Goal: Task Accomplishment & Management: Manage account settings

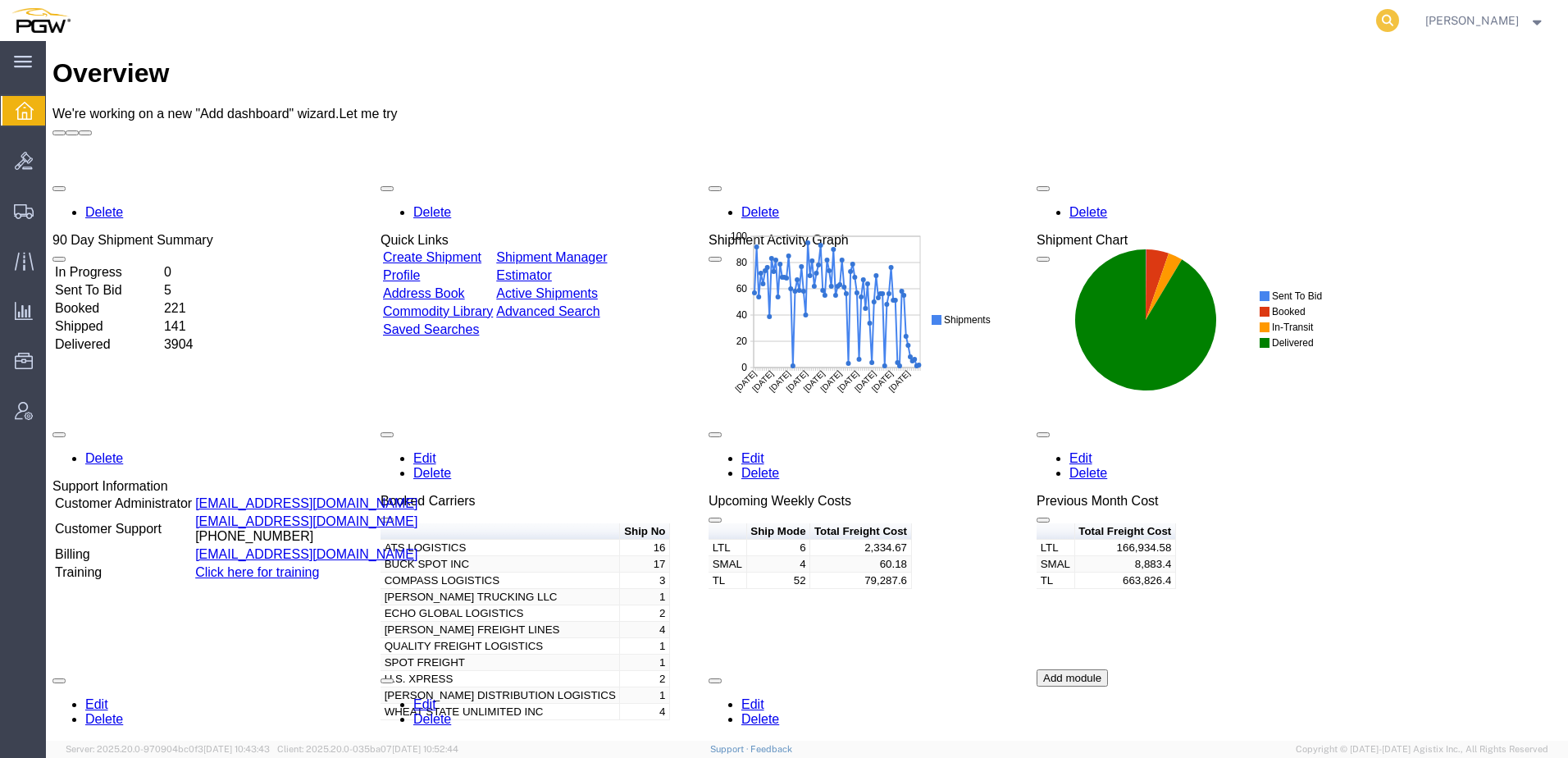
click at [1399, 18] on icon at bounding box center [1387, 20] width 23 height 23
click at [1103, 26] on input "search" at bounding box center [1127, 20] width 499 height 40
paste input "55899461"
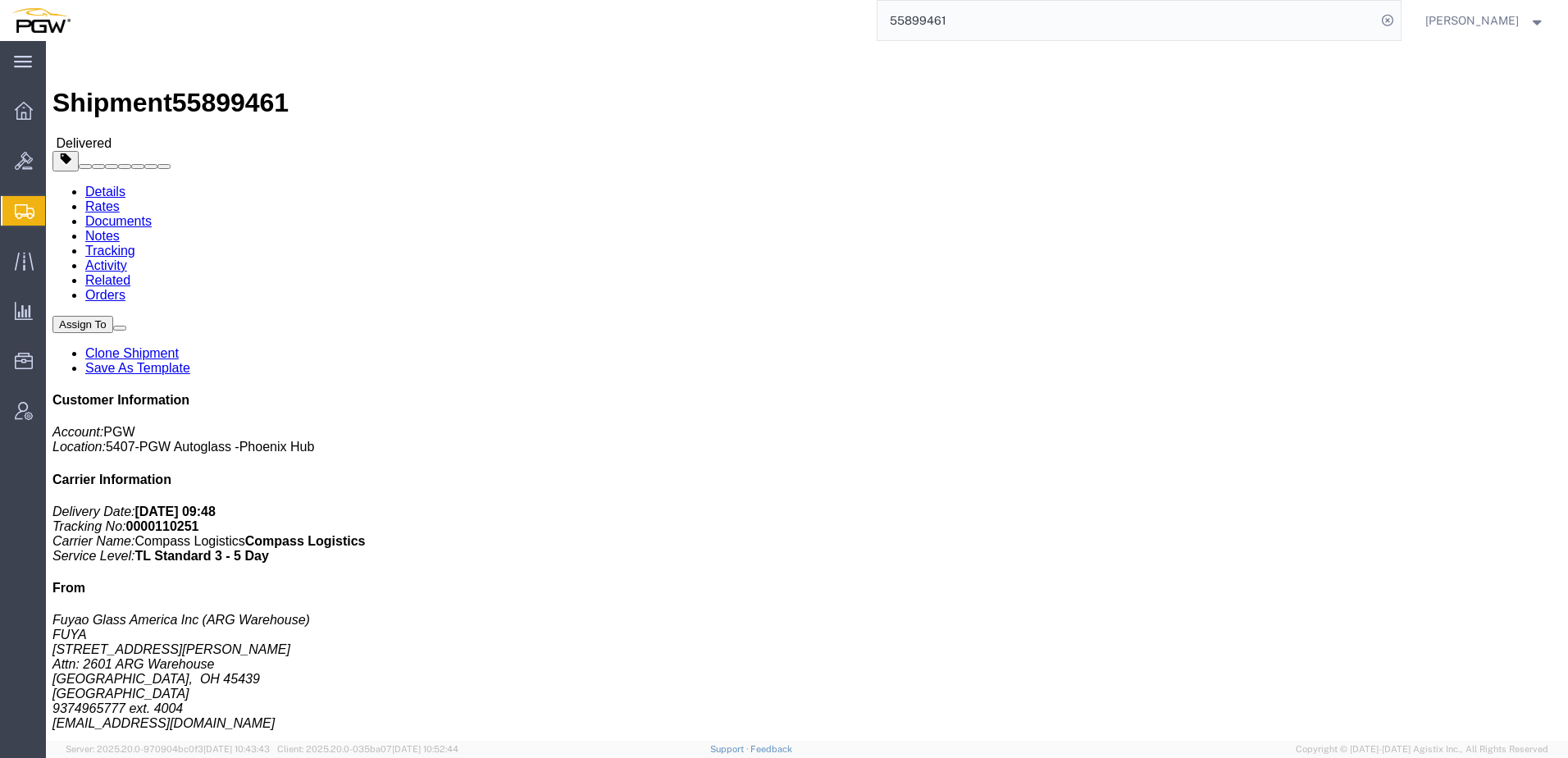
click link "Rates"
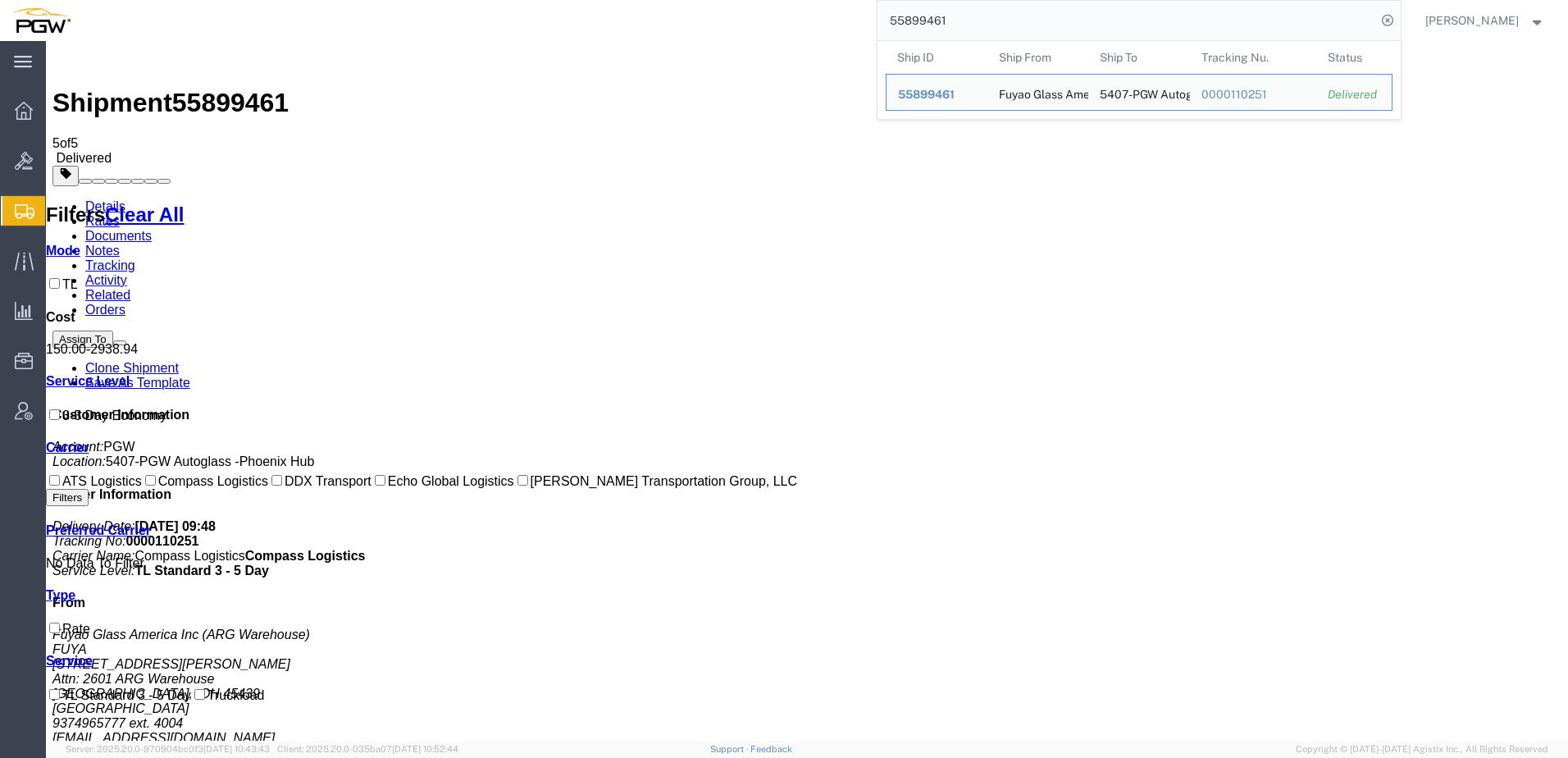
drag, startPoint x: 1035, startPoint y: 30, endPoint x: 437, endPoint y: 18, distance: 598.1
click at [461, 11] on div "55899461 Ship ID Ship From Ship To Tracking Nu. Status Ship ID 55899461 Ship Fr…" at bounding box center [742, 20] width 1319 height 41
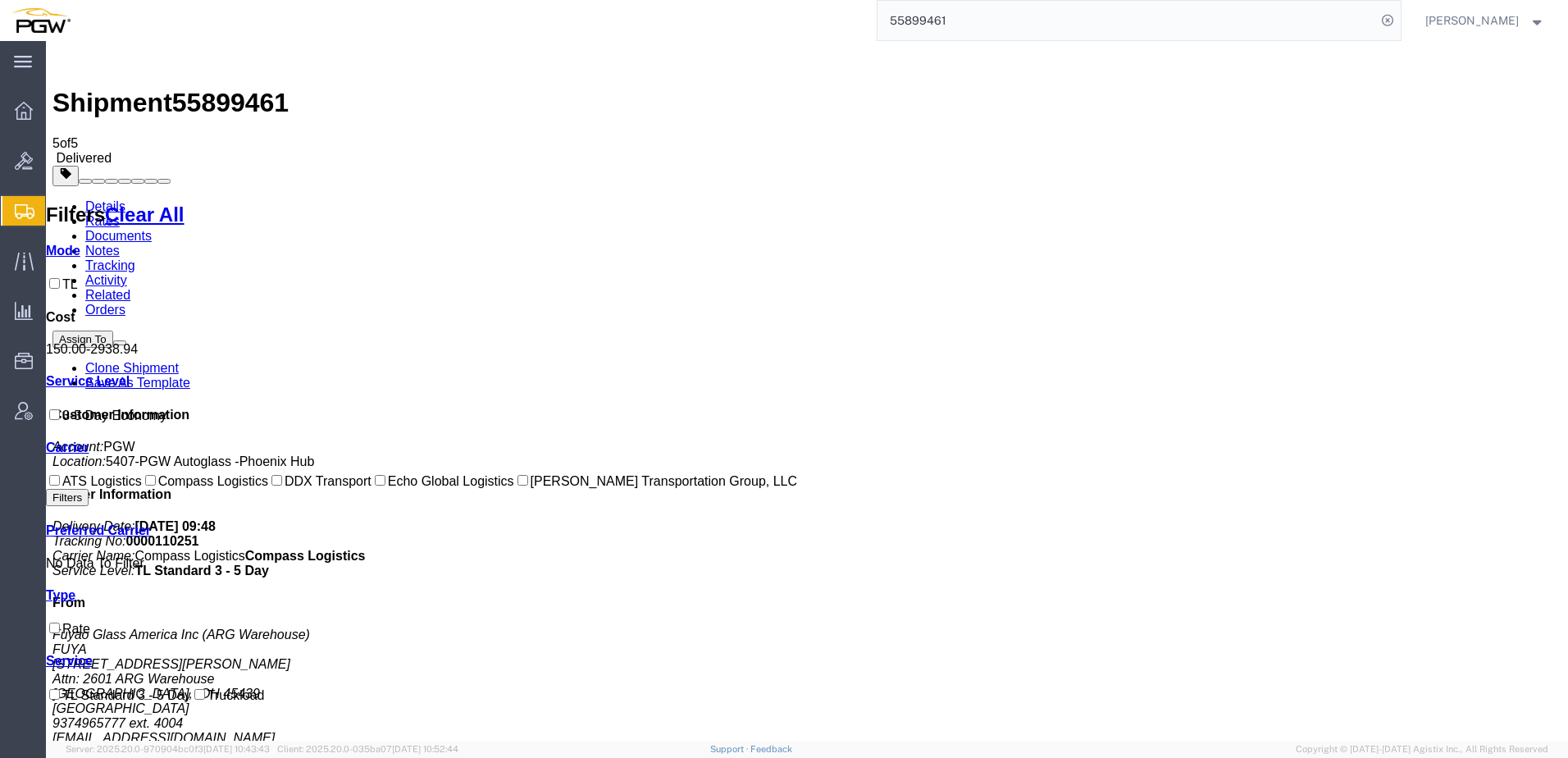
paste input "6608639"
type input "56608639"
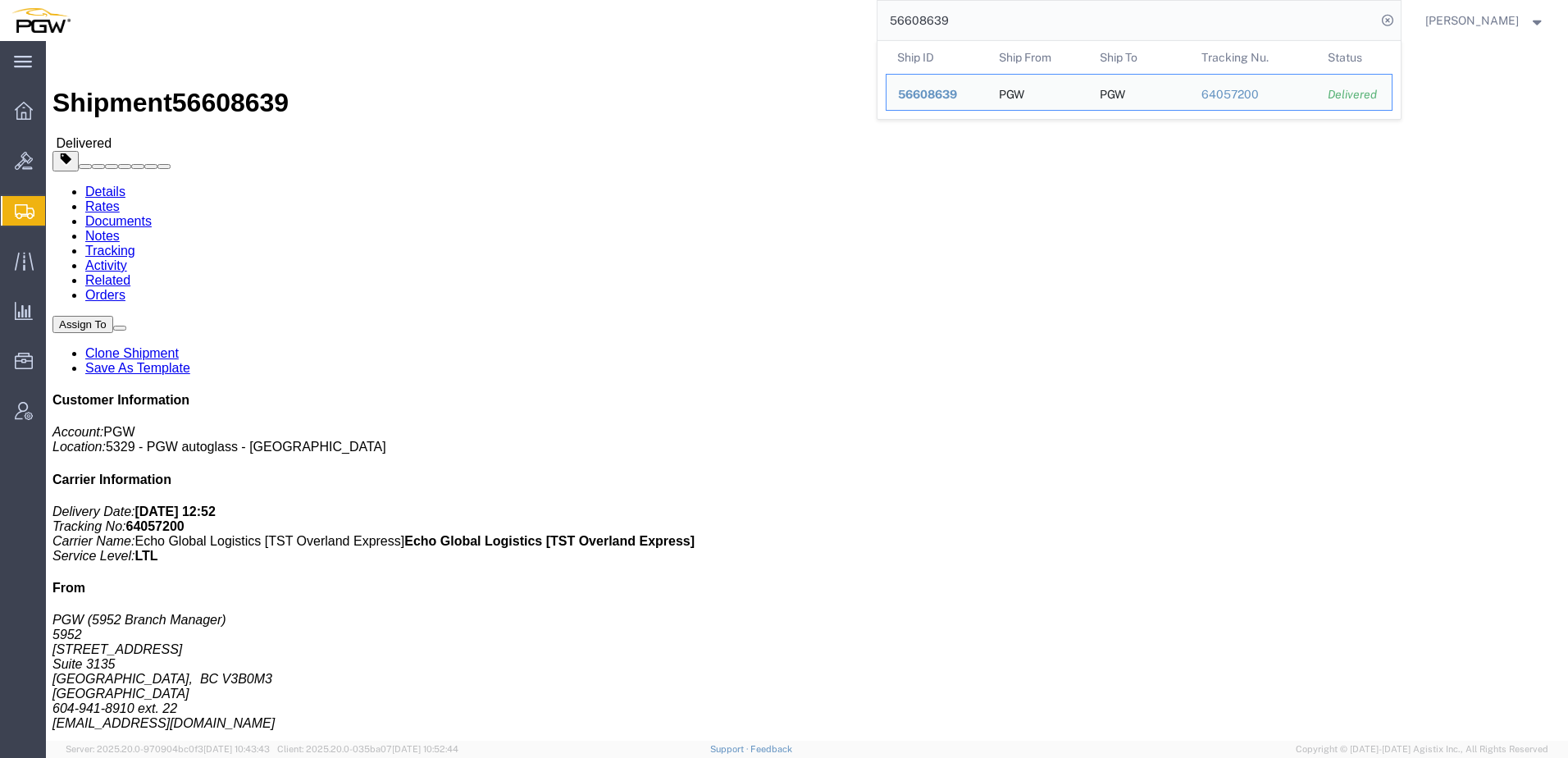
click h4 "Routing & Vehicle Information"
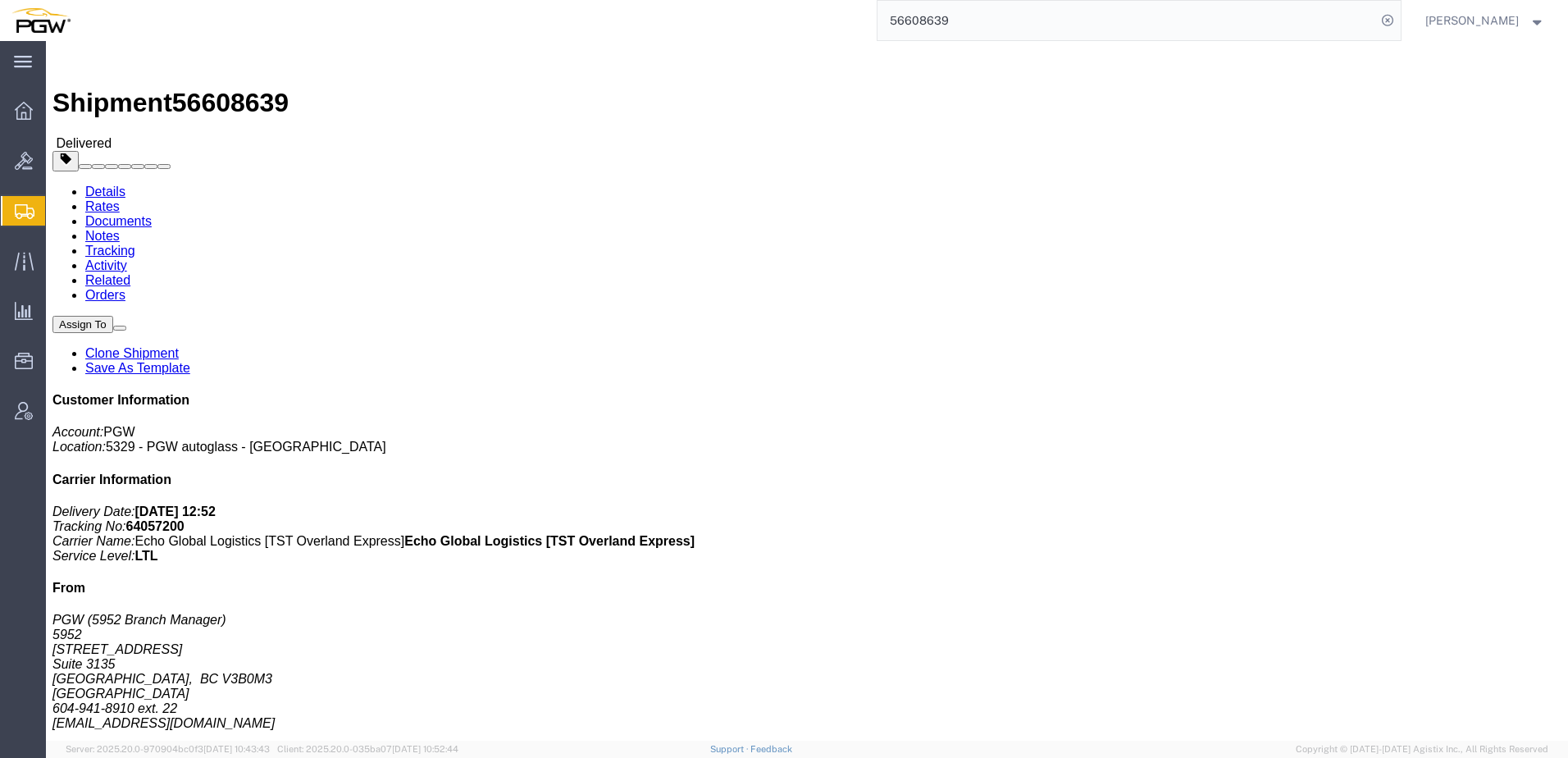
click h4 "Routing & Vehicle Information"
click at [0, 0] on span "Shipment Manager" at bounding box center [0, 0] width 0 height 0
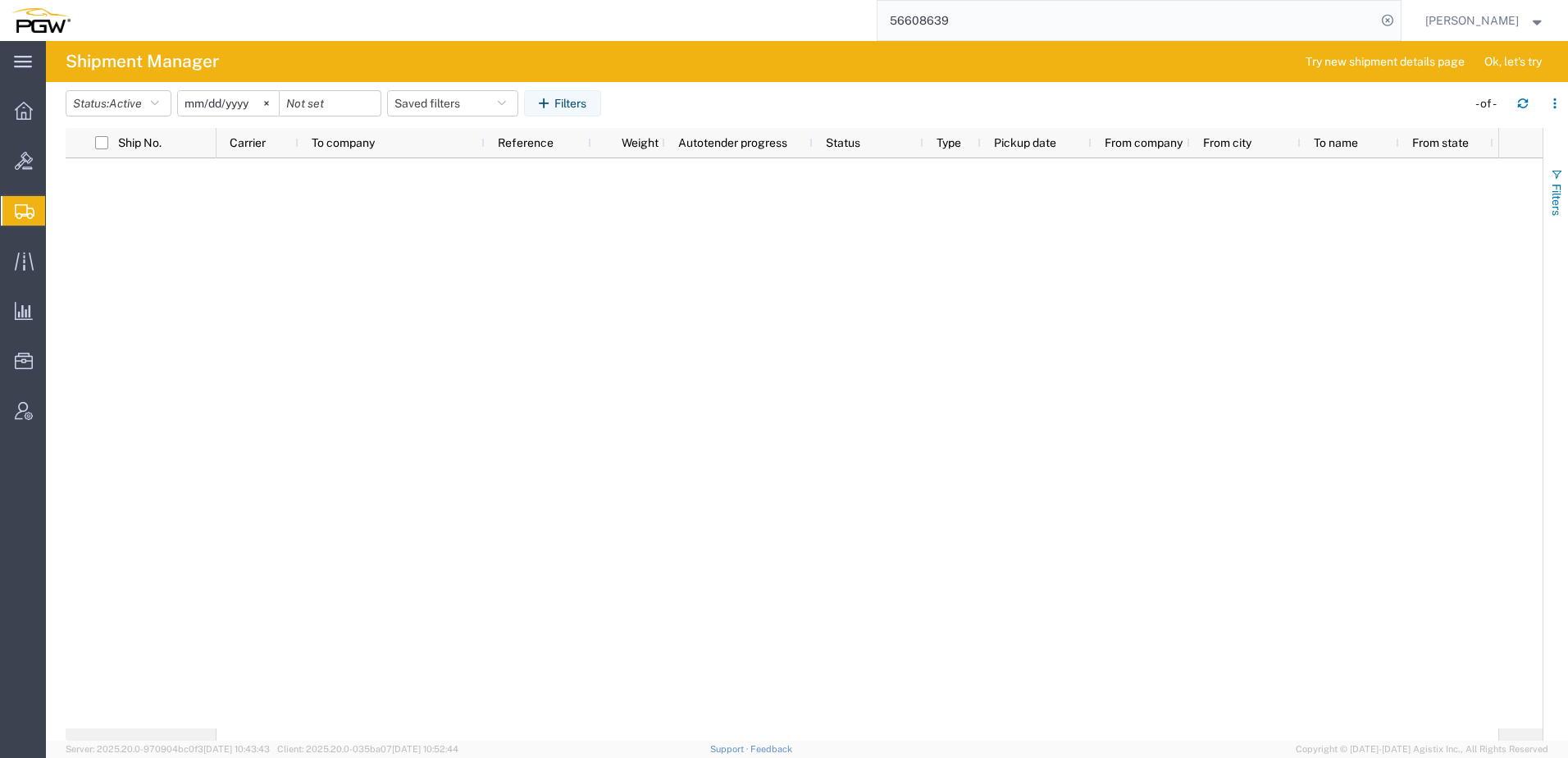
click at [1561, 177] on span "button" at bounding box center [1557, 175] width 13 height 13
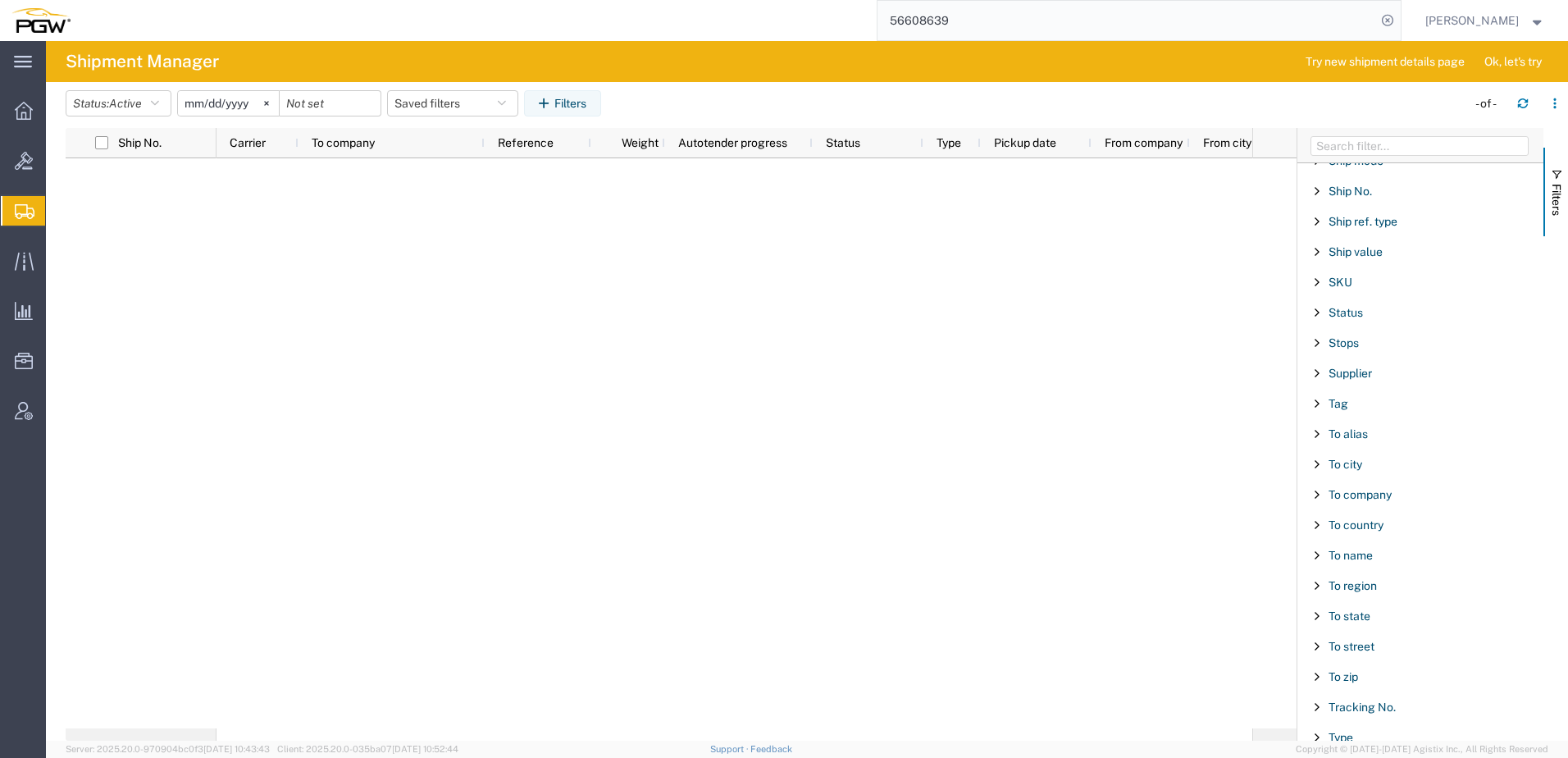
scroll to position [1426, 0]
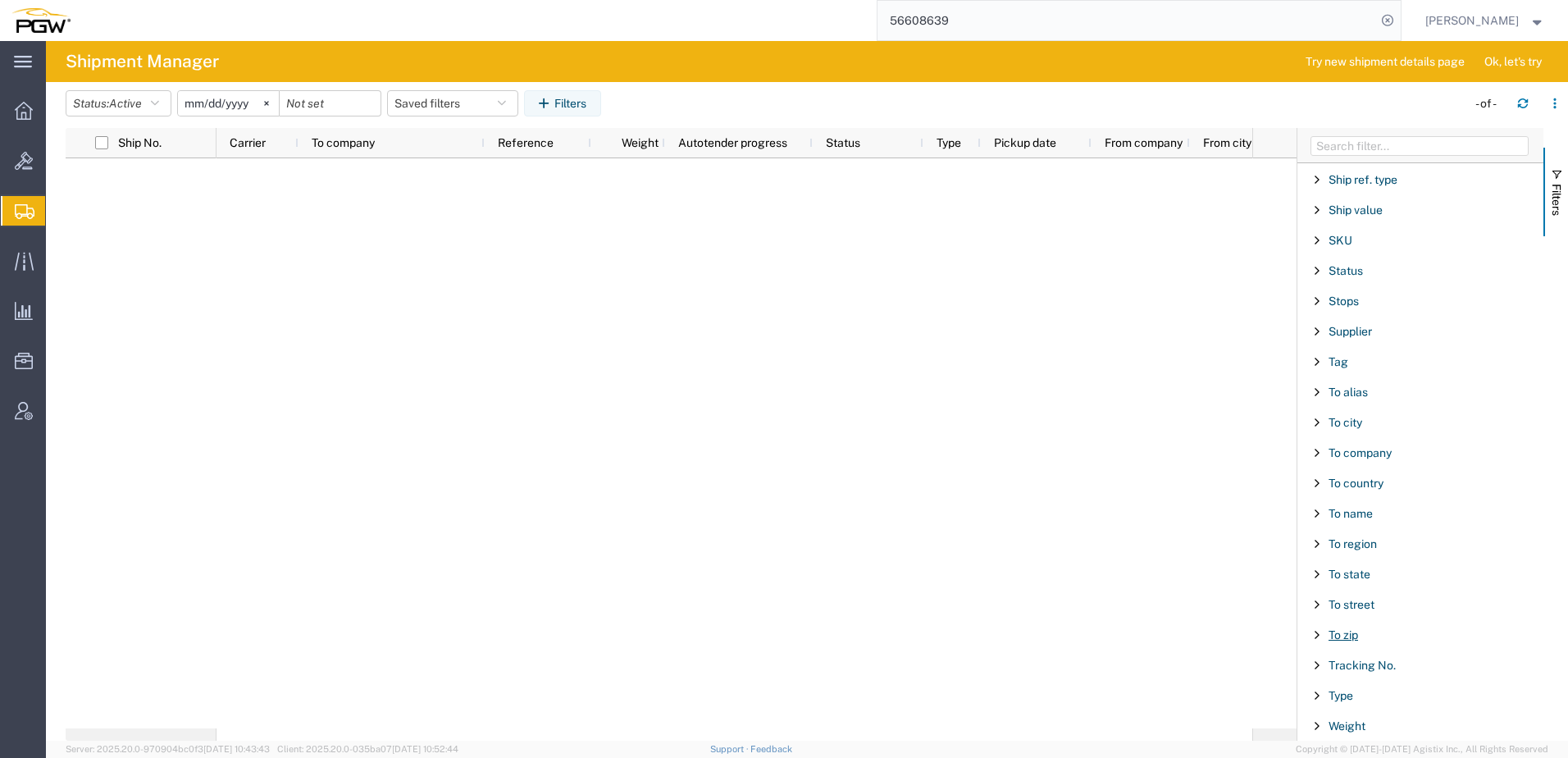
click at [1351, 631] on span "To zip" at bounding box center [1343, 635] width 30 height 13
type input "77022"
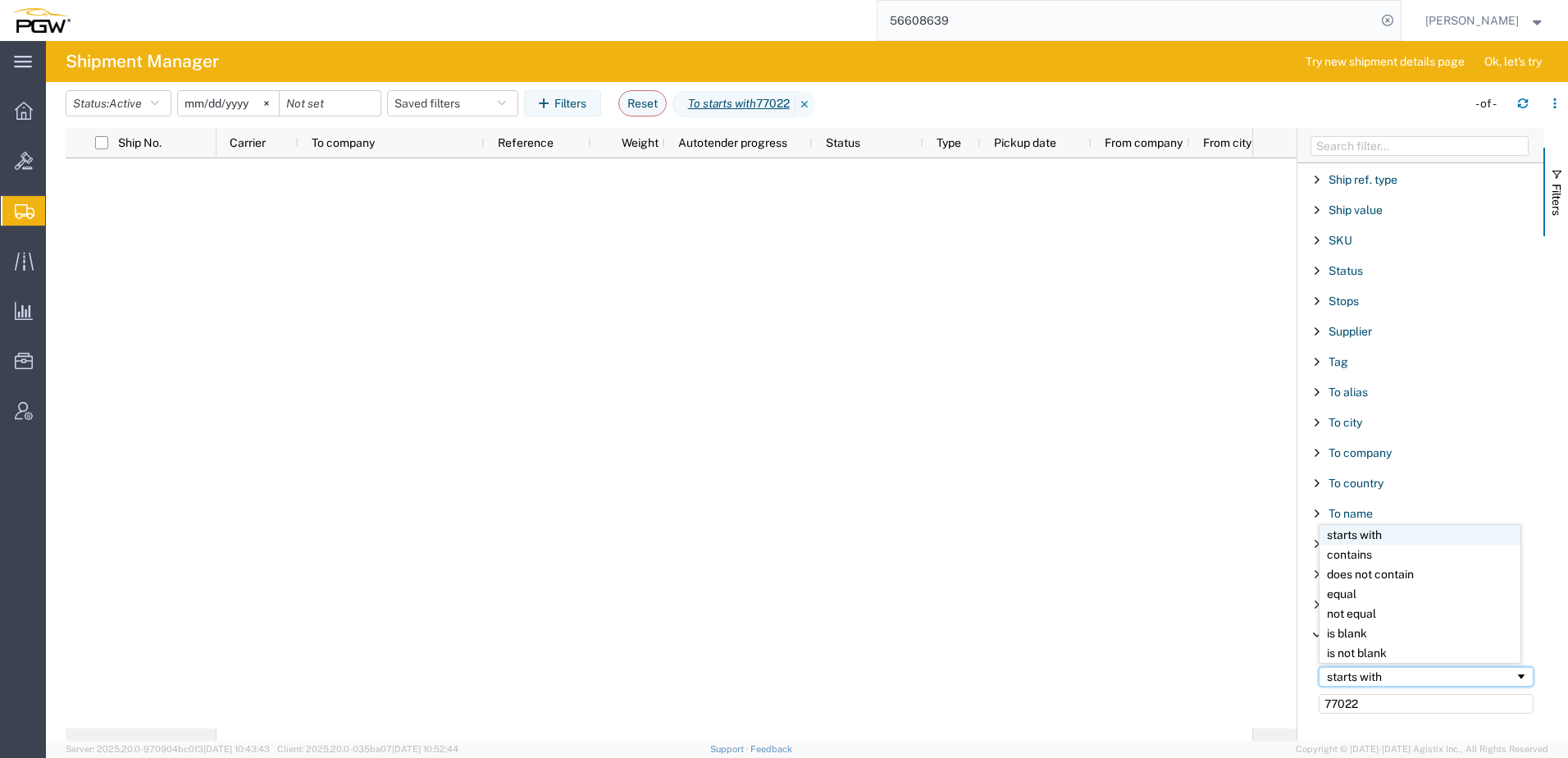
click at [1361, 675] on div "starts with" at bounding box center [1420, 677] width 188 height 13
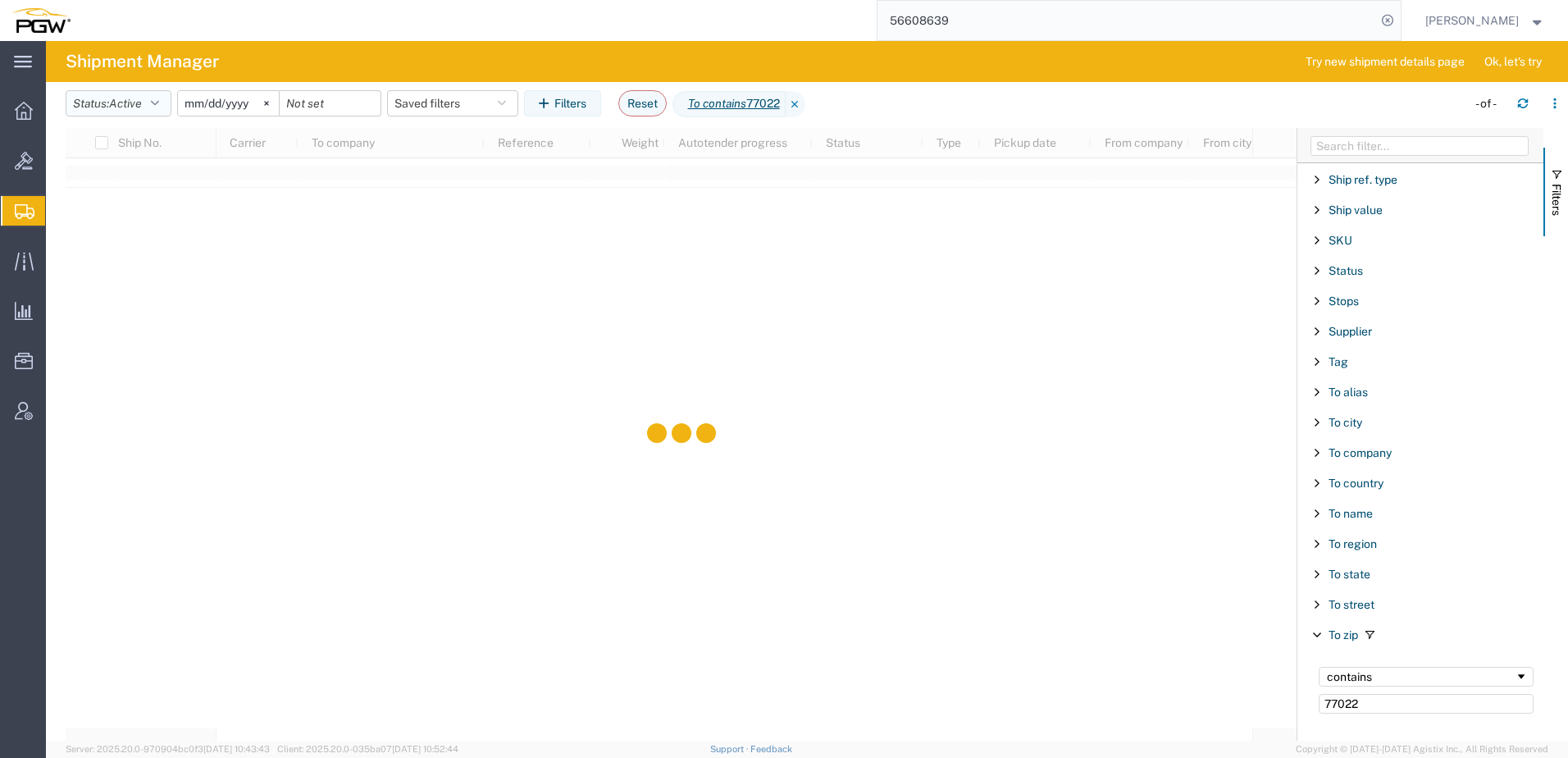
click at [127, 99] on span "Active" at bounding box center [126, 104] width 33 height 13
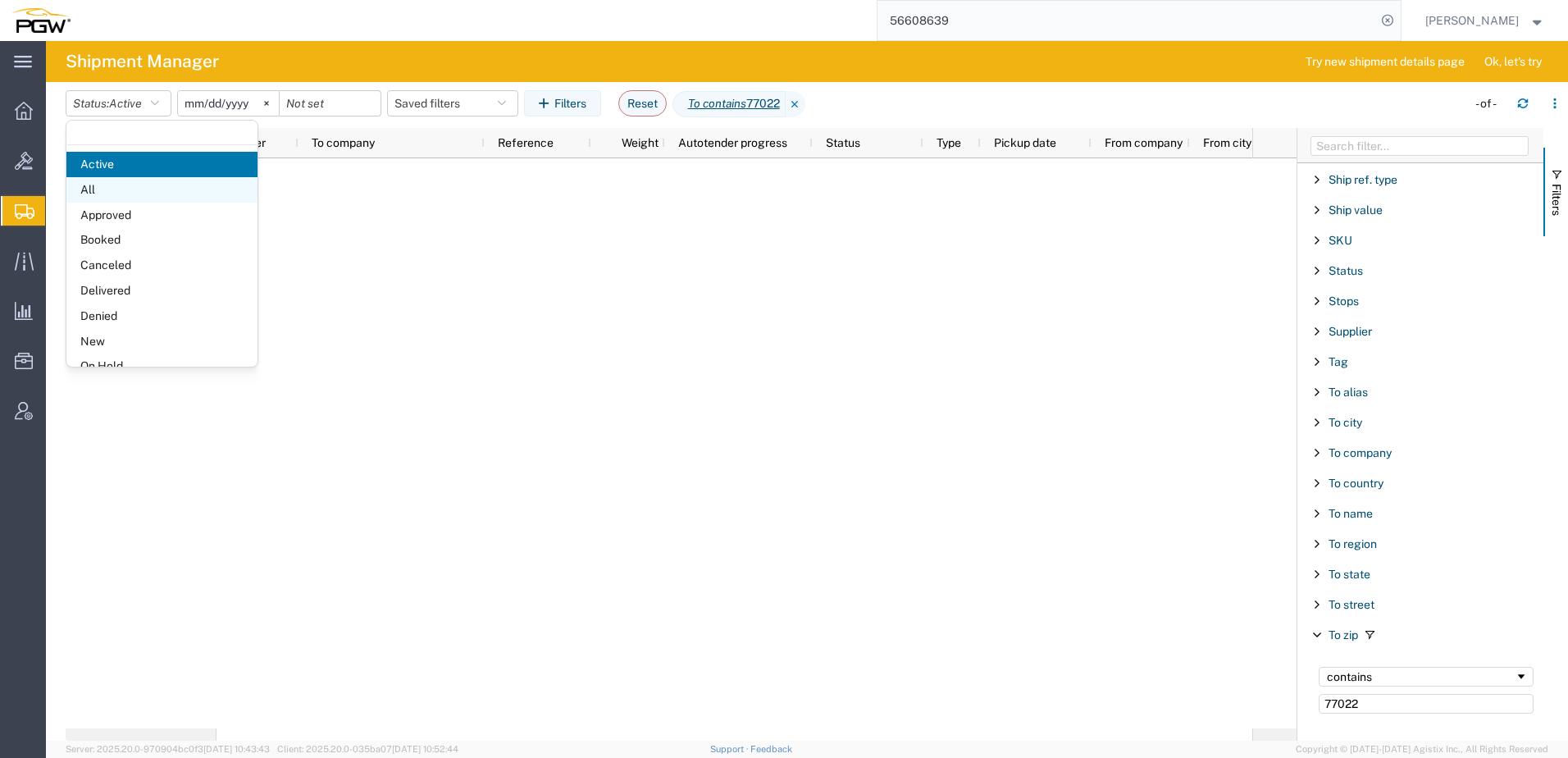
click at [103, 193] on span "All" at bounding box center [162, 190] width 191 height 26
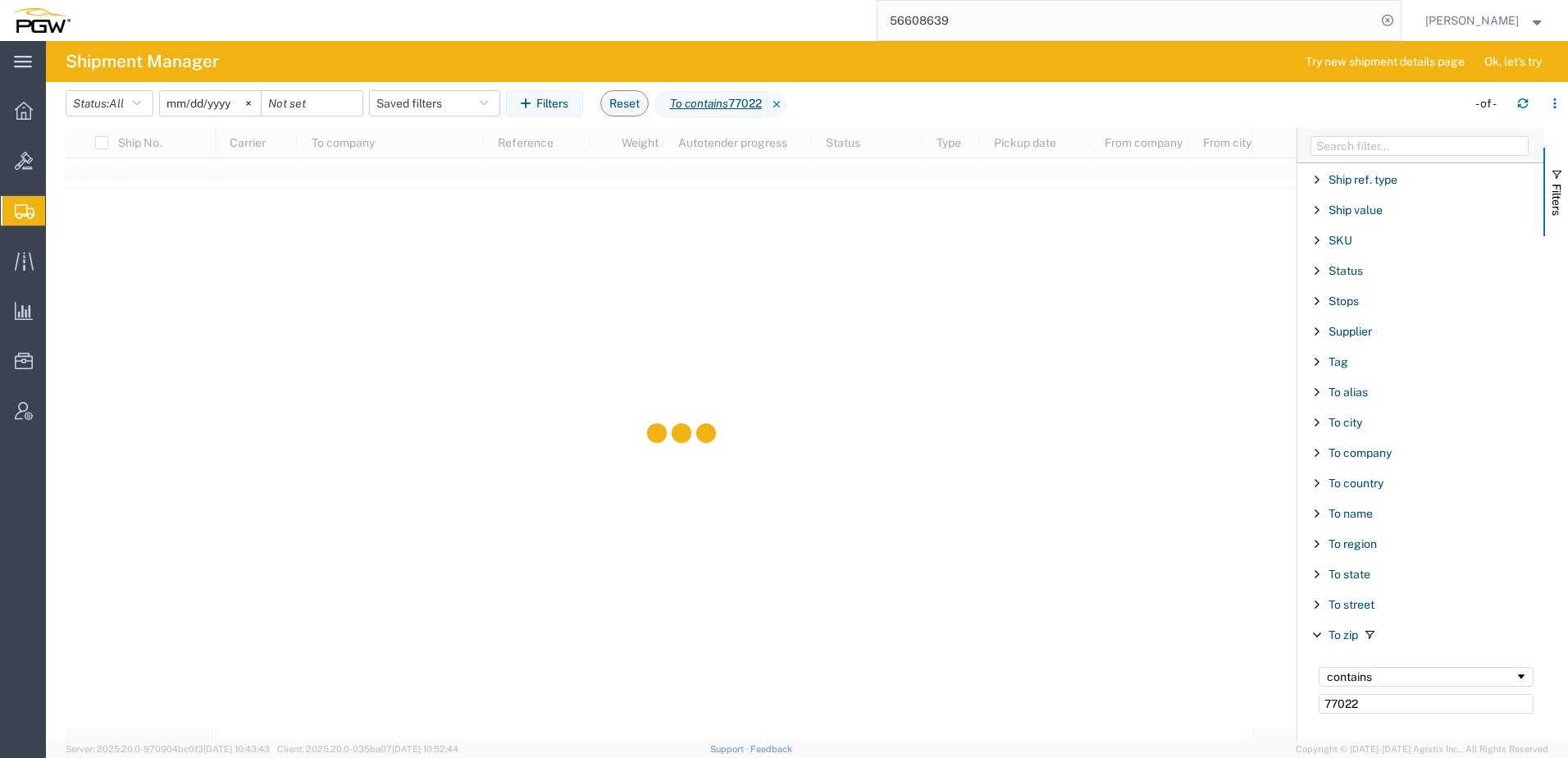
click at [211, 101] on input "2025-09-02" at bounding box center [210, 104] width 101 height 25
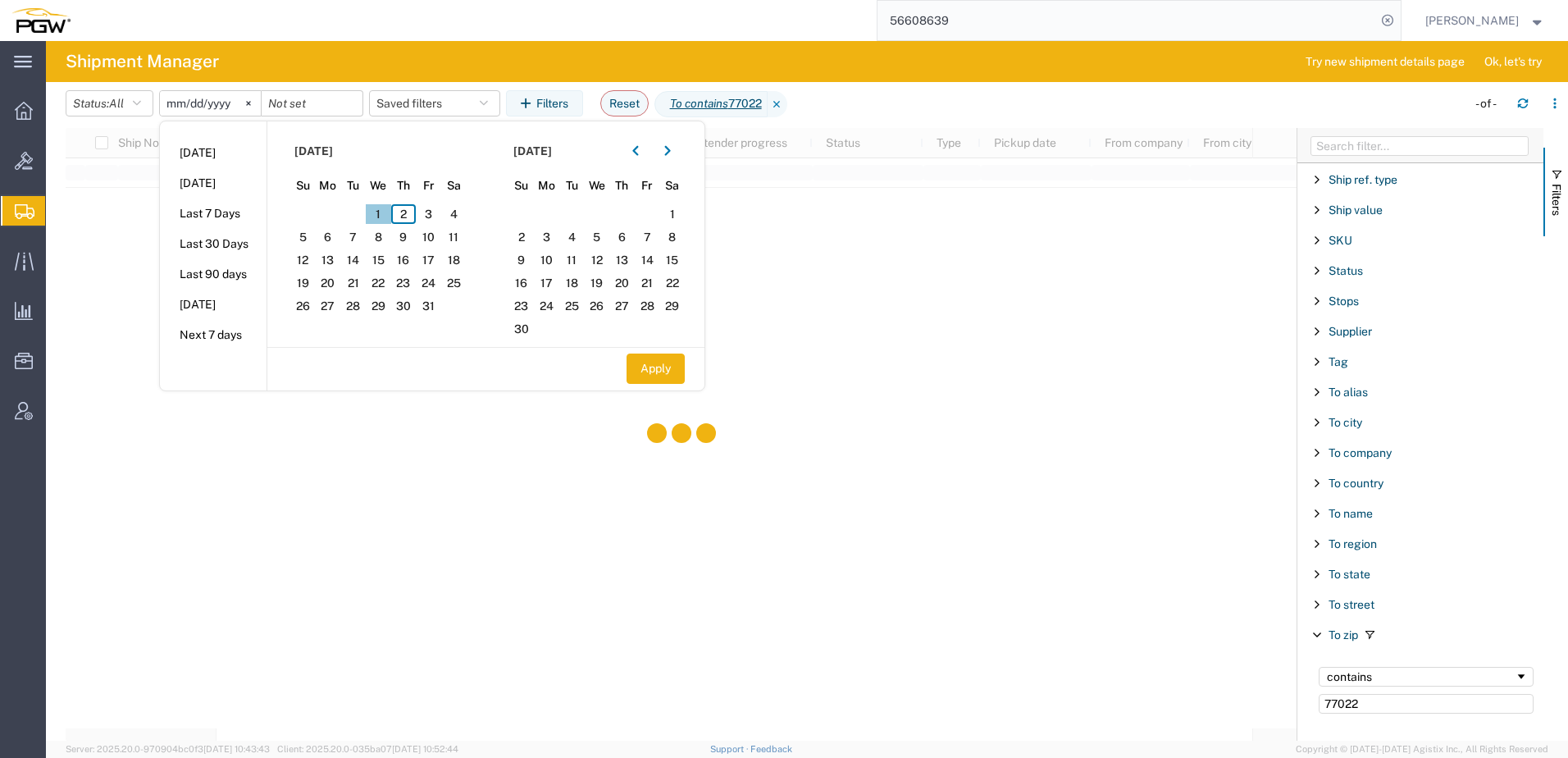
click at [381, 208] on span "1" at bounding box center [379, 214] width 26 height 19
click at [453, 218] on span "4" at bounding box center [455, 214] width 26 height 19
click at [660, 367] on button "Apply" at bounding box center [655, 369] width 58 height 31
type input "2025-10-01"
type input "2025-10-04"
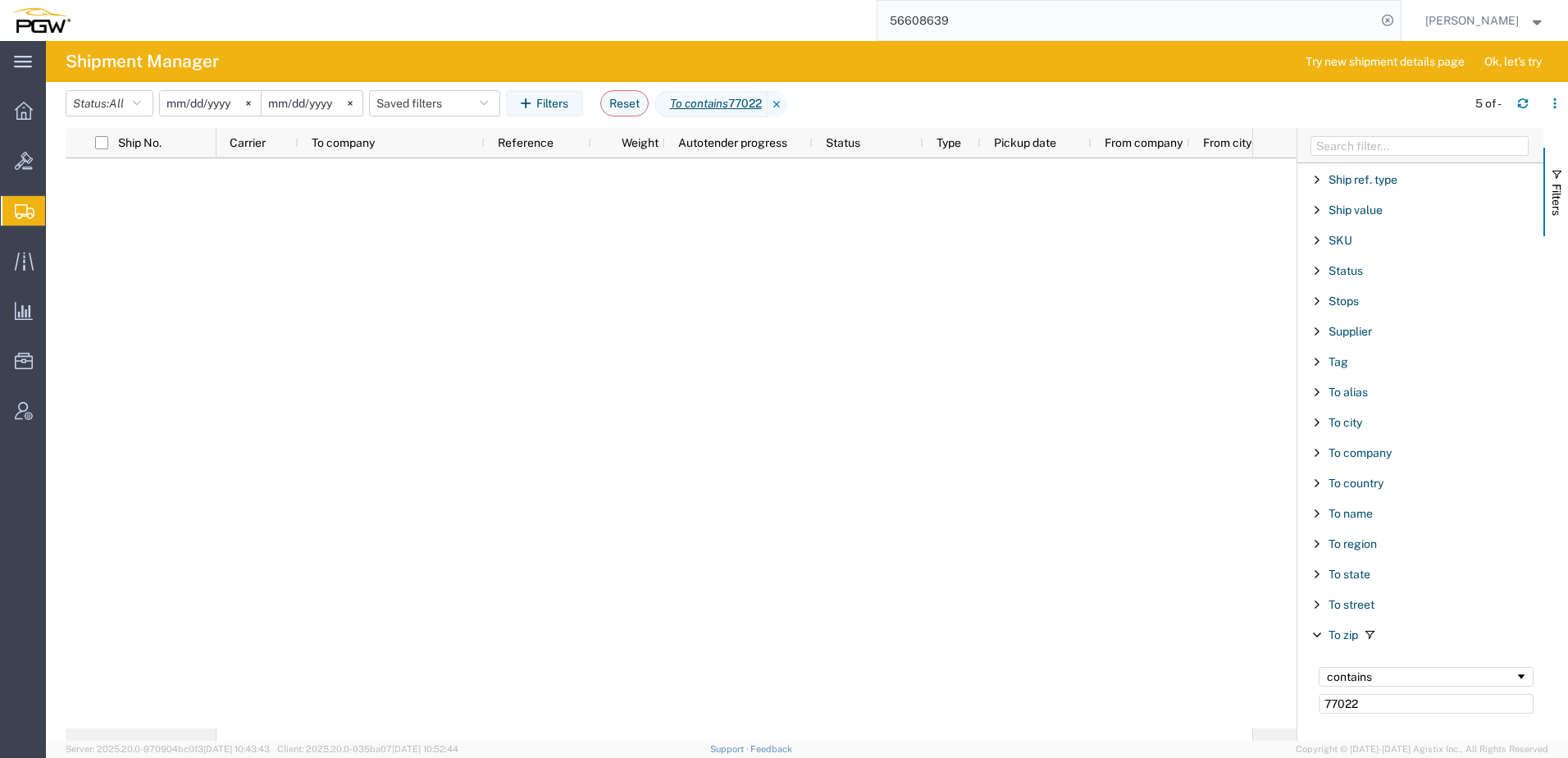
click at [831, 430] on div at bounding box center [734, 443] width 1036 height 570
click at [428, 422] on div at bounding box center [734, 443] width 1036 height 570
click at [1412, 701] on input "77022" at bounding box center [1426, 703] width 215 height 19
drag, startPoint x: 1373, startPoint y: 708, endPoint x: 1054, endPoint y: 683, distance: 320.0
click at [1054, 683] on div "Ship No. Carrier To company Reference Weight Autotender progress Status Type Pi…" at bounding box center [817, 434] width 1502 height 613
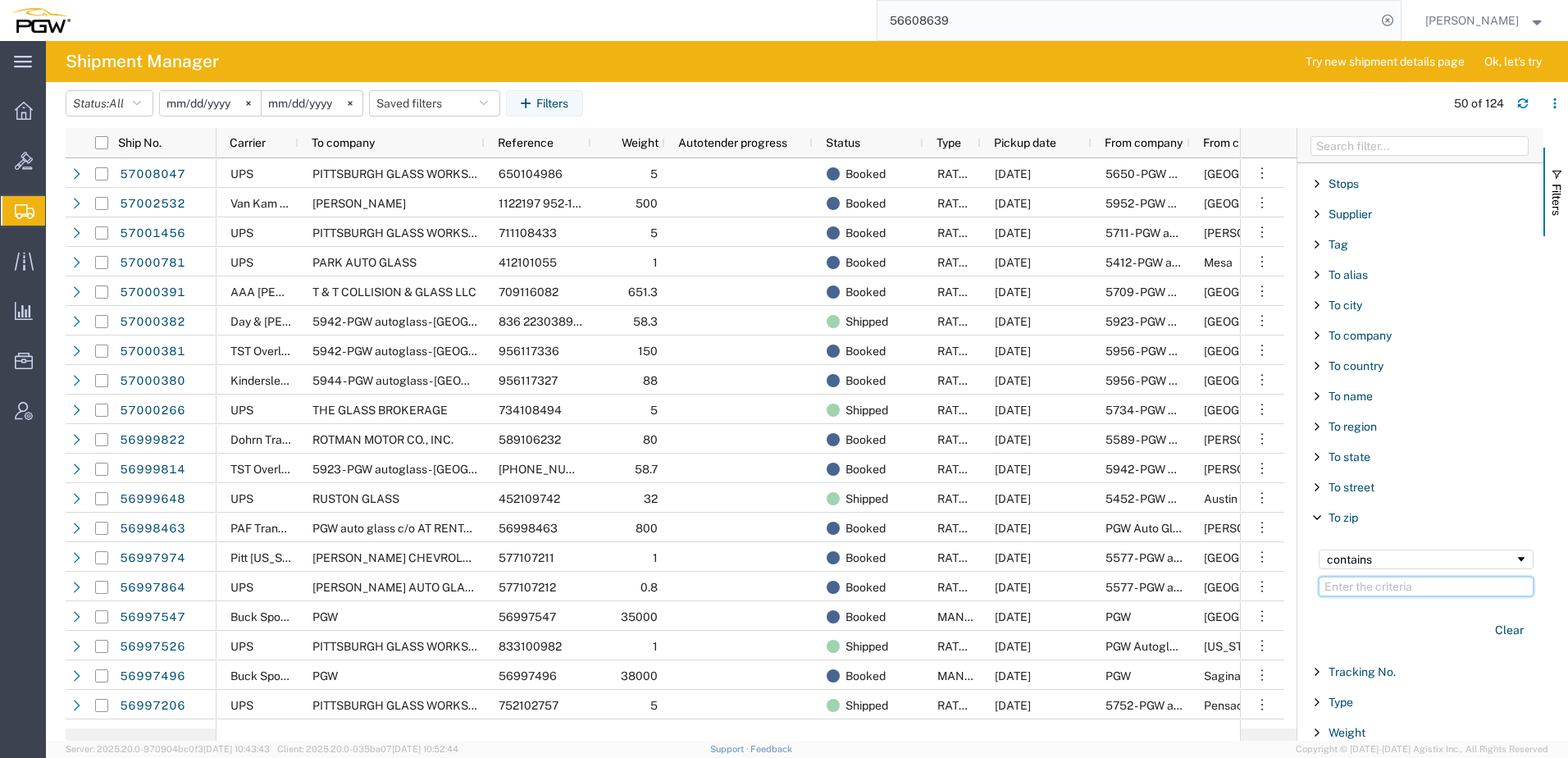
scroll to position [1550, 0]
click at [1366, 262] on span "To alias" at bounding box center [1348, 268] width 40 height 13
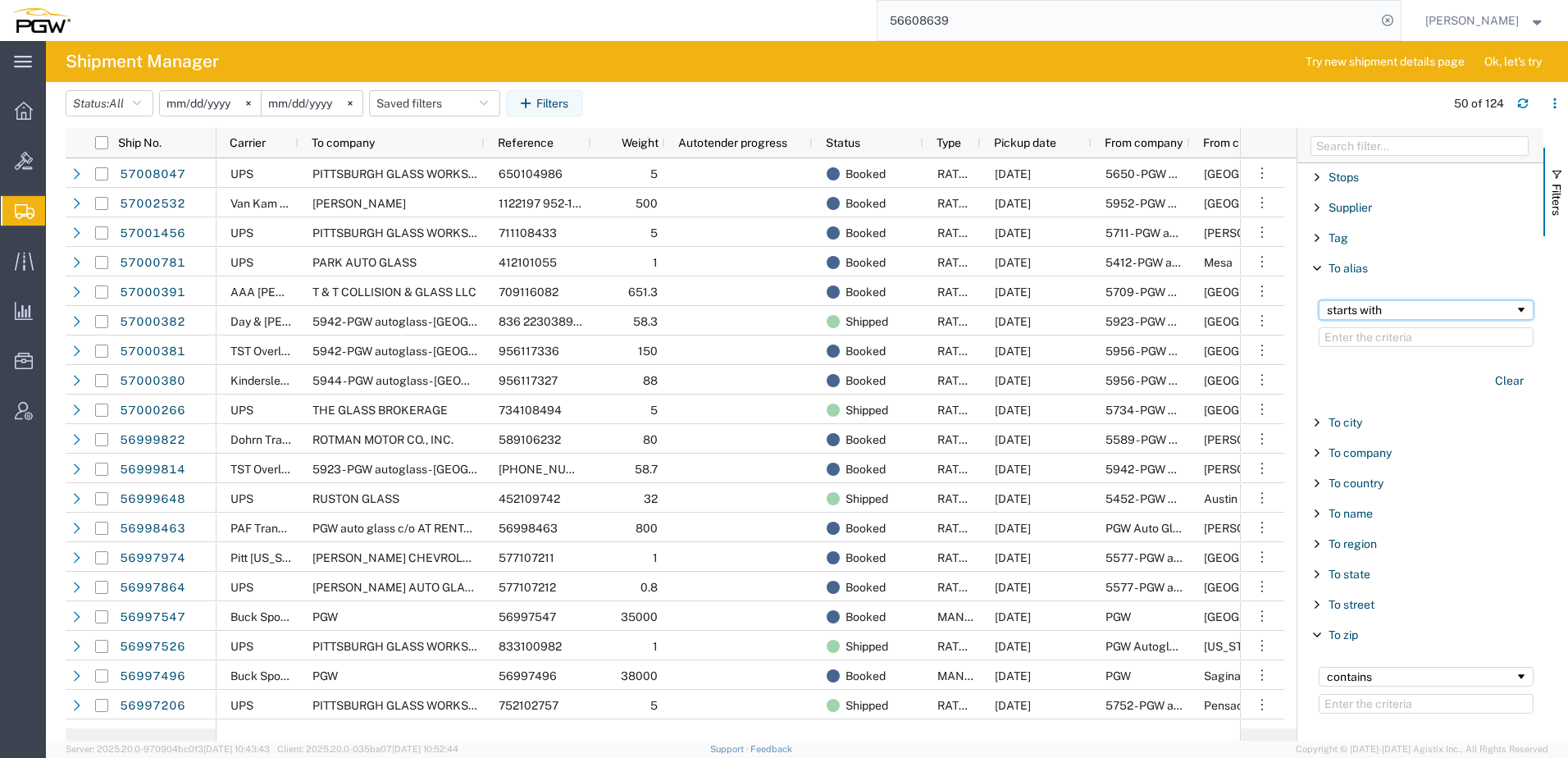
click at [1397, 310] on div "starts with" at bounding box center [1420, 310] width 188 height 13
click at [1380, 339] on input "Filter Value" at bounding box center [1426, 336] width 215 height 19
type input "5722"
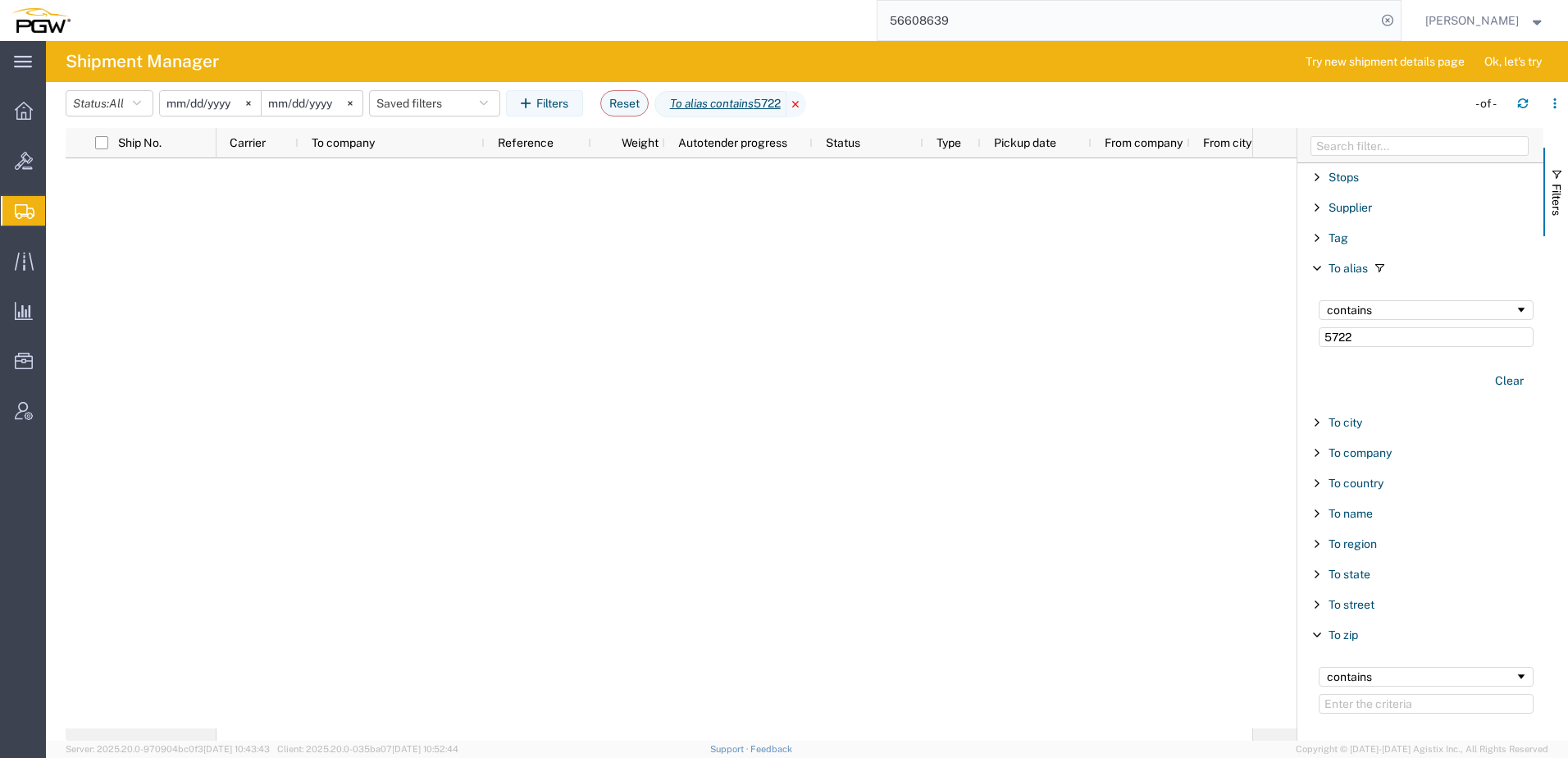
click at [807, 101] on icon at bounding box center [796, 104] width 19 height 26
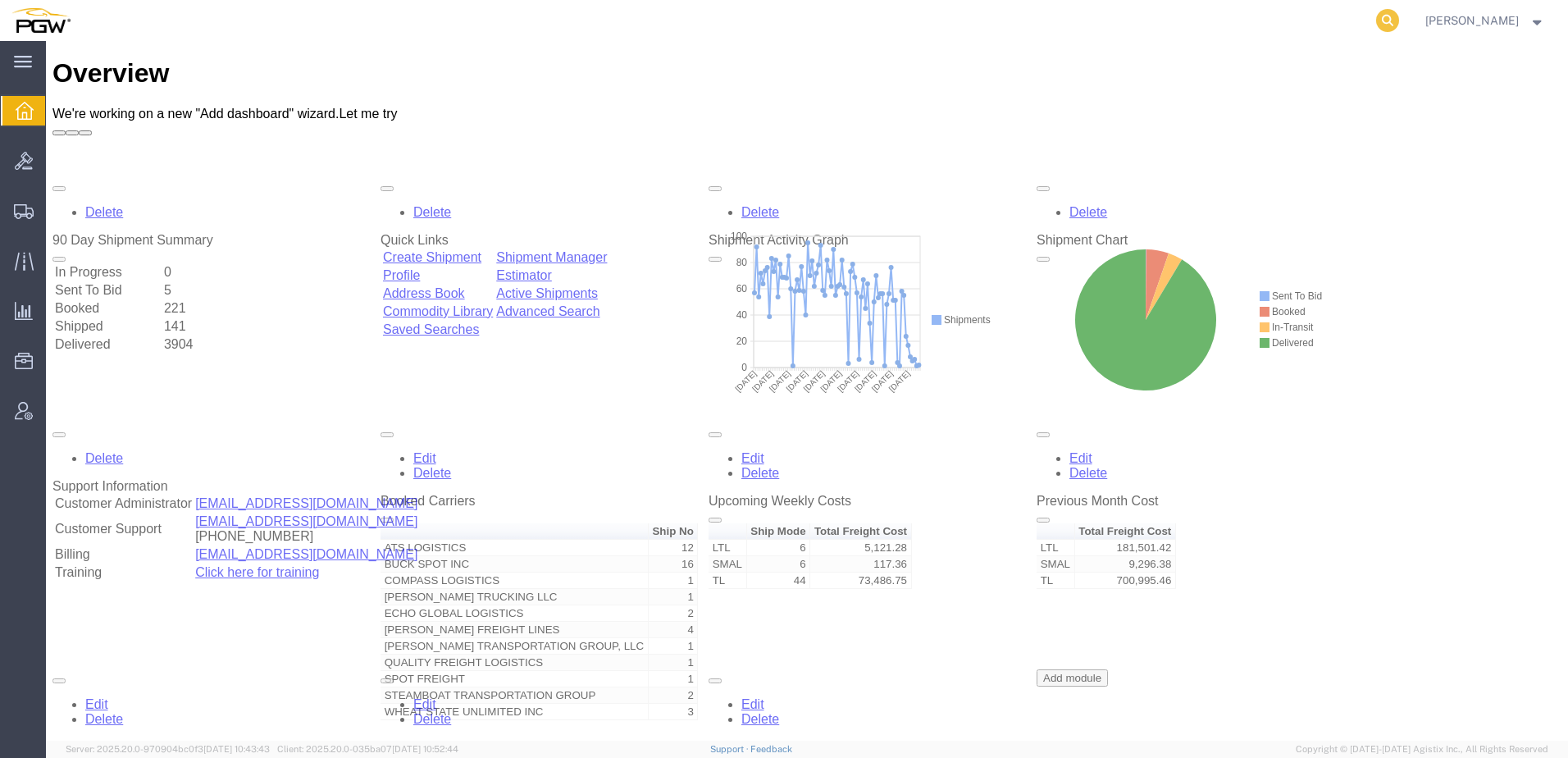
click at [1398, 23] on icon at bounding box center [1387, 20] width 23 height 23
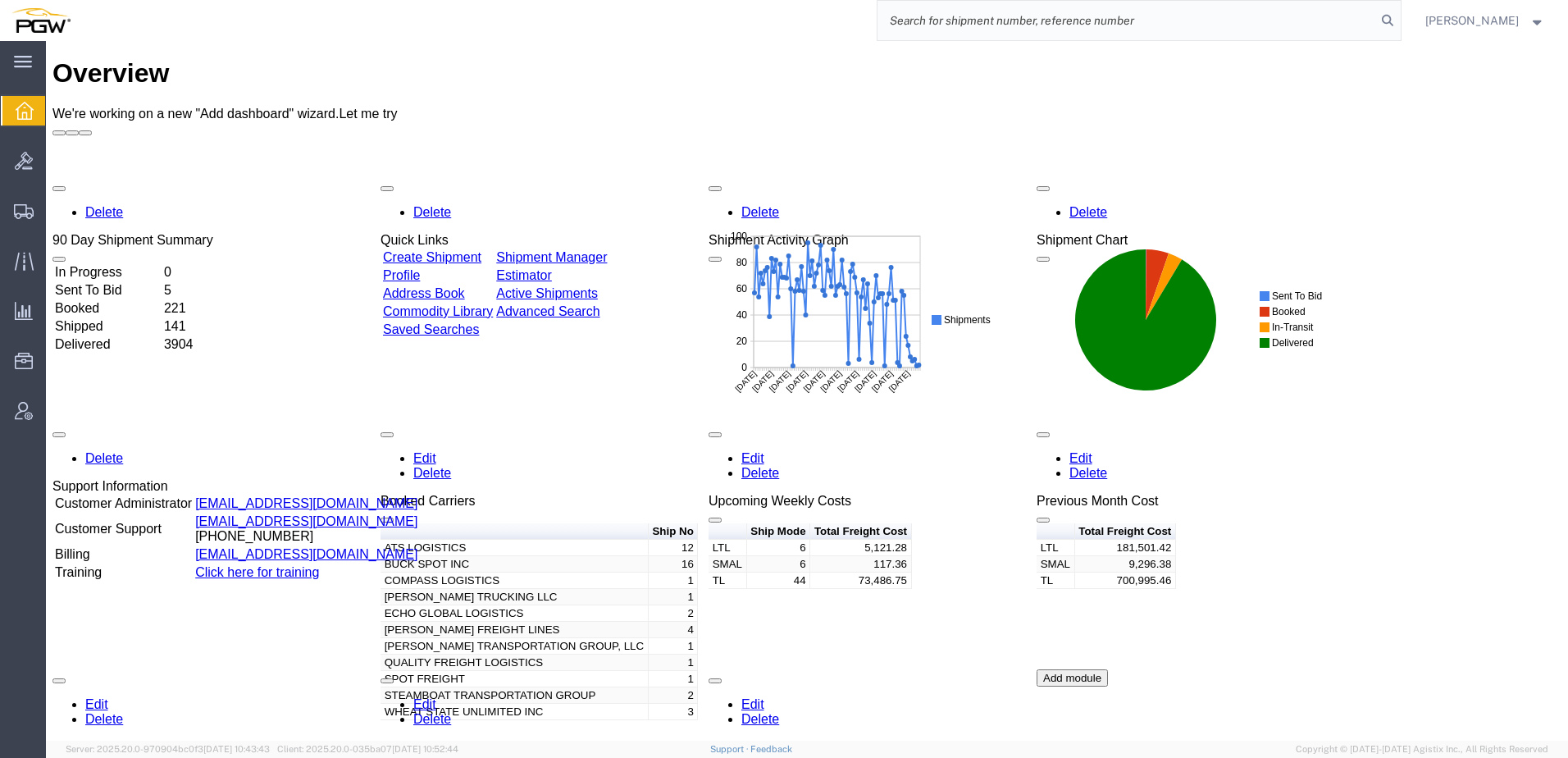
click at [1170, 18] on input "search" at bounding box center [1127, 20] width 499 height 40
paste input "56979825"
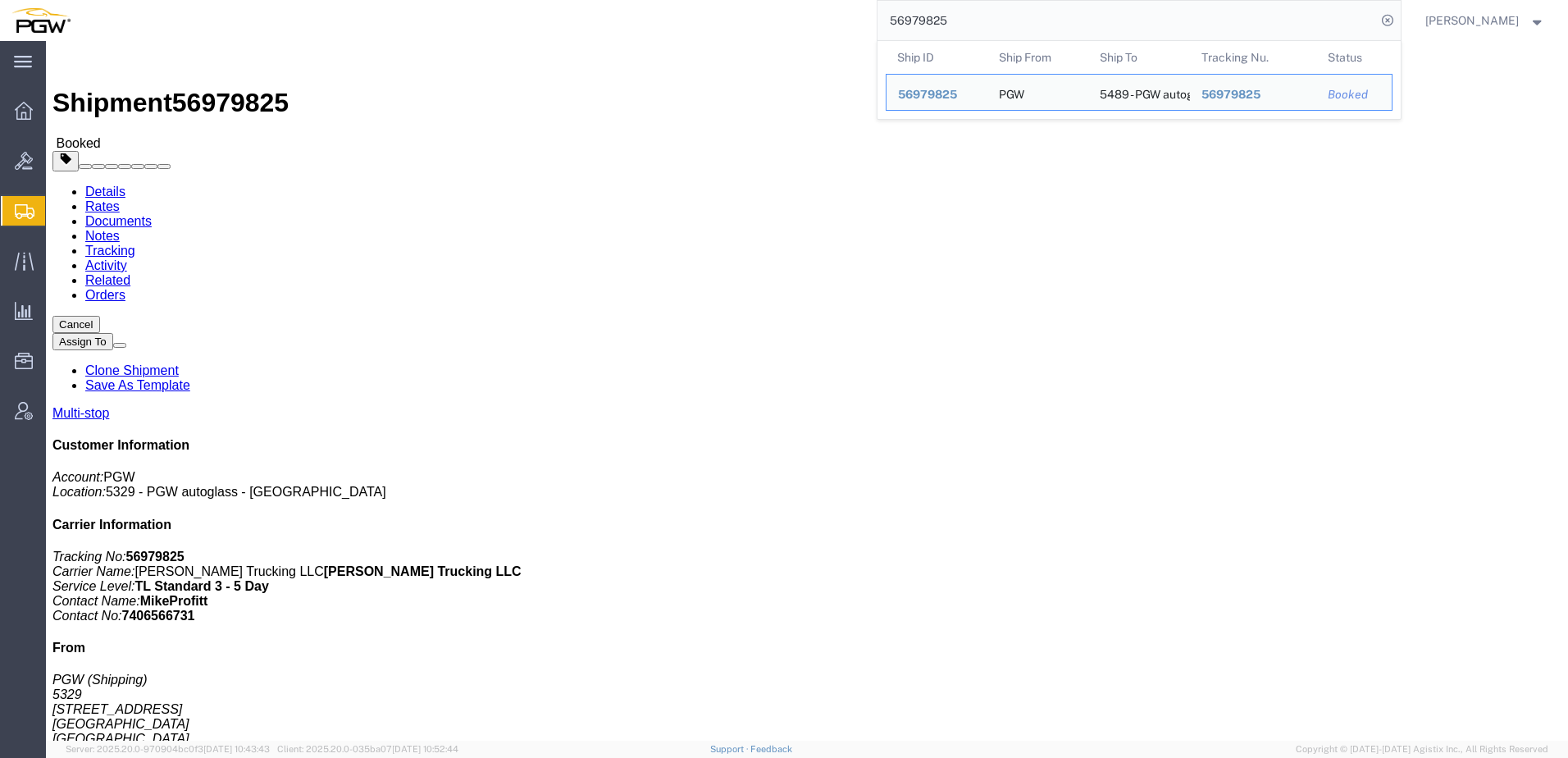
click div "Shipment Detail Multi-stop Ship From PGW (Shipping) 5329 850 Southern Ave Chill…"
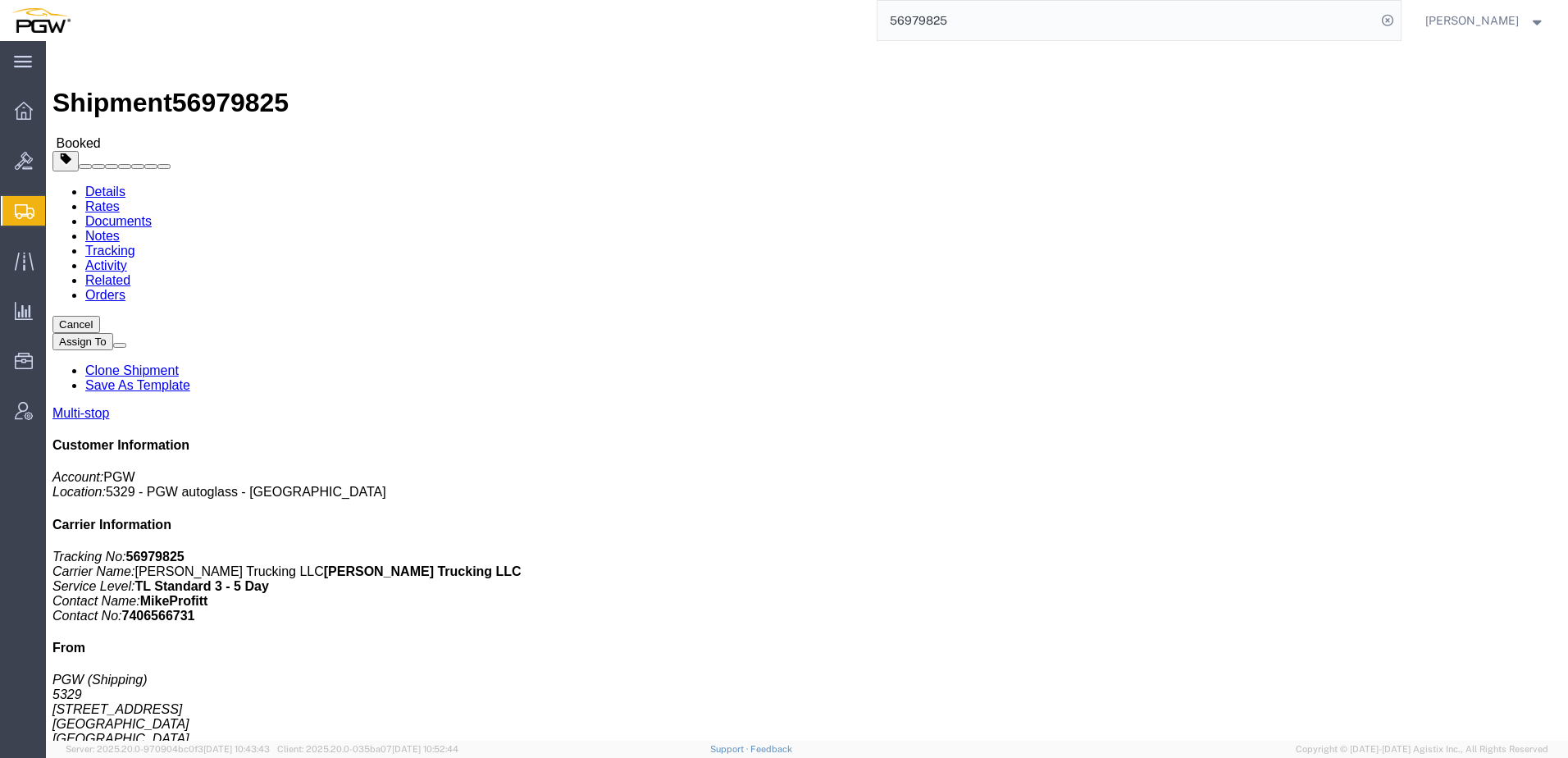
drag, startPoint x: 979, startPoint y: 301, endPoint x: 1001, endPoint y: 230, distance: 74.3
click div "Ship From PGW (Shipping) 5329 850 Southern Ave Chillicothe, OH 45601 United Sta…"
drag, startPoint x: 990, startPoint y: 197, endPoint x: 1084, endPoint y: 191, distance: 94.2
click p "Booking Number: Live Order Number: 669226 Order Number: 669223 Bill Of Lading: …"
copy b "669226"
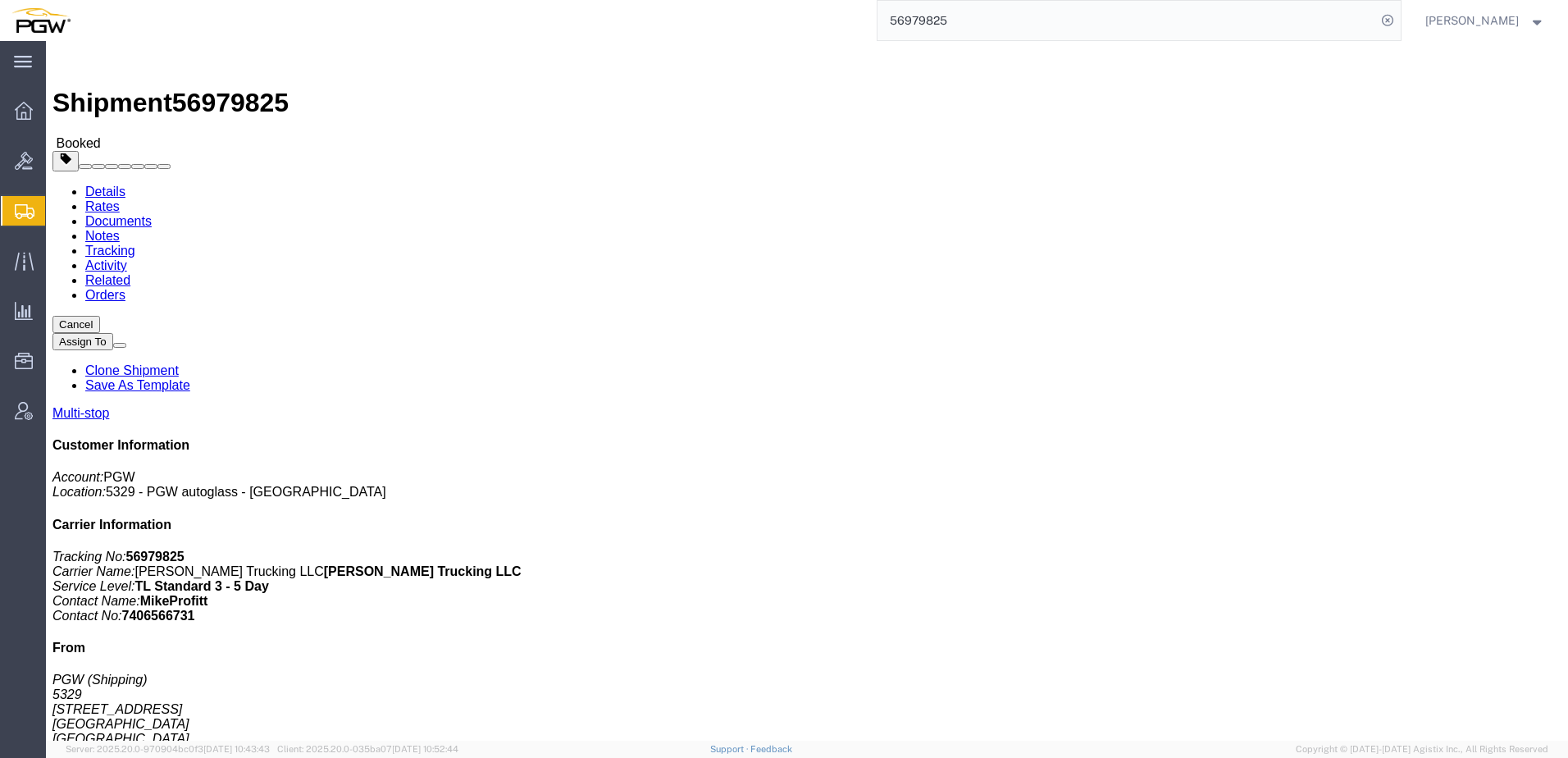
drag, startPoint x: 188, startPoint y: 214, endPoint x: 163, endPoint y: 200, distance: 28.7
click address "PGW (Shipping) 5329 850 Southern Ave Chillicothe, OH 45601 United States 740-77…"
drag, startPoint x: 137, startPoint y: 18, endPoint x: 229, endPoint y: 13, distance: 92.1
click div "Shipment 56979825 Booked"
copy span "56979825"
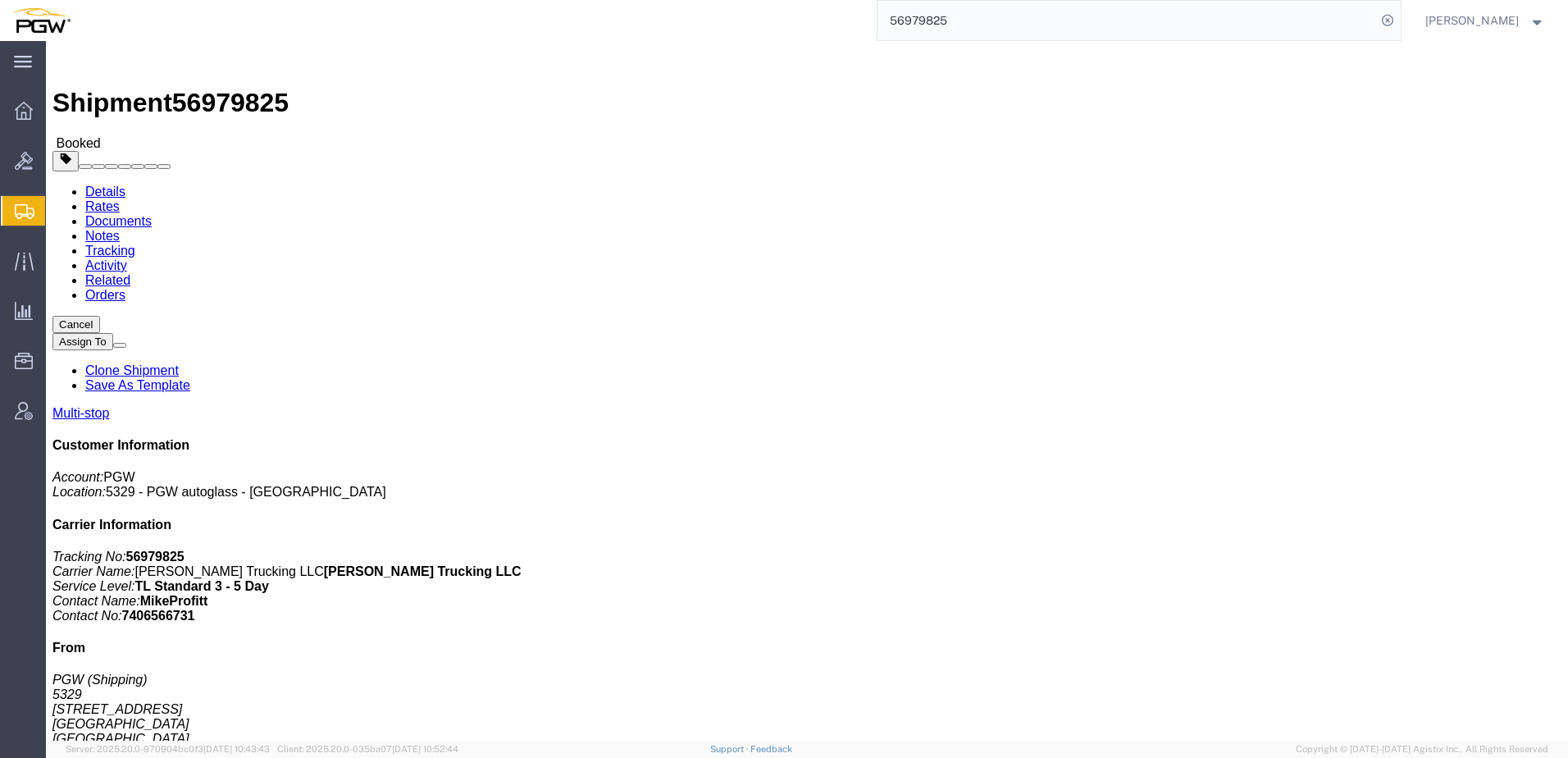
click div "Shipment Detail Multi-stop Ship From PGW (Shipping) 5329 850 Southern Ave Chill…"
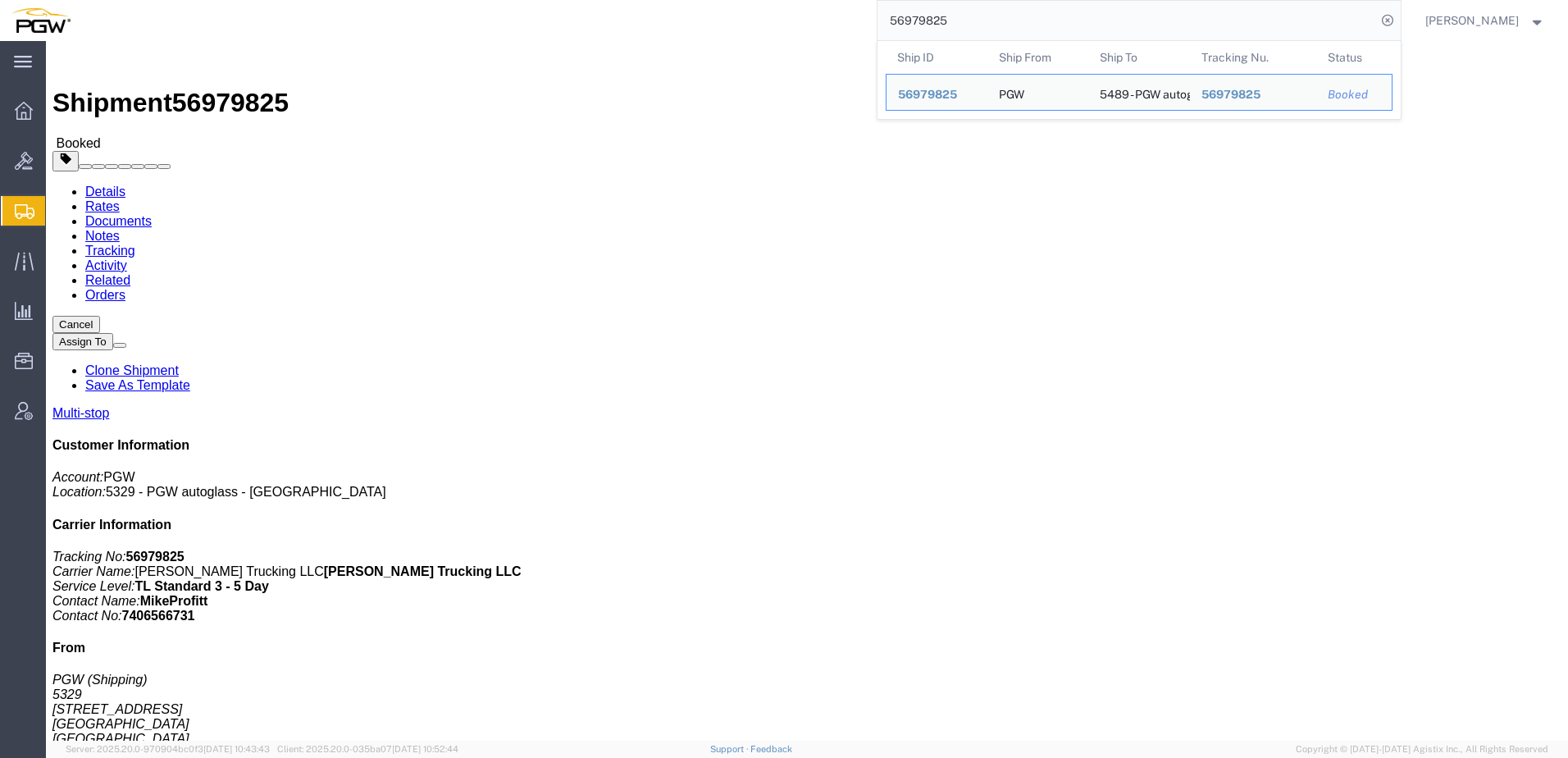
drag, startPoint x: 1060, startPoint y: 28, endPoint x: 99, endPoint y: -26, distance: 962.5
click at [99, 0] on html "main_menu Created with Sketch. Collapse Menu Overview Bids Shipments Shipment M…" at bounding box center [784, 379] width 1568 height 758
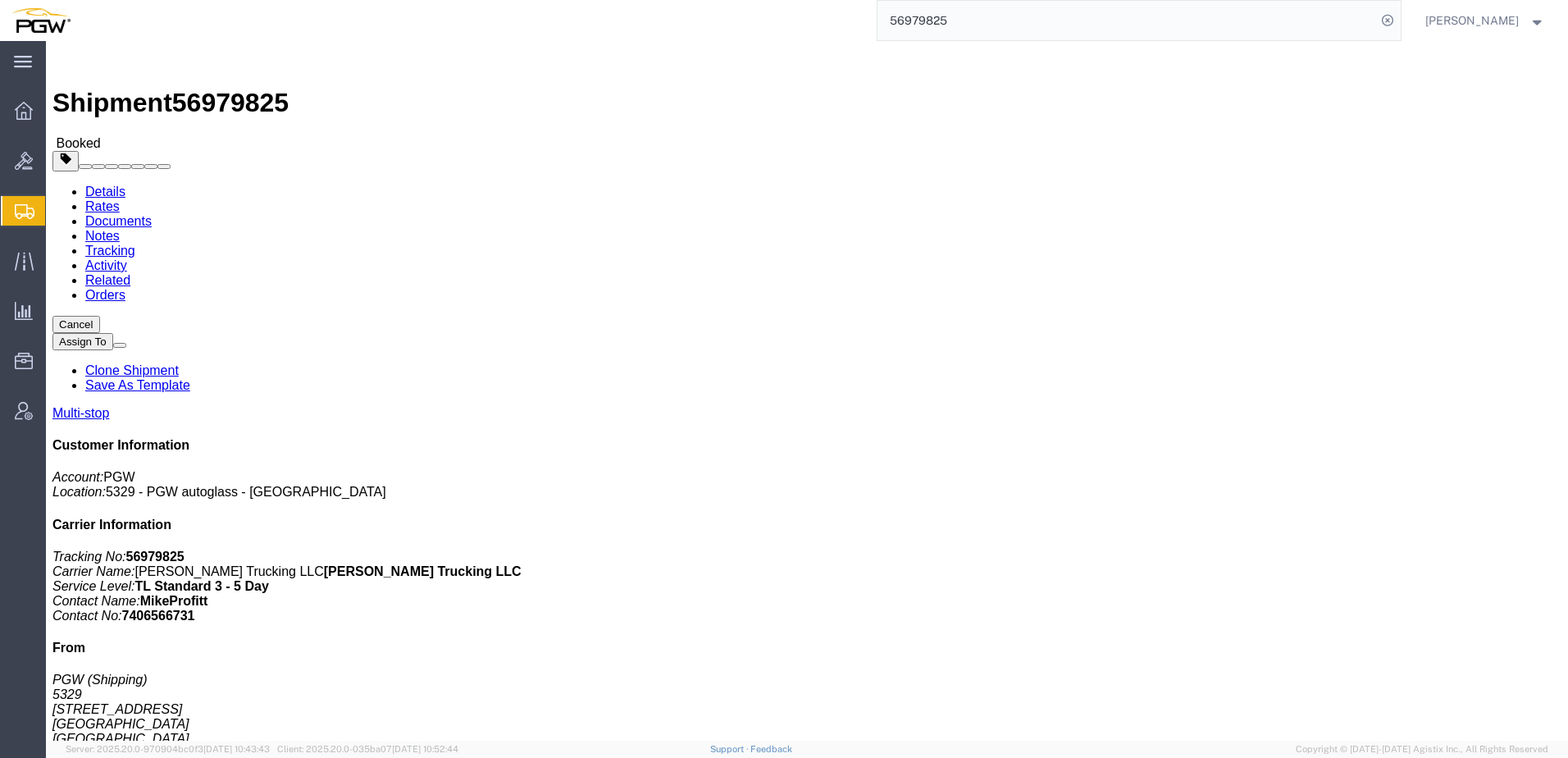
paste input "669040"
type input "669040"
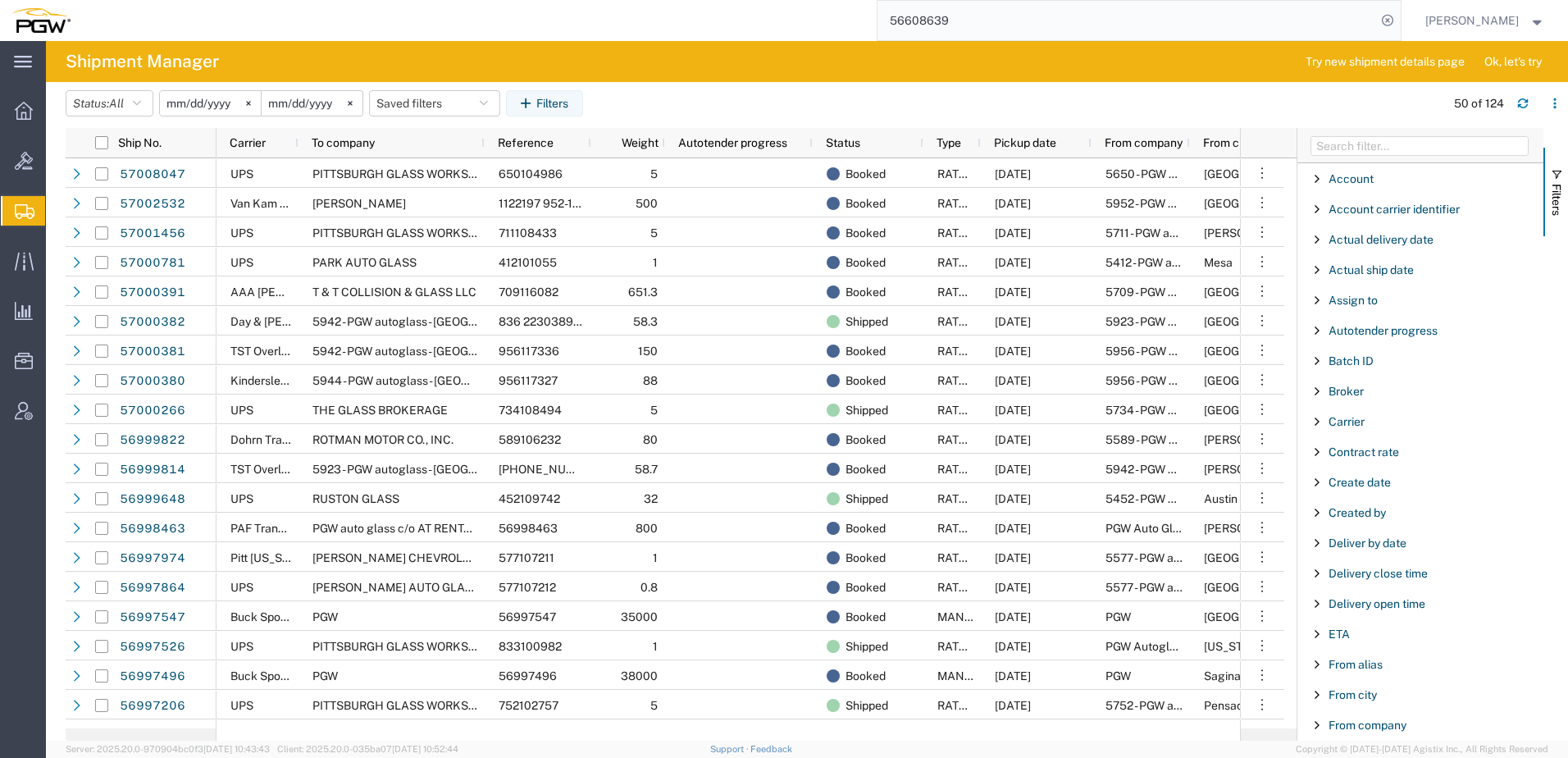
scroll to position [1550, 0]
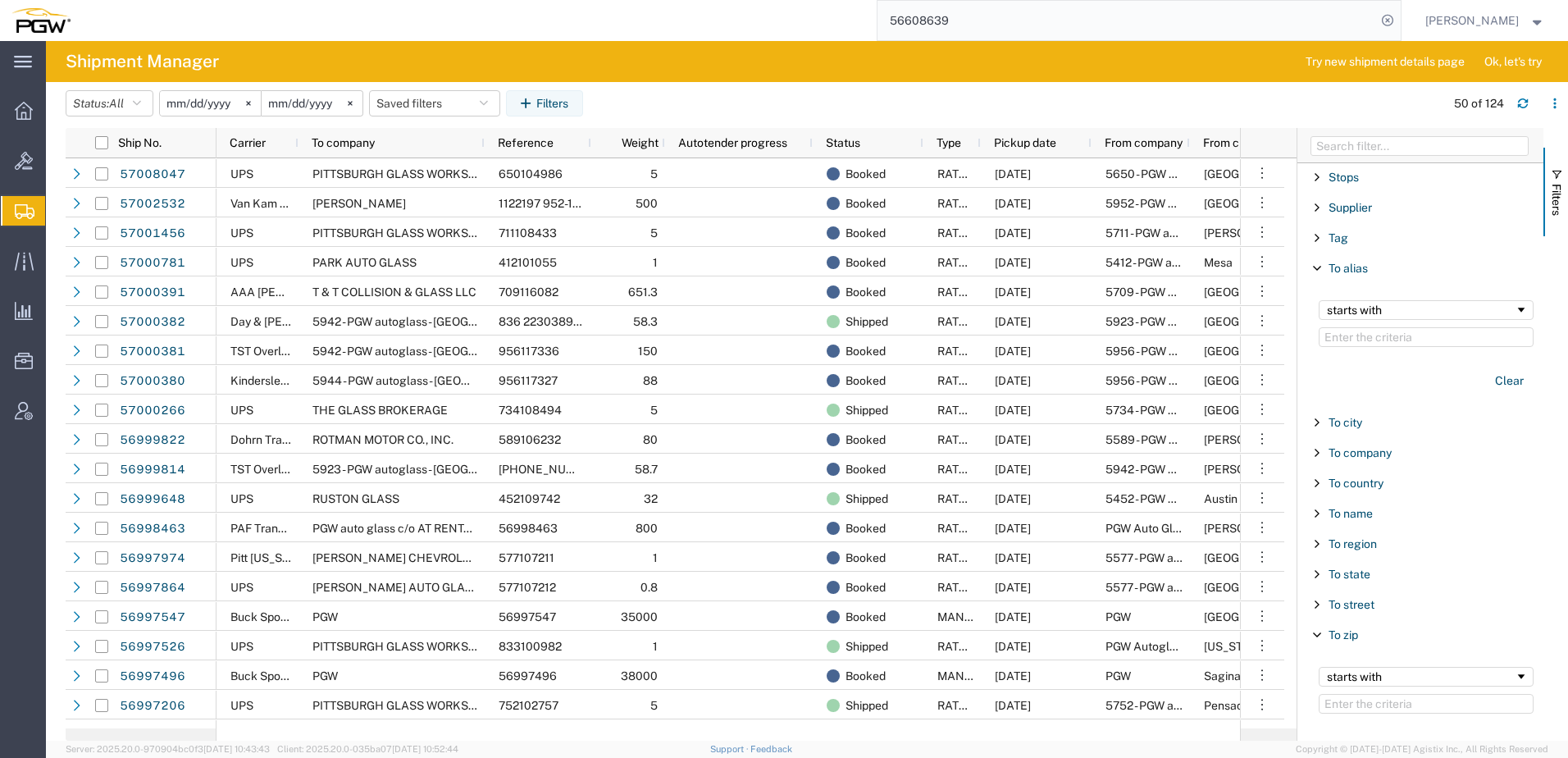
click at [0, 0] on span "Shipment Manager" at bounding box center [0, 0] width 0 height 0
click at [56, 166] on span "Bids" at bounding box center [51, 161] width 11 height 33
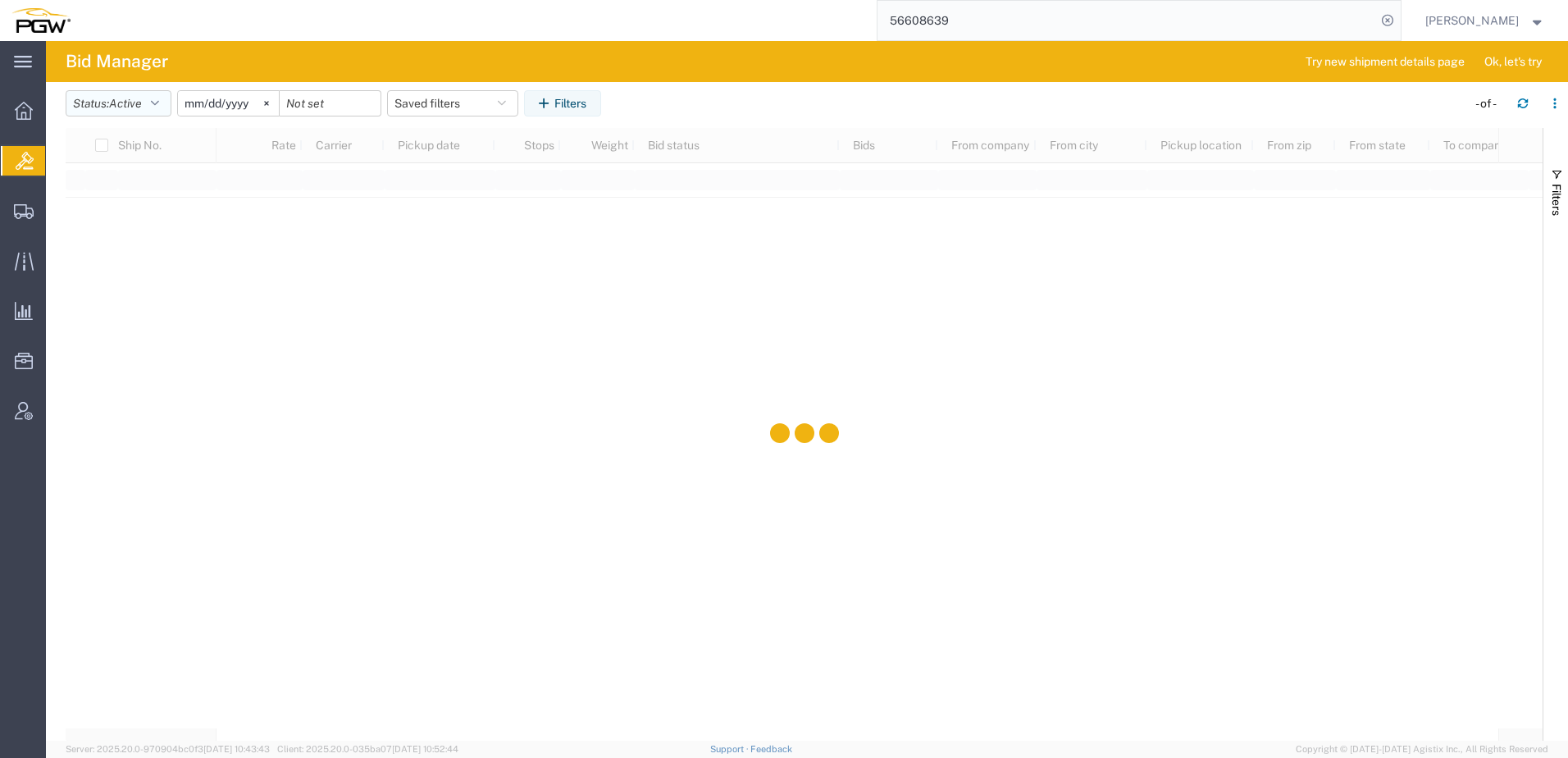
click at [104, 113] on button "Status: Active" at bounding box center [118, 104] width 106 height 26
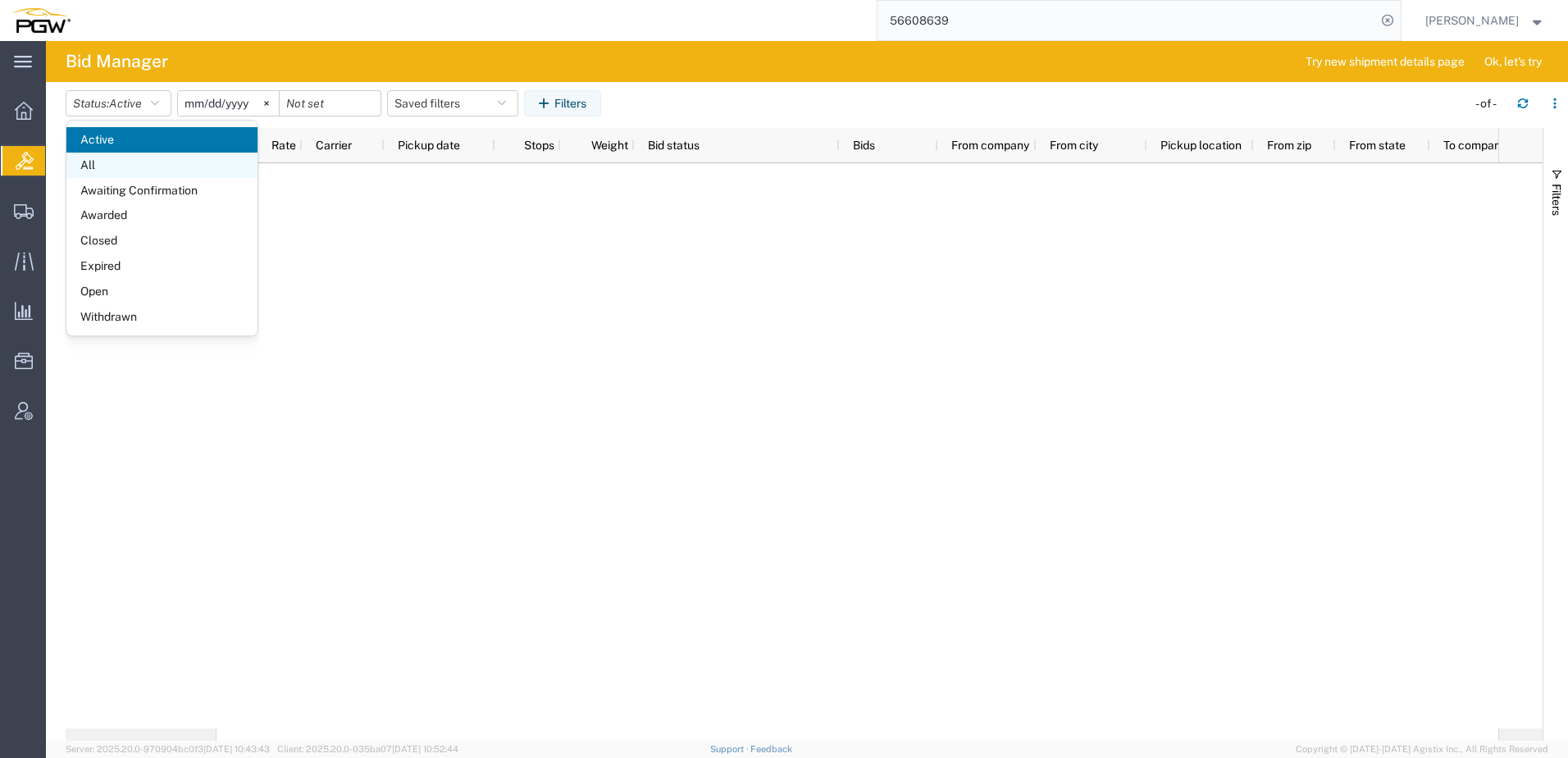
click at [99, 166] on span "All" at bounding box center [162, 165] width 191 height 26
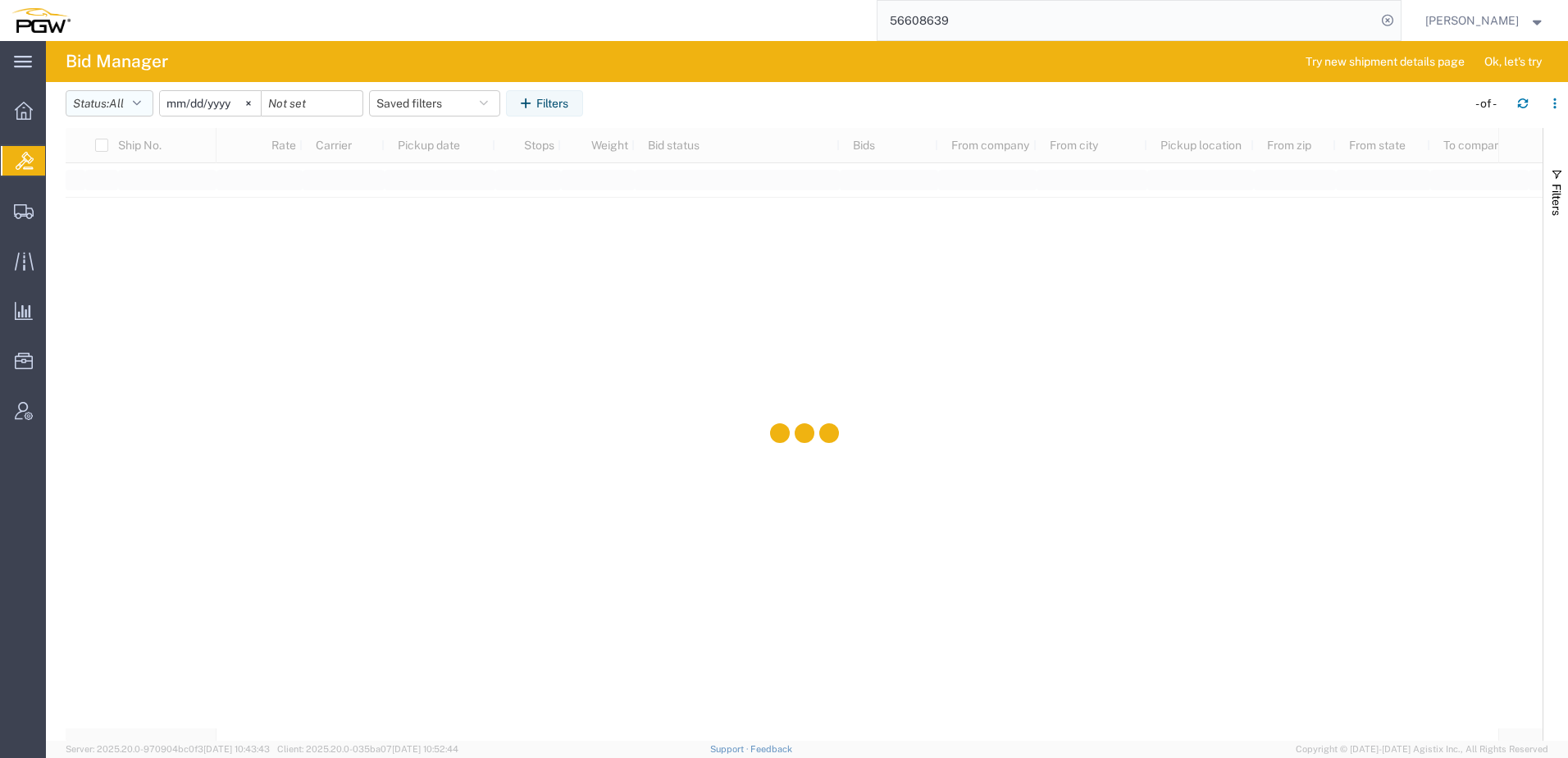
click at [123, 93] on button "Status: All" at bounding box center [109, 104] width 88 height 26
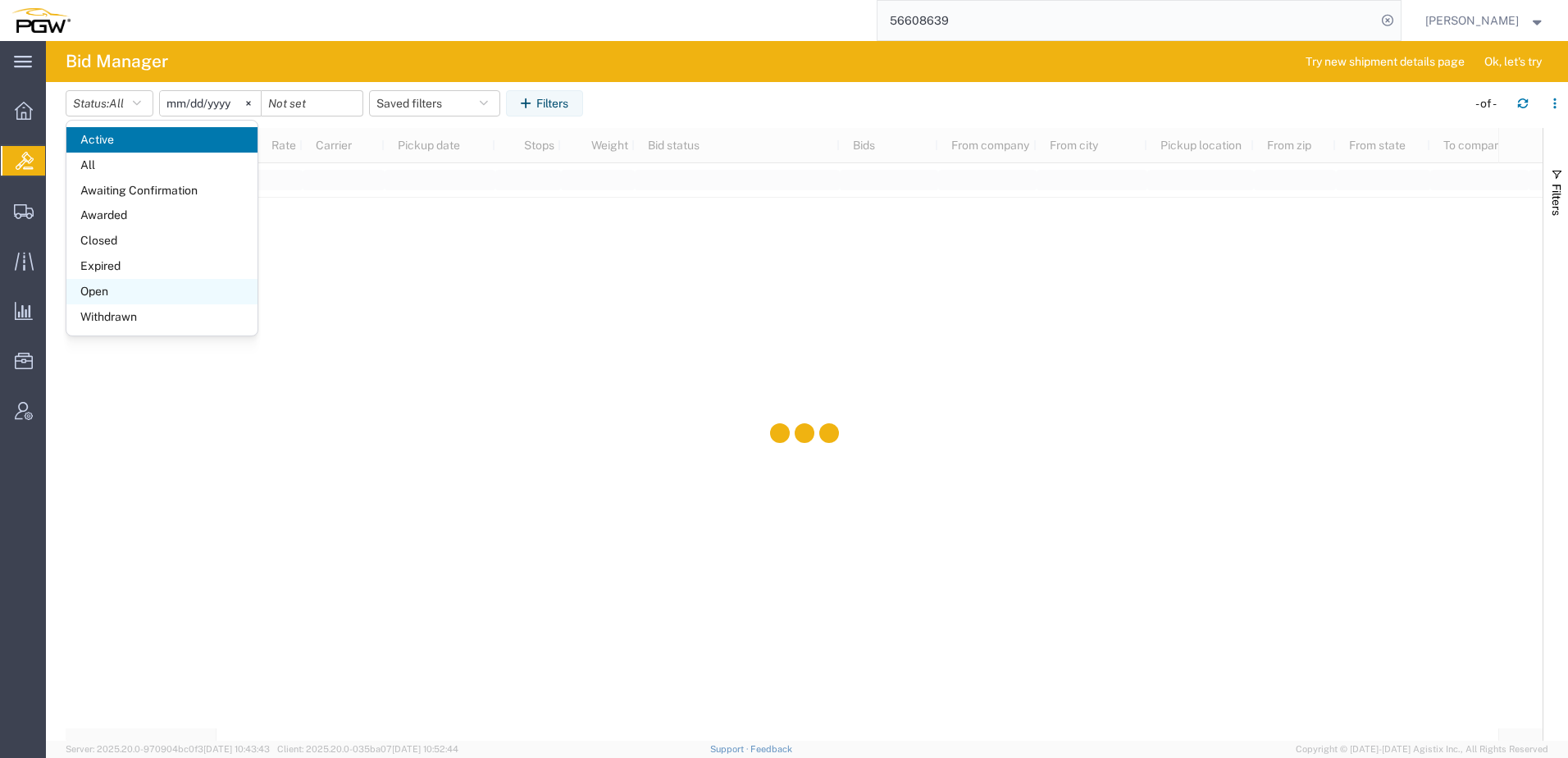
click at [104, 287] on span "Open" at bounding box center [162, 292] width 191 height 26
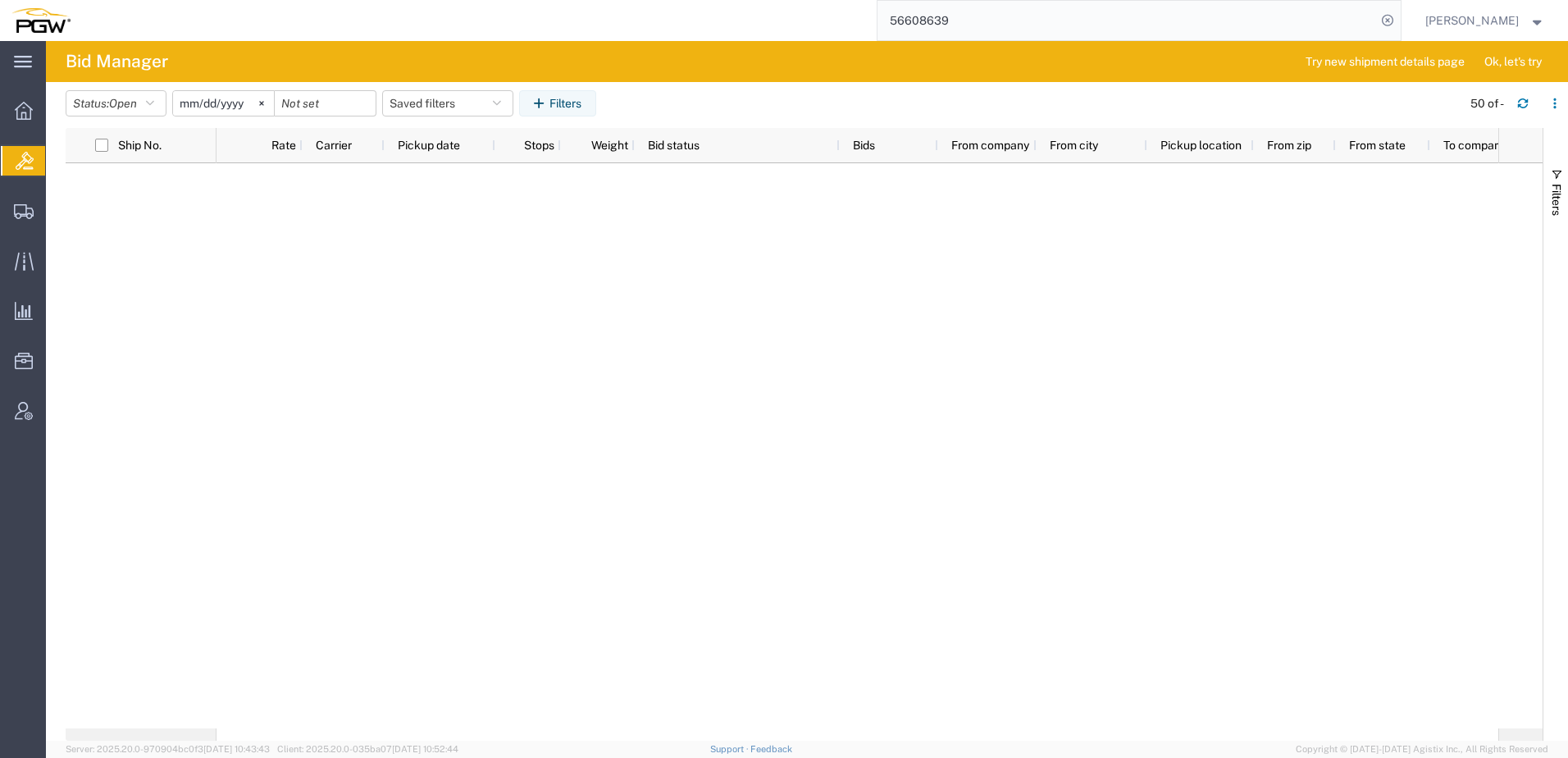
click at [473, 273] on div at bounding box center [857, 446] width 1282 height 566
click at [722, 420] on div at bounding box center [857, 446] width 1282 height 566
click at [0, 0] on span "Location Appointment" at bounding box center [0, 0] width 0 height 0
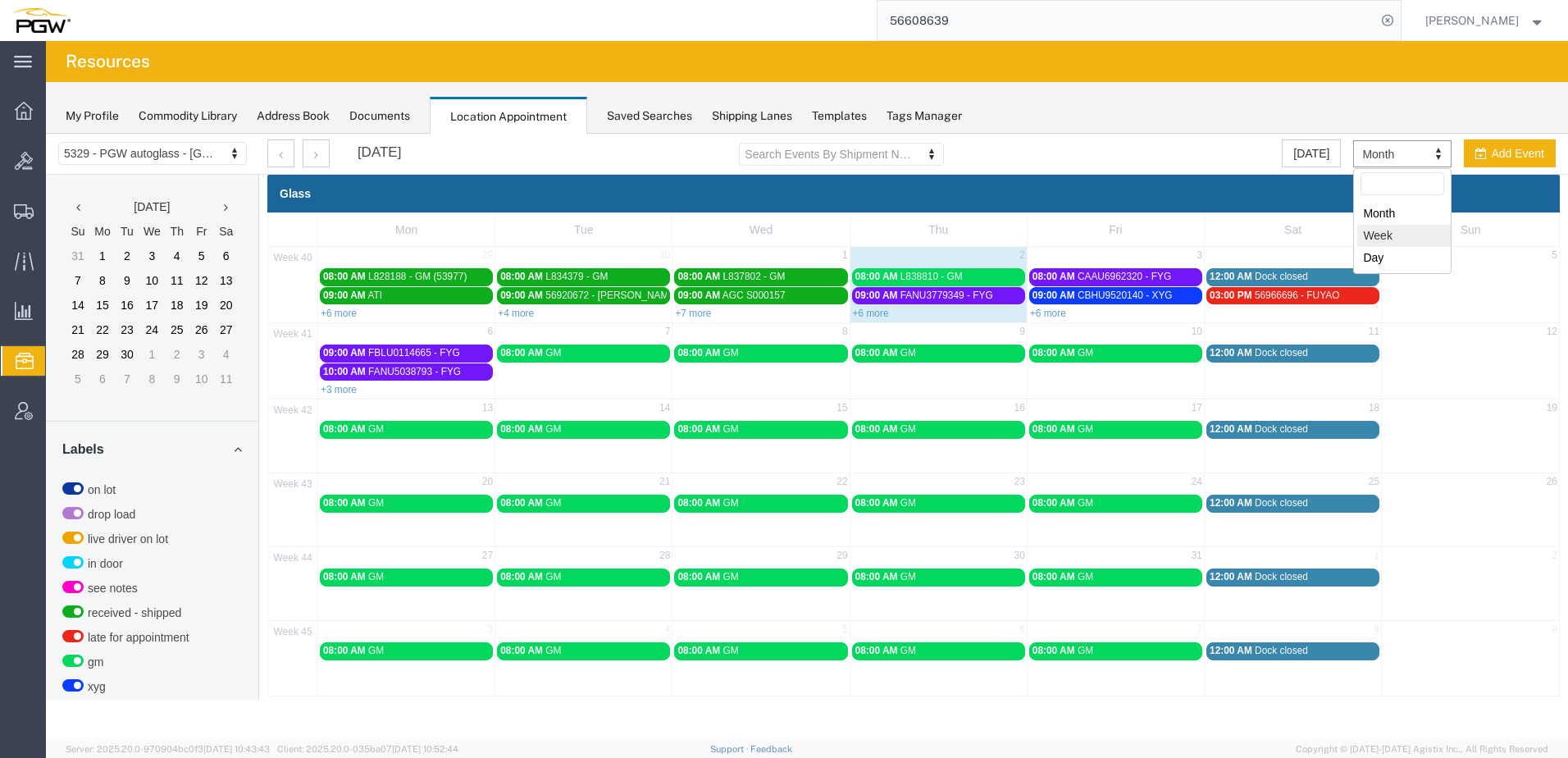
select select "agendaWeek"
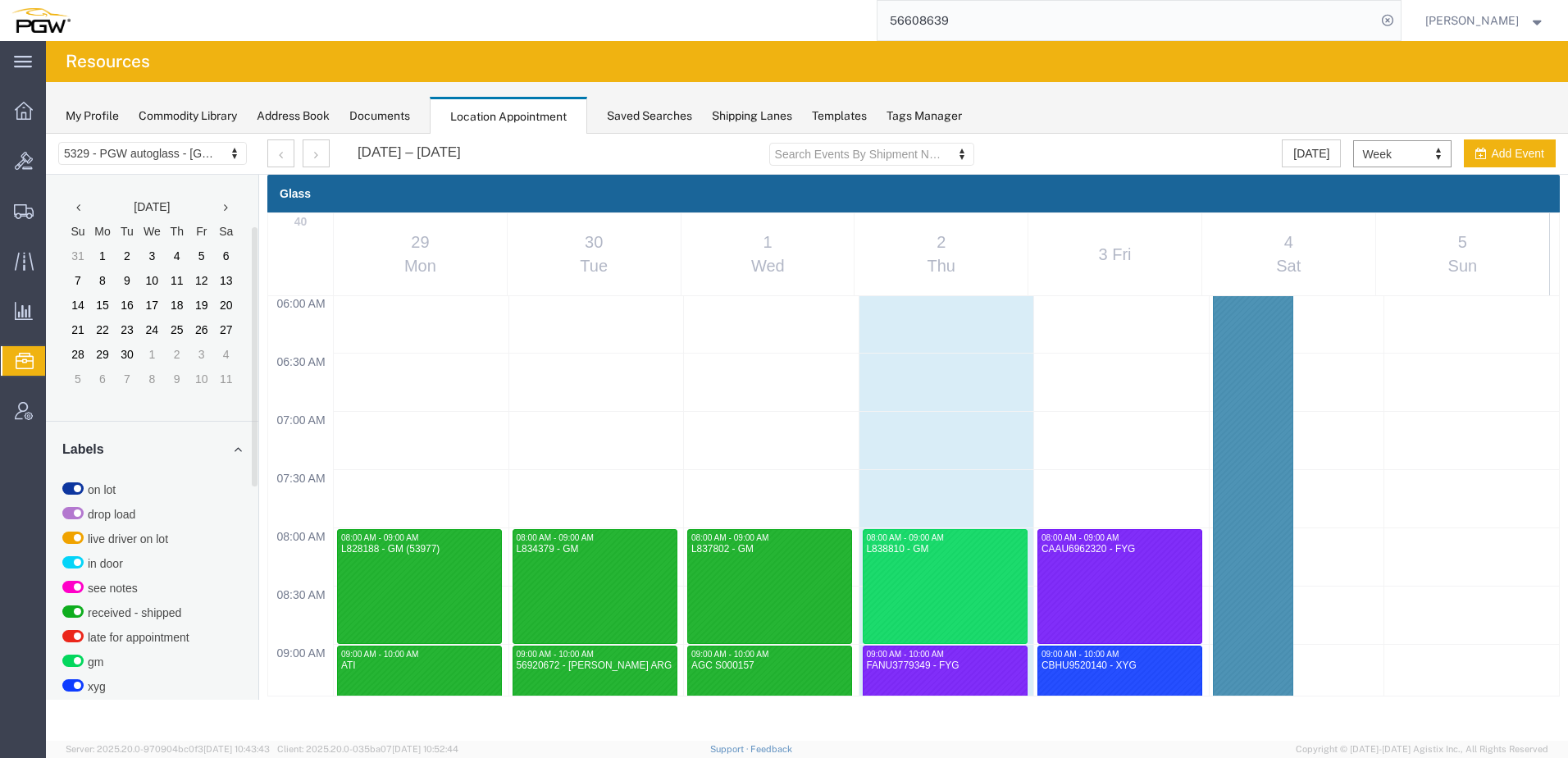
scroll to position [427, 0]
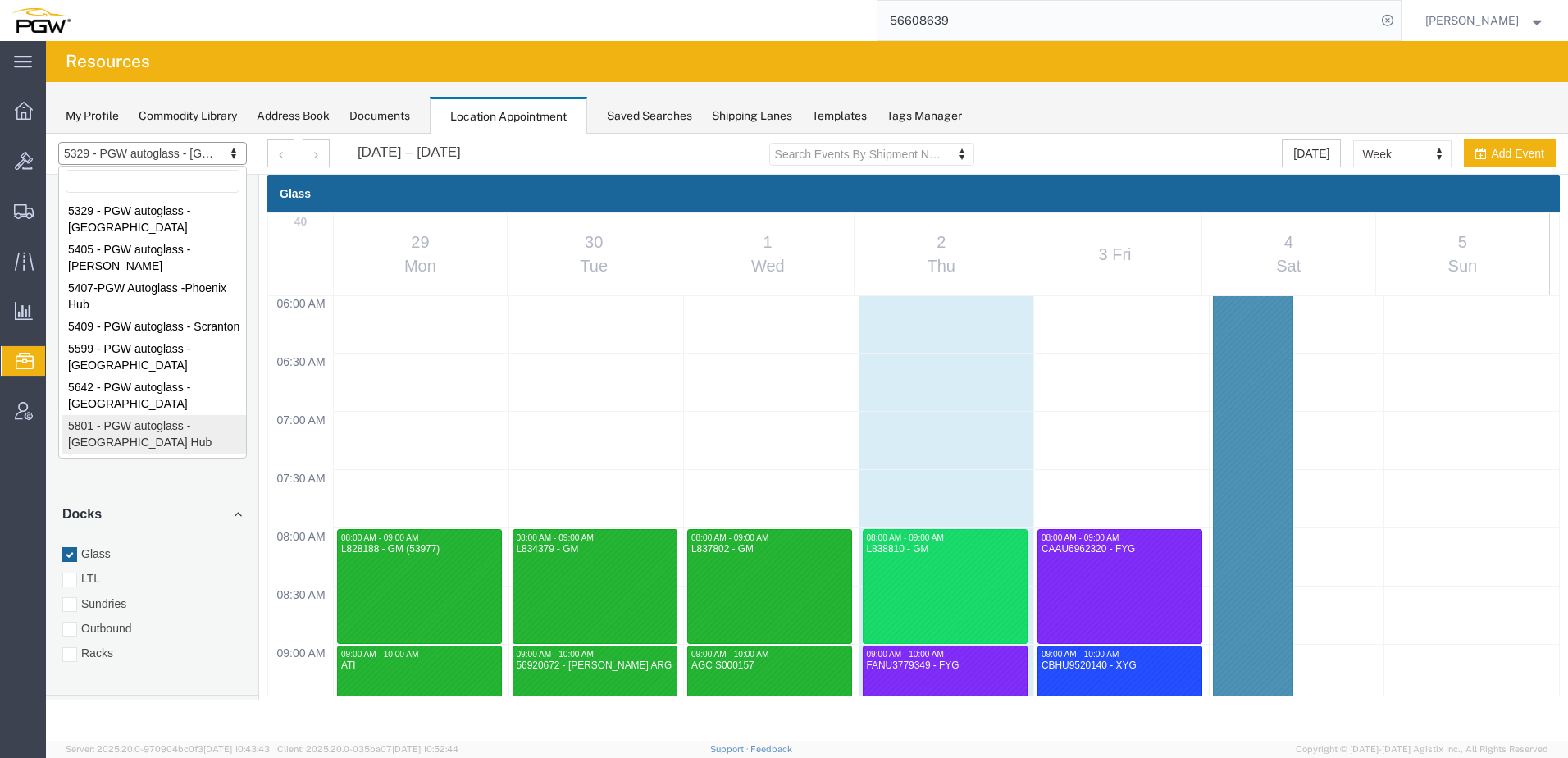
select select "62891"
select select "month"
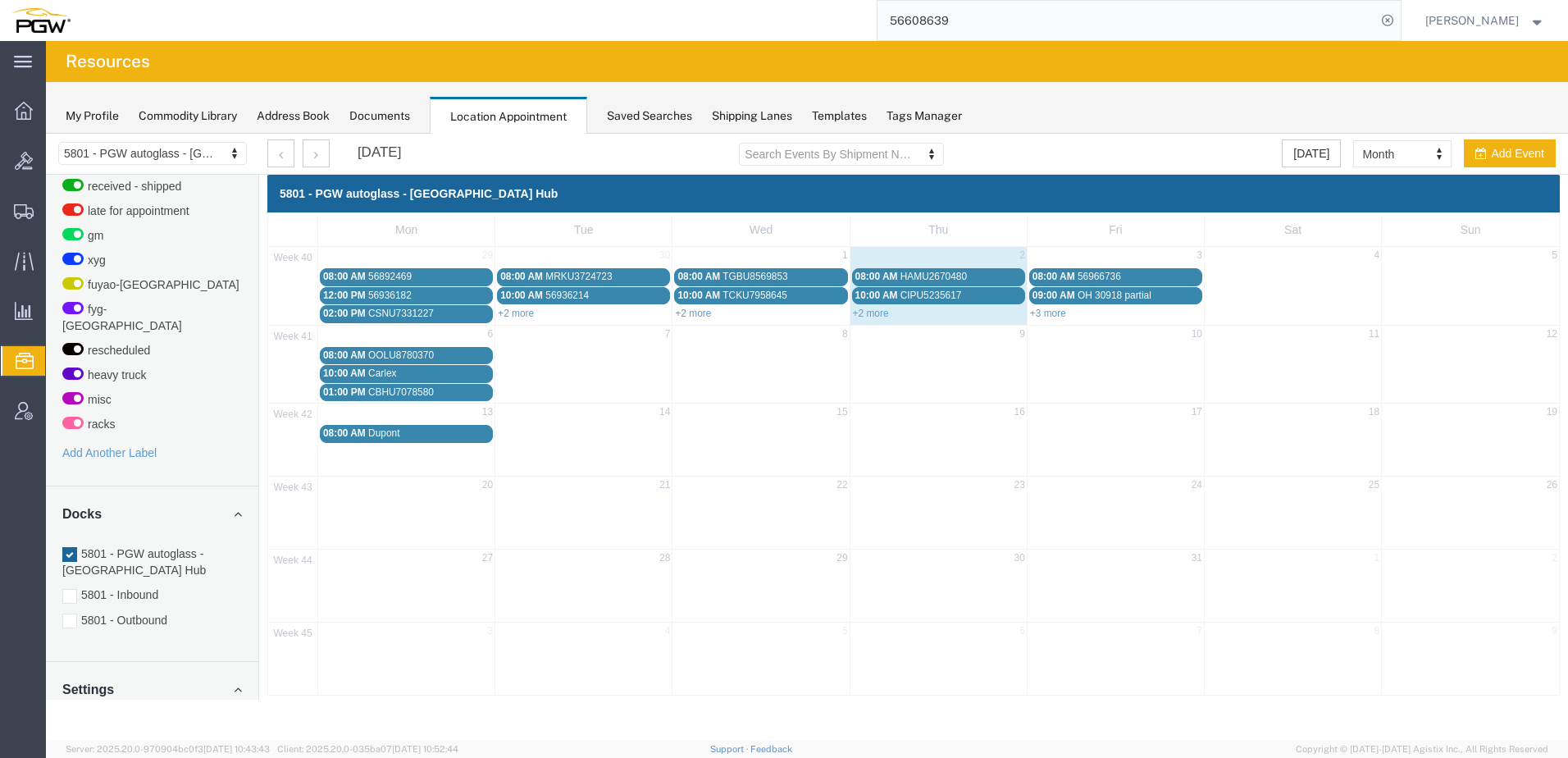
click at [0, 0] on span "Address Book" at bounding box center [0, 0] width 0 height 0
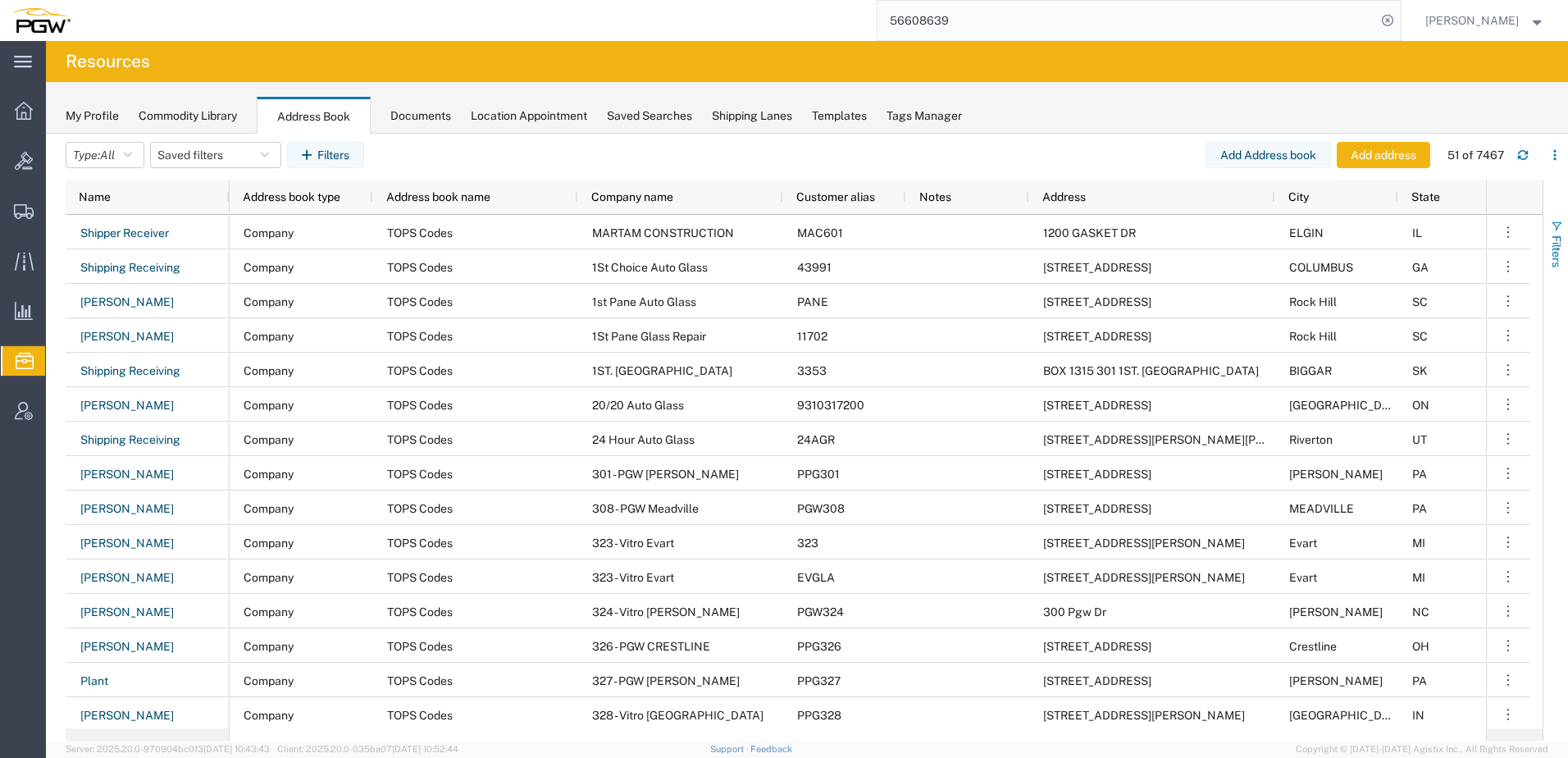
click at [1561, 236] on span "Filters" at bounding box center [1557, 251] width 13 height 32
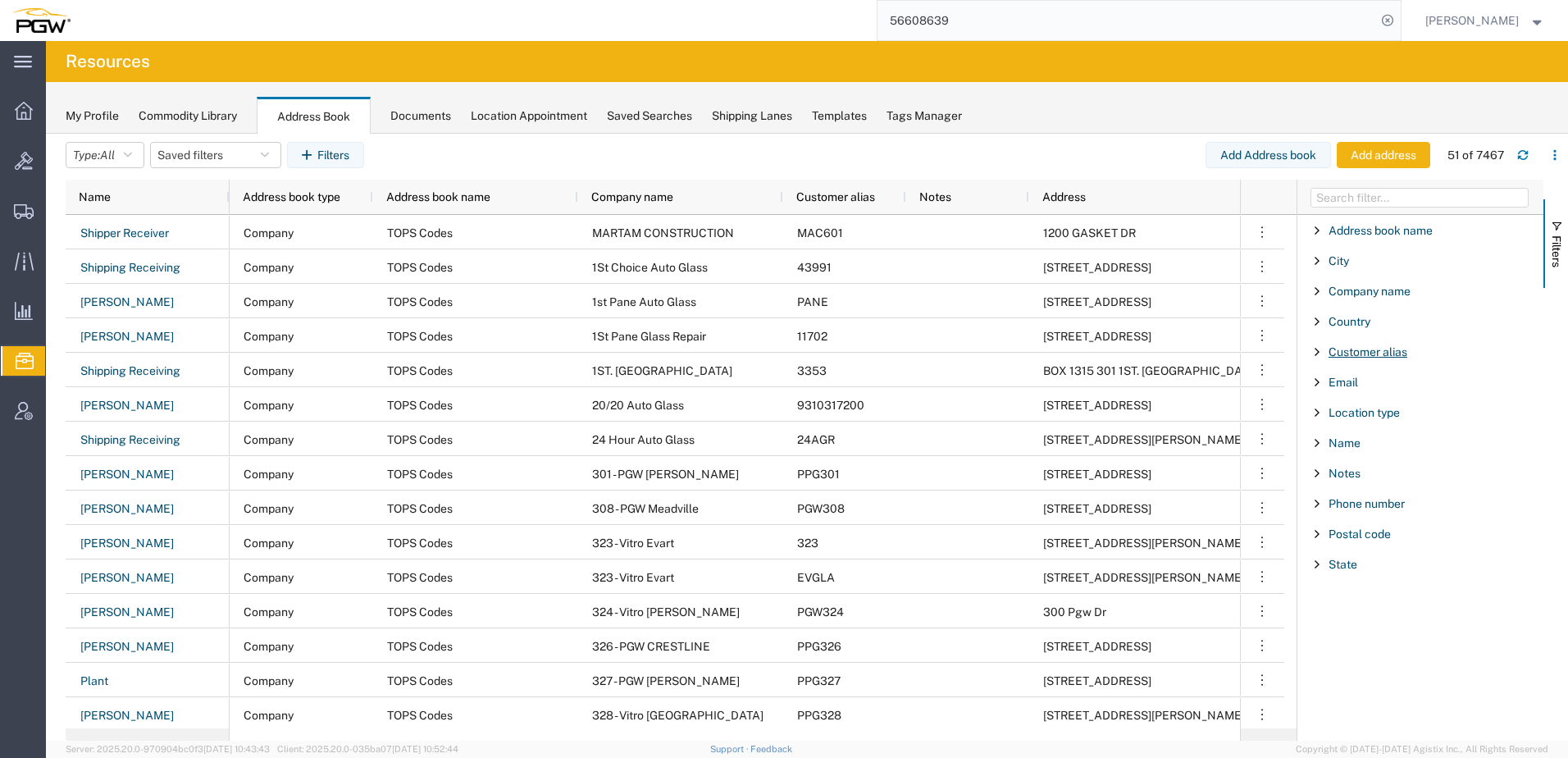
click at [1365, 356] on span "Customer alias" at bounding box center [1367, 352] width 79 height 13
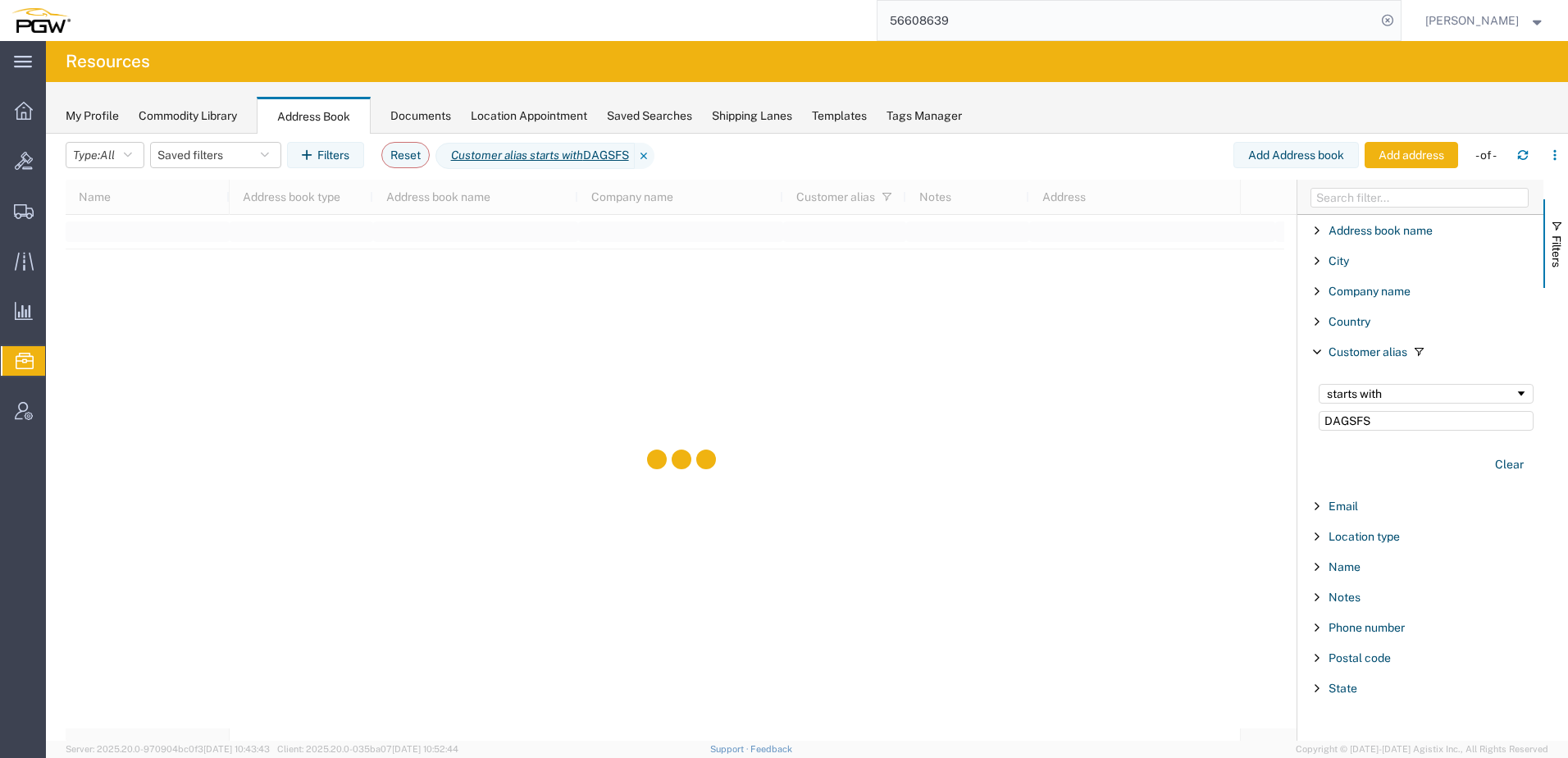
type input "DAGSFS"
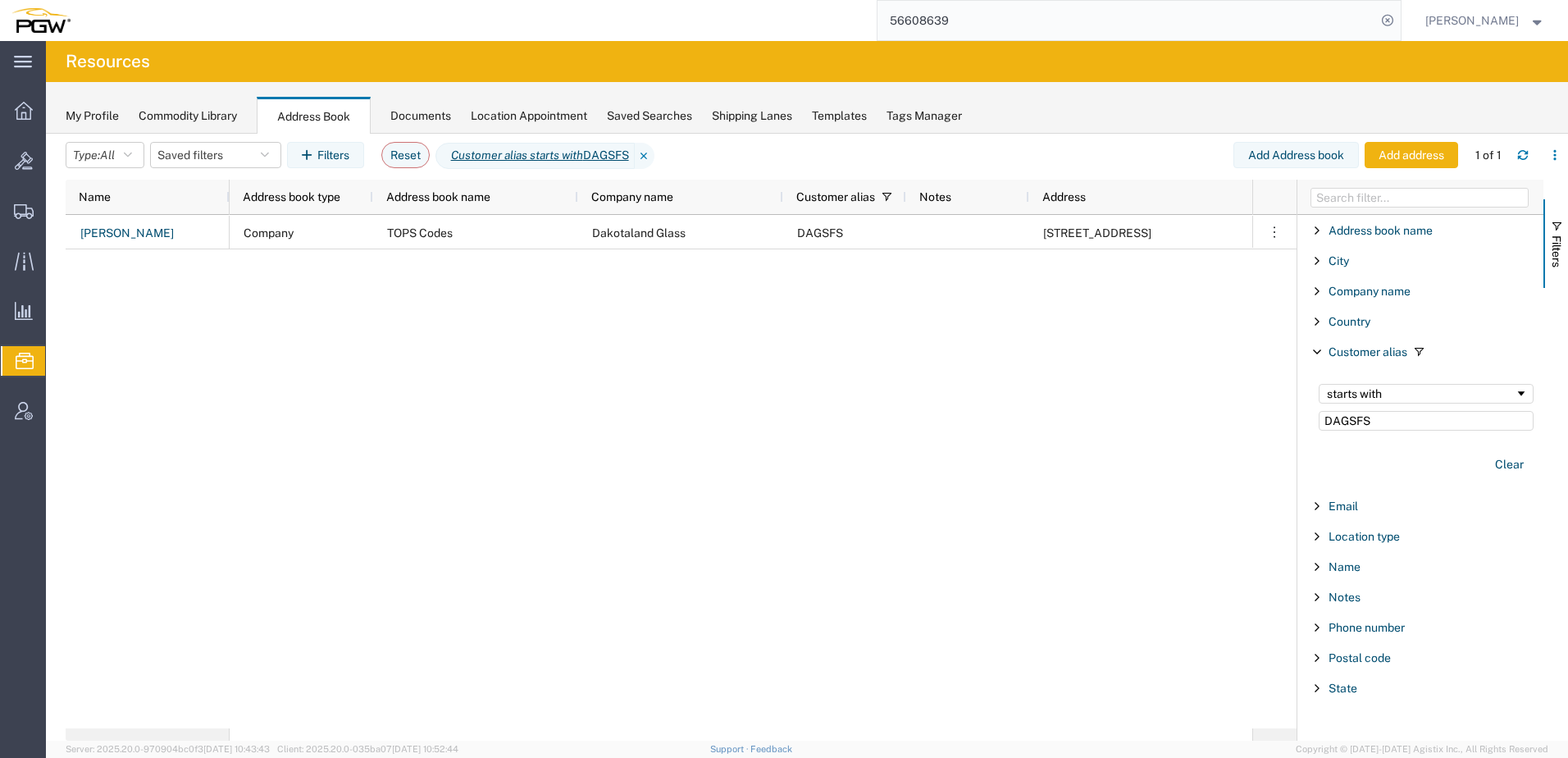
click at [625, 360] on div "Company TOPS Codes Dakotaland Glass DAGSFS 2001 East 39th St North SIOUX FALLS …" at bounding box center [741, 472] width 1023 height 514
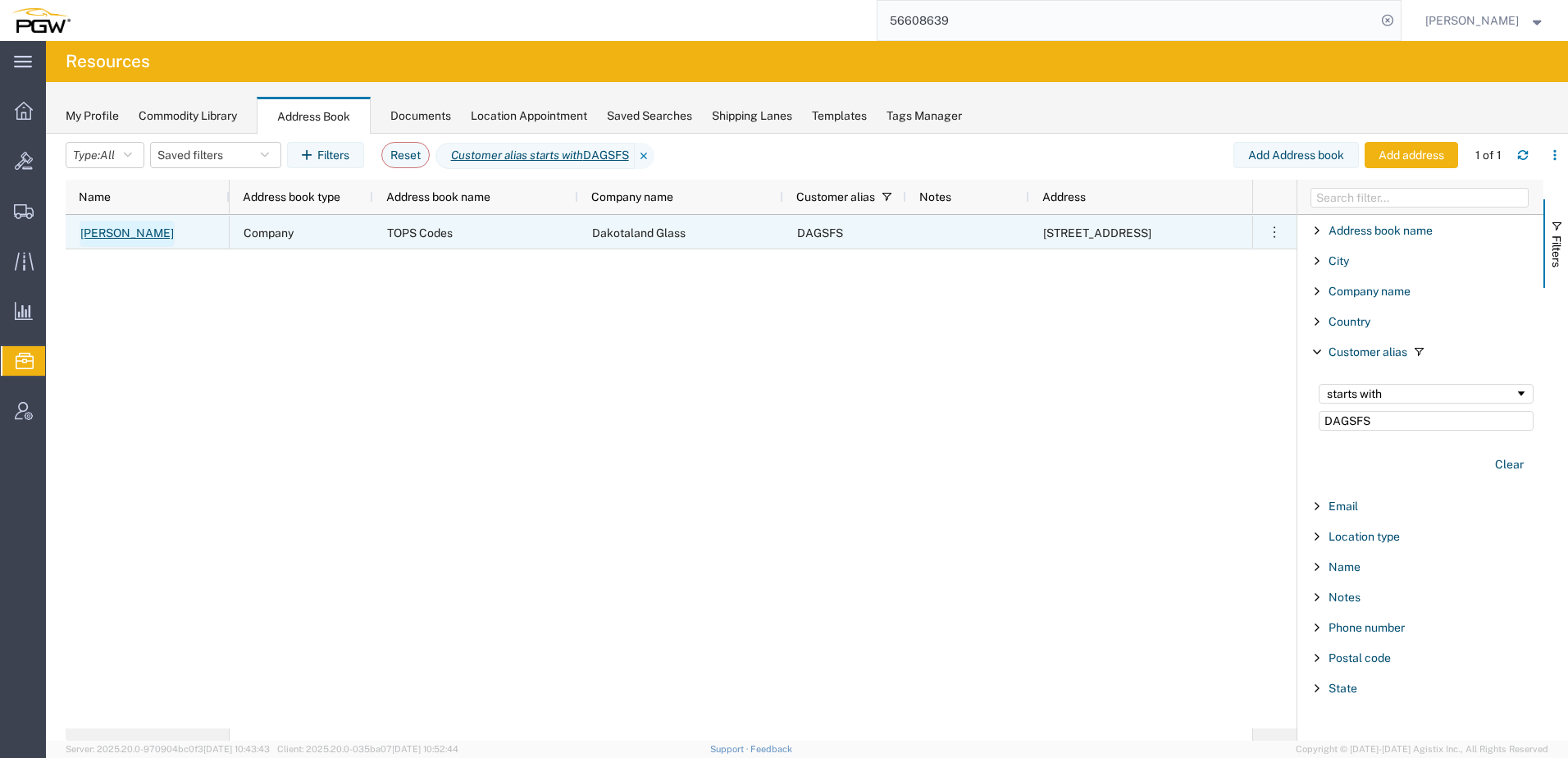
click at [136, 230] on link "Jon Anderson" at bounding box center [127, 234] width 95 height 26
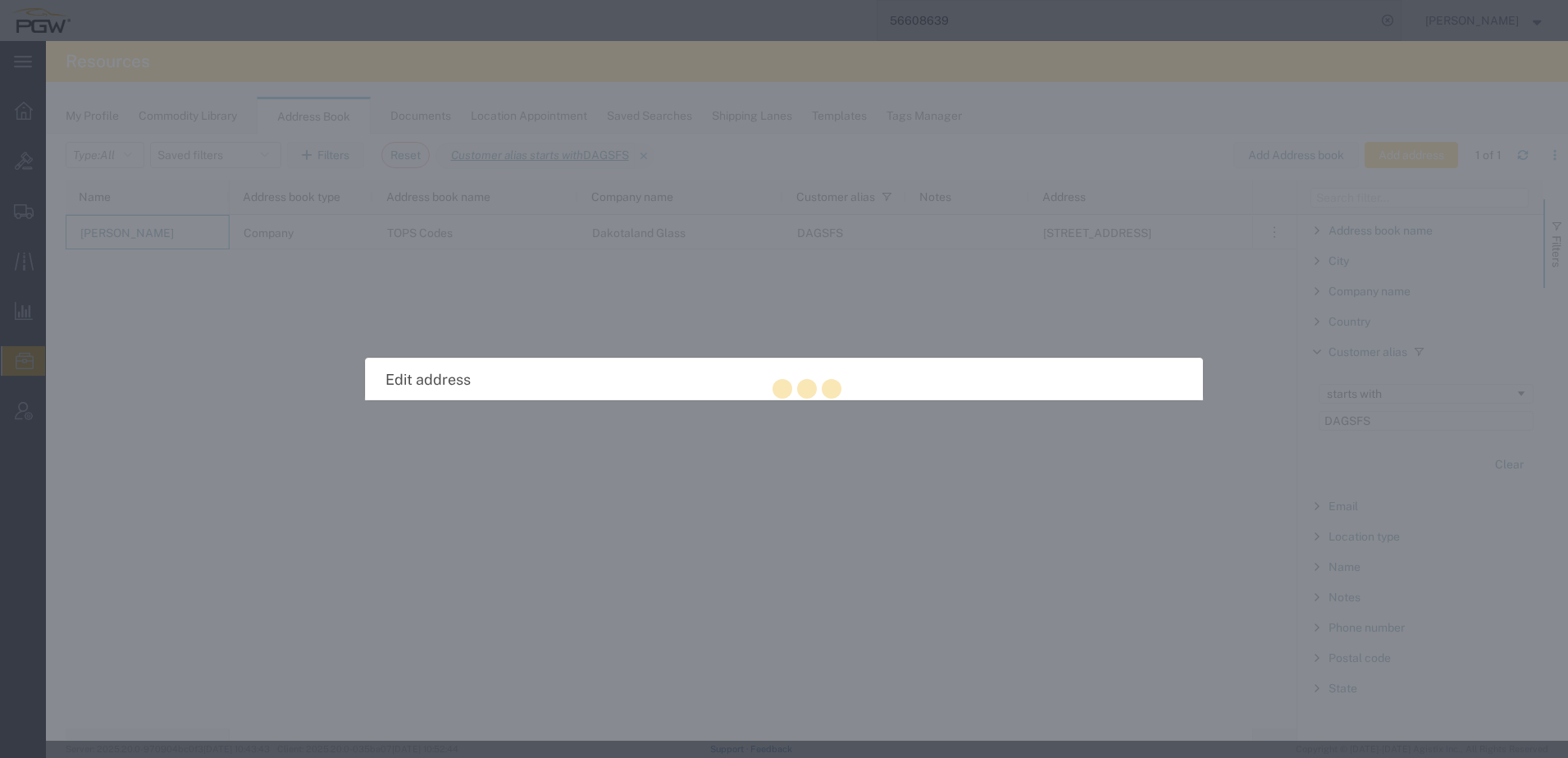
select select "US"
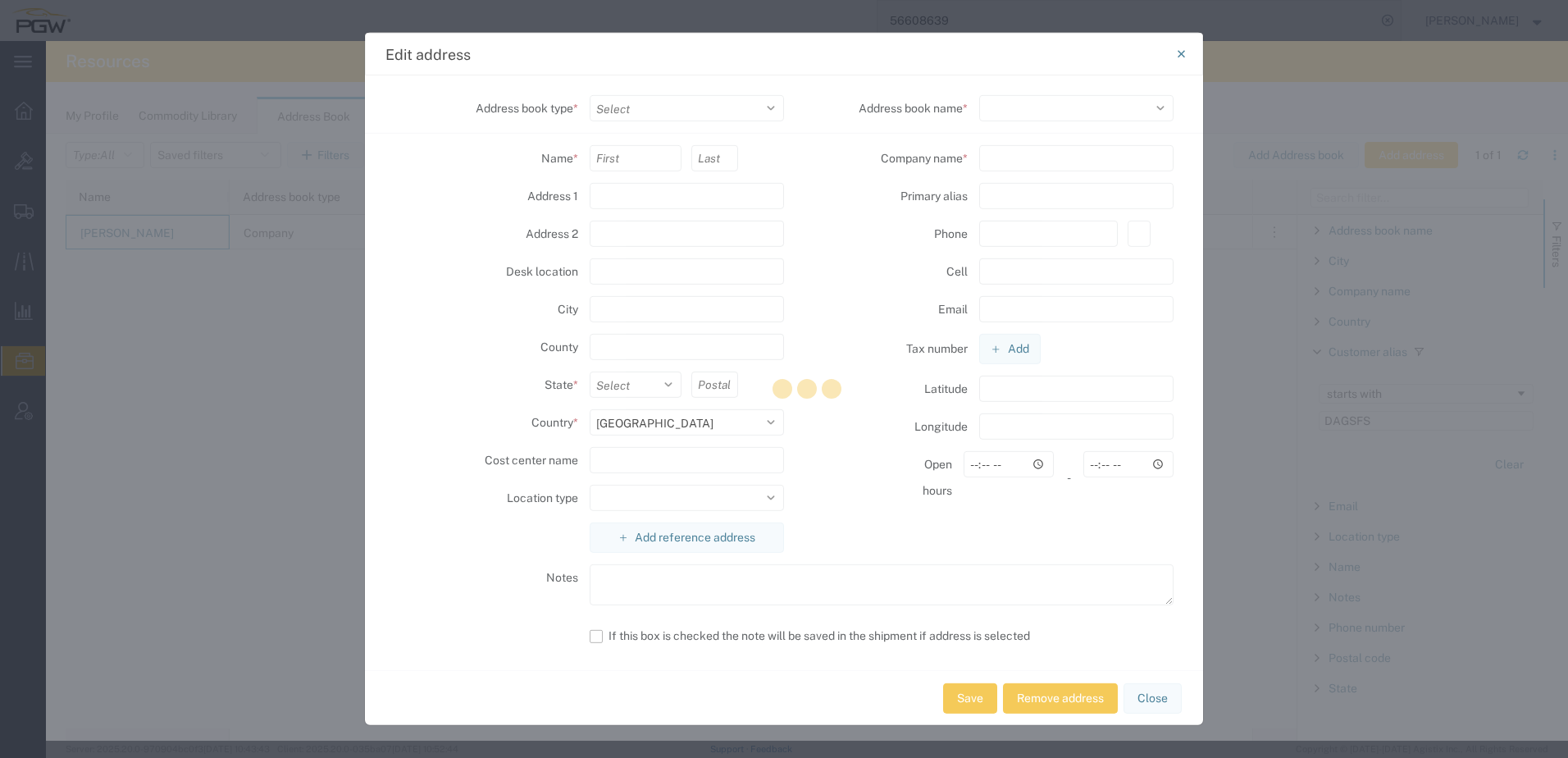
select select "COMPANY"
type input "Jon"
type input "Anderson"
type input "2001 East 39th St North"
type input "SIOUX FALLS"
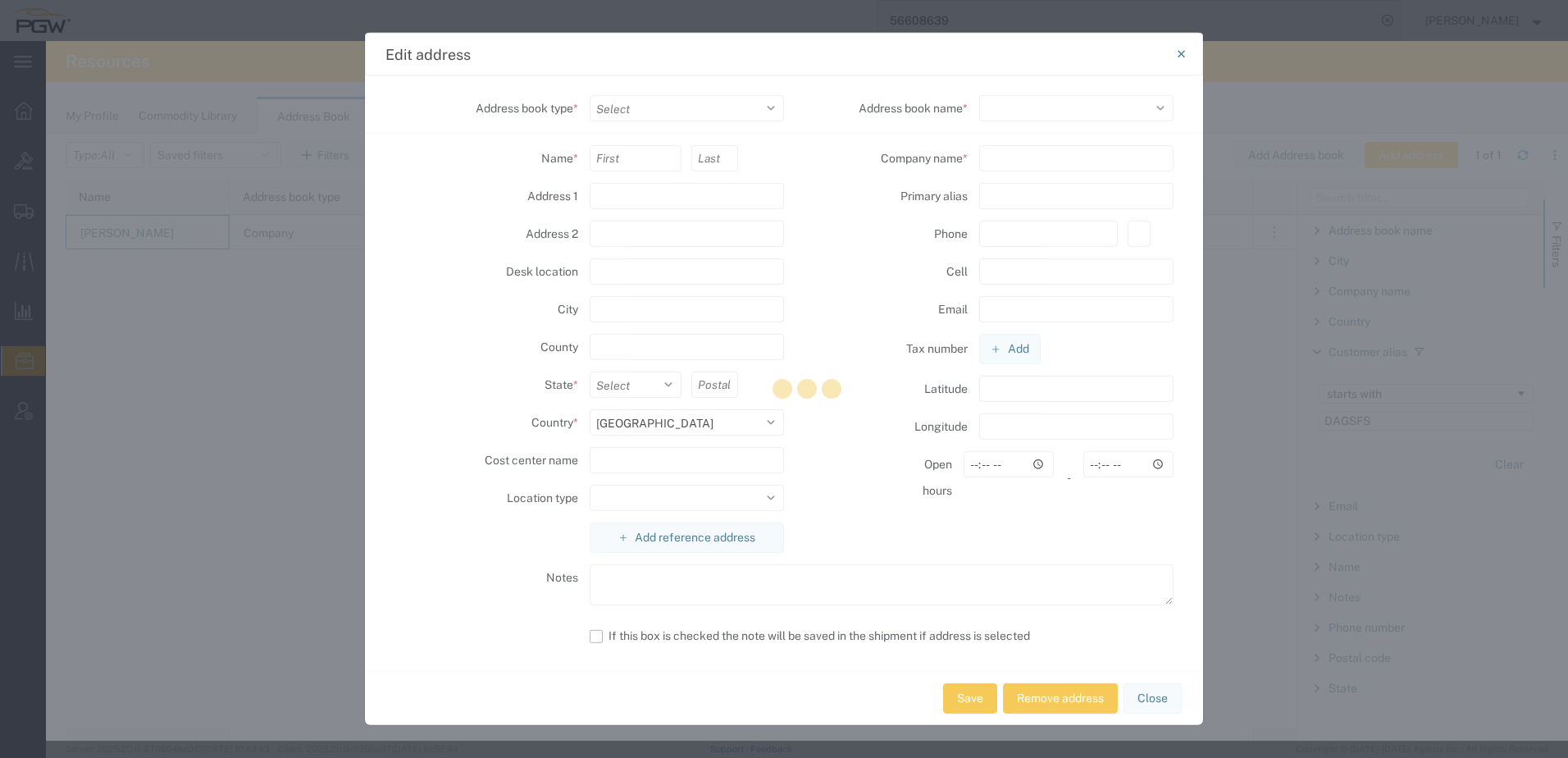
type input "57104"
select select
type input "Dakotaland Glass"
type input "DAGSFS"
type input "605-333-9509"
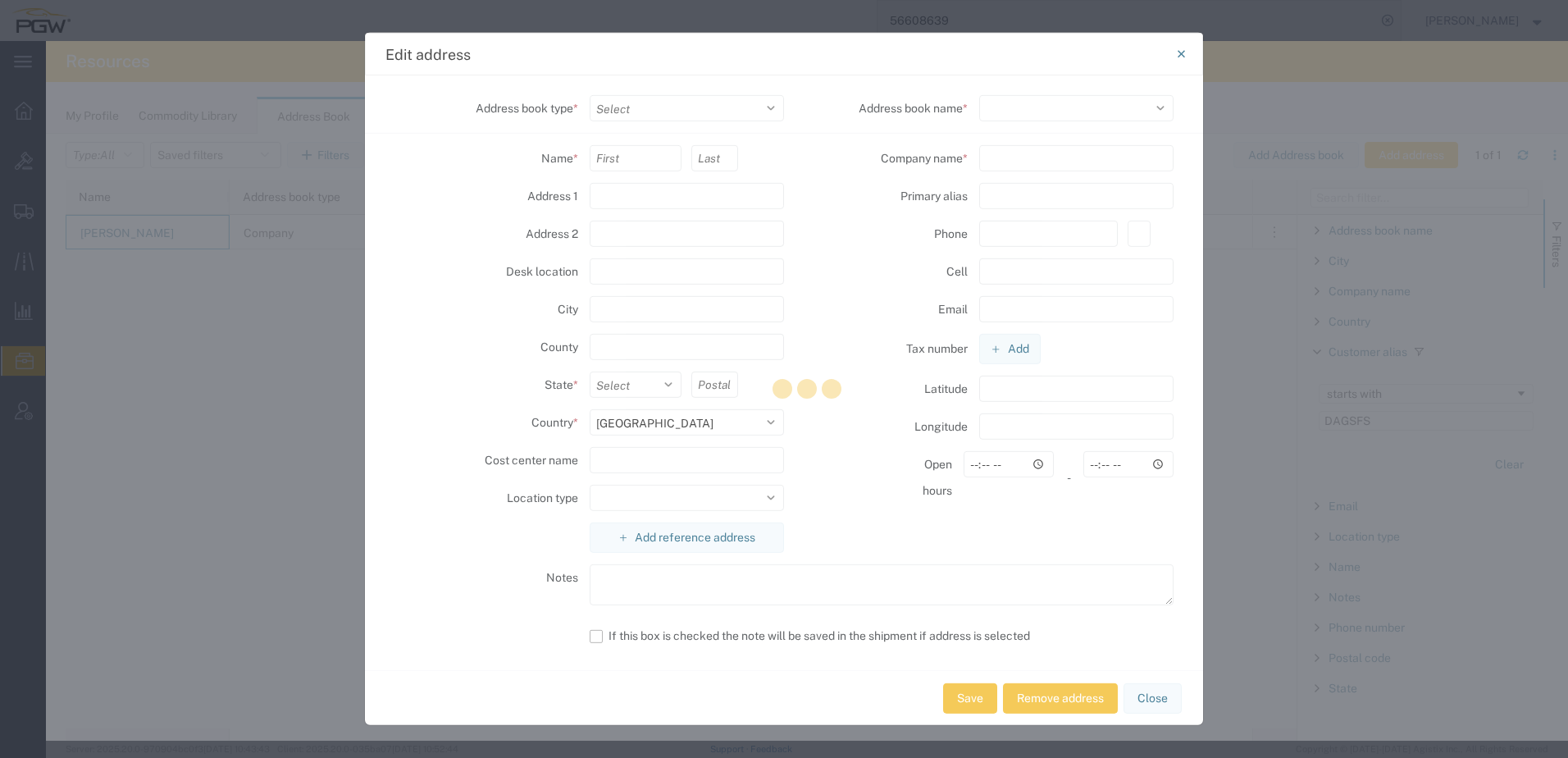
type input "605-359-8349"
type input "jon.anderson@dakotalandautoglass.com"
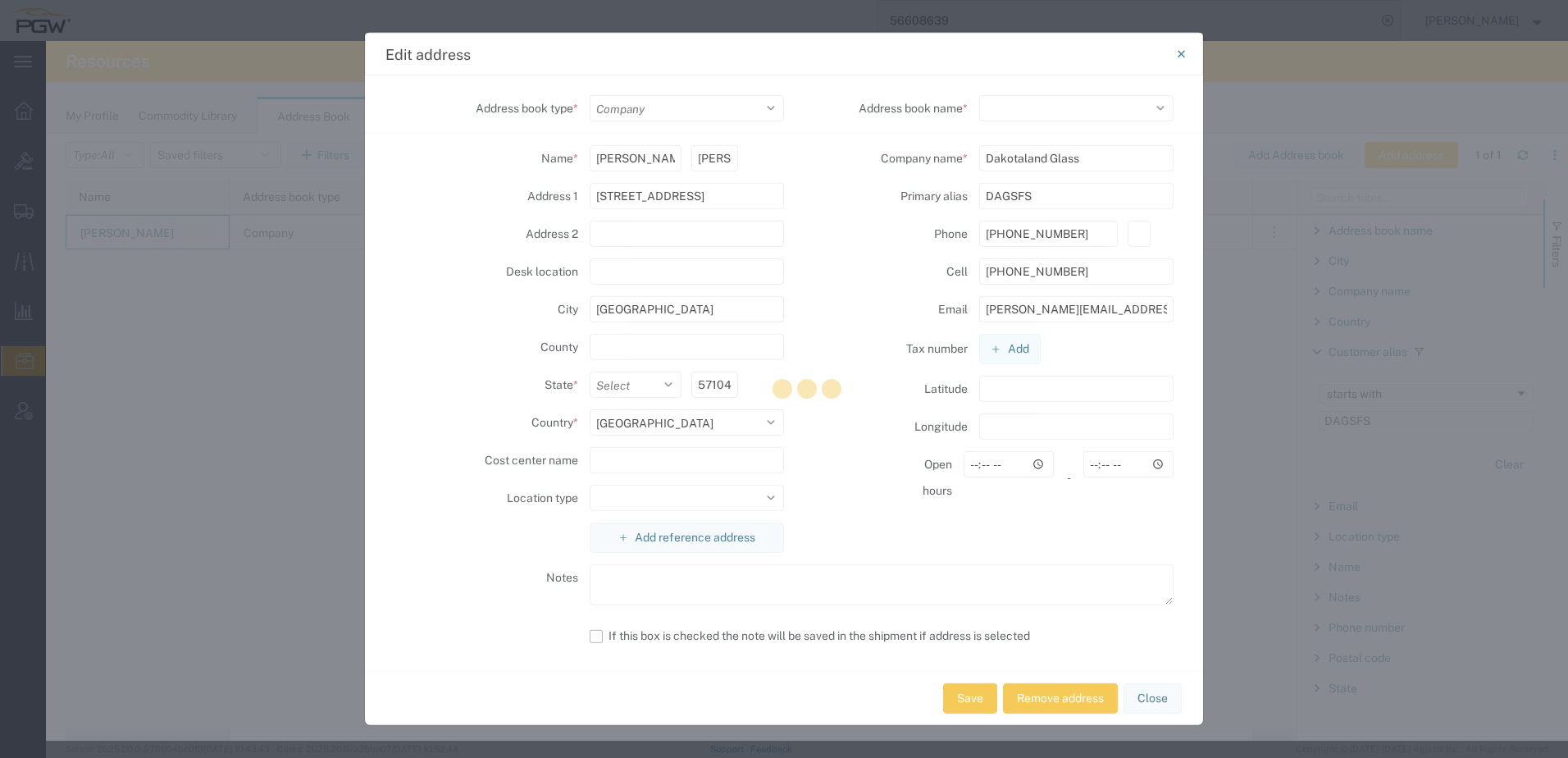
select select "SD"
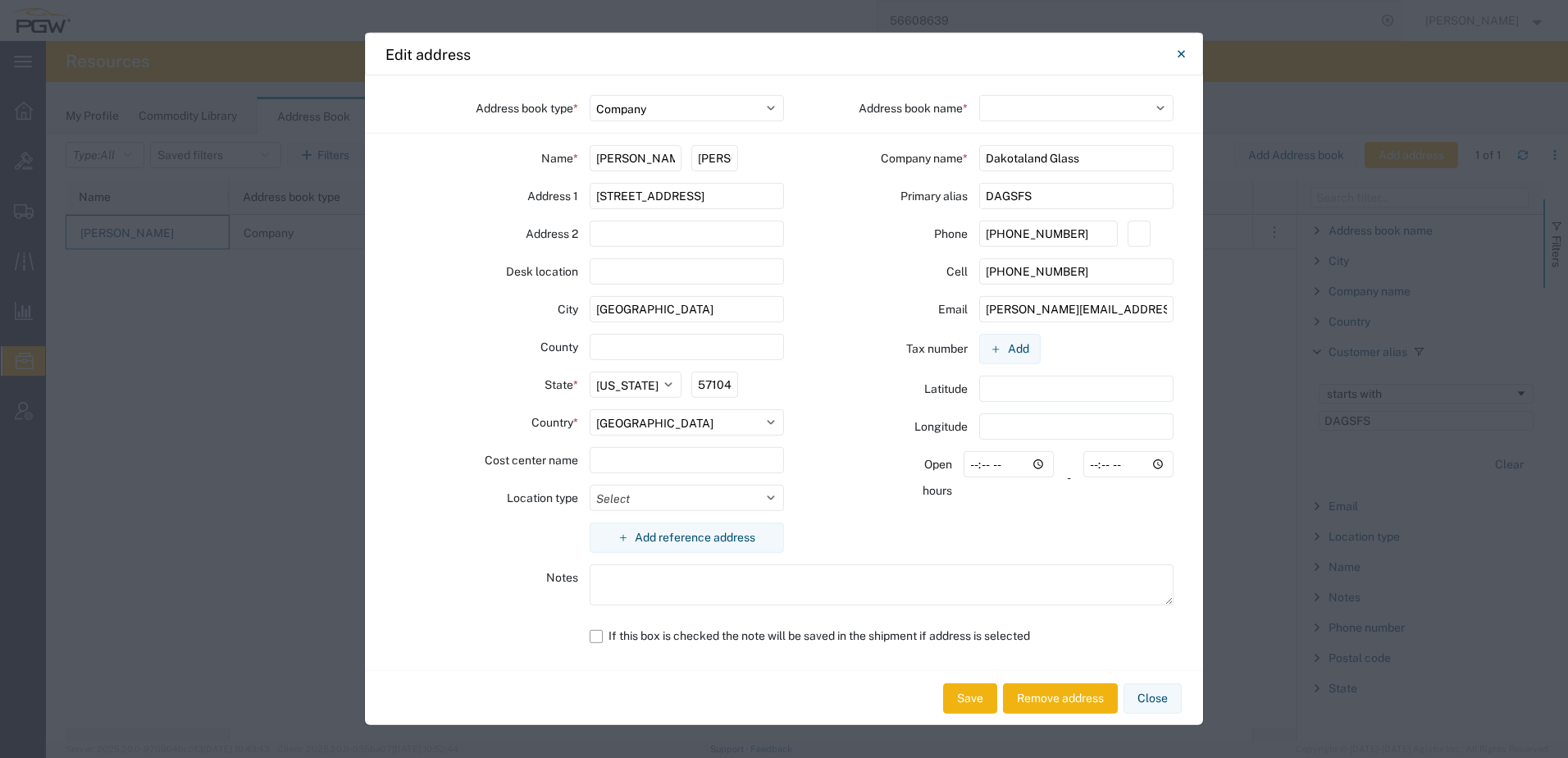
select select "17689"
drag, startPoint x: 984, startPoint y: 311, endPoint x: 1299, endPoint y: 287, distance: 315.9
click at [1299, 287] on div "Edit address Address book type * Select Location Company Personal Other Shared …" at bounding box center [784, 379] width 1568 height 758
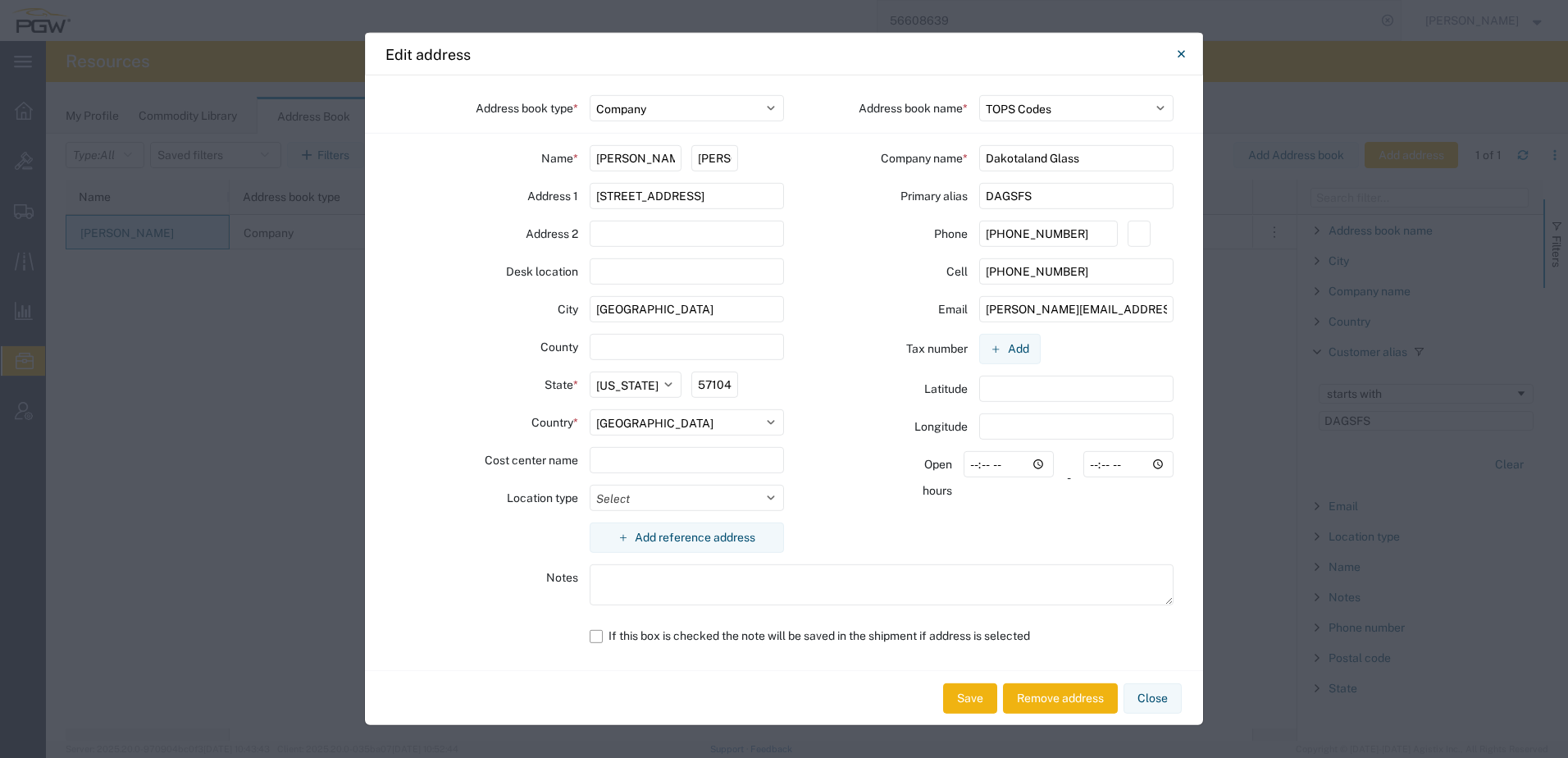
drag, startPoint x: 1186, startPoint y: 51, endPoint x: 1164, endPoint y: 40, distance: 24.6
click at [1186, 51] on button "Close" at bounding box center [1181, 55] width 33 height 33
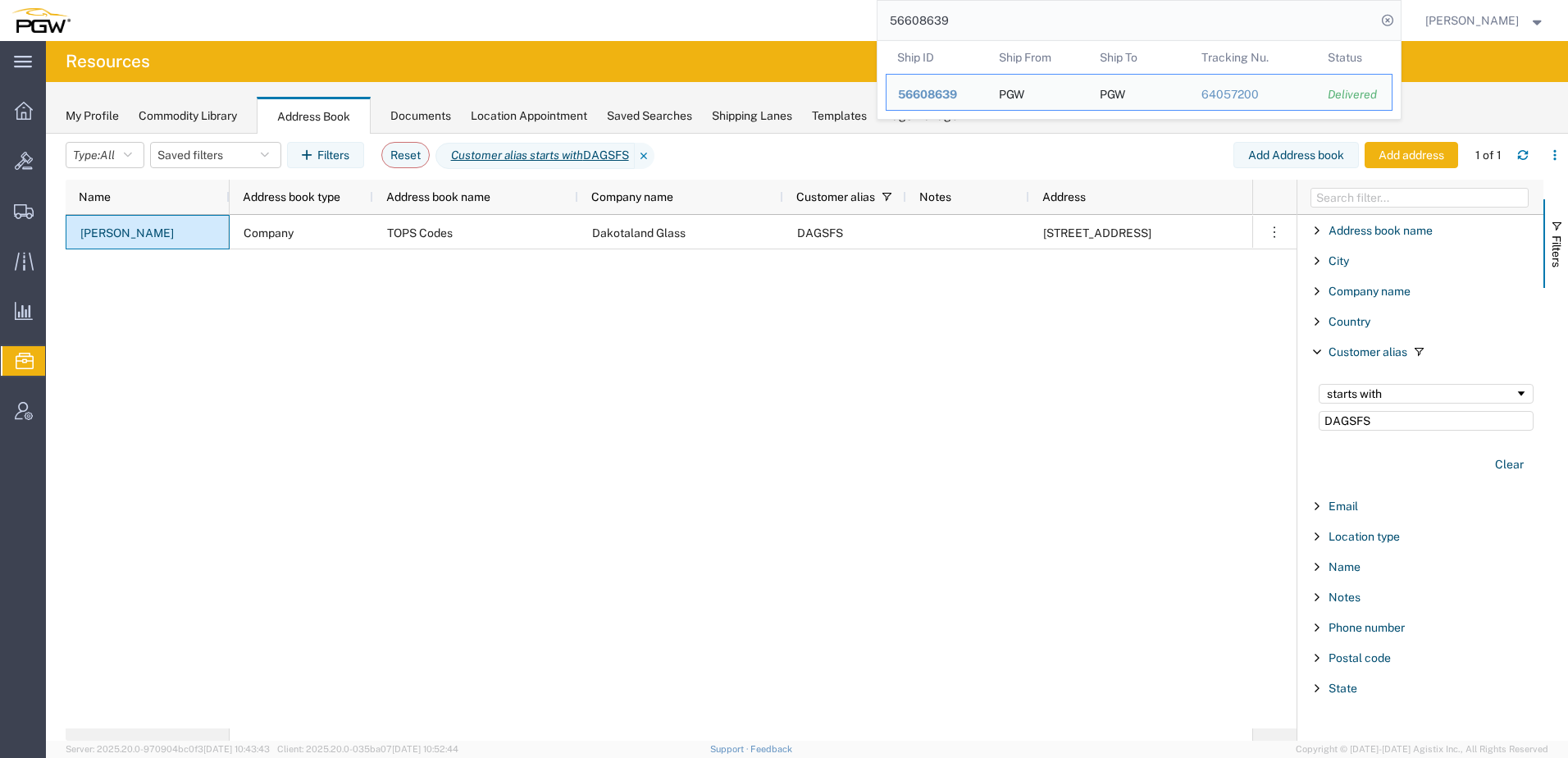
drag, startPoint x: 1049, startPoint y: 19, endPoint x: 263, endPoint y: 26, distance: 786.0
click at [274, 21] on div "56608639 Ship ID Ship From Ship To Tracking Nu. Status Ship ID 56608639 Ship Fr…" at bounding box center [742, 20] width 1319 height 41
paste input "669308"
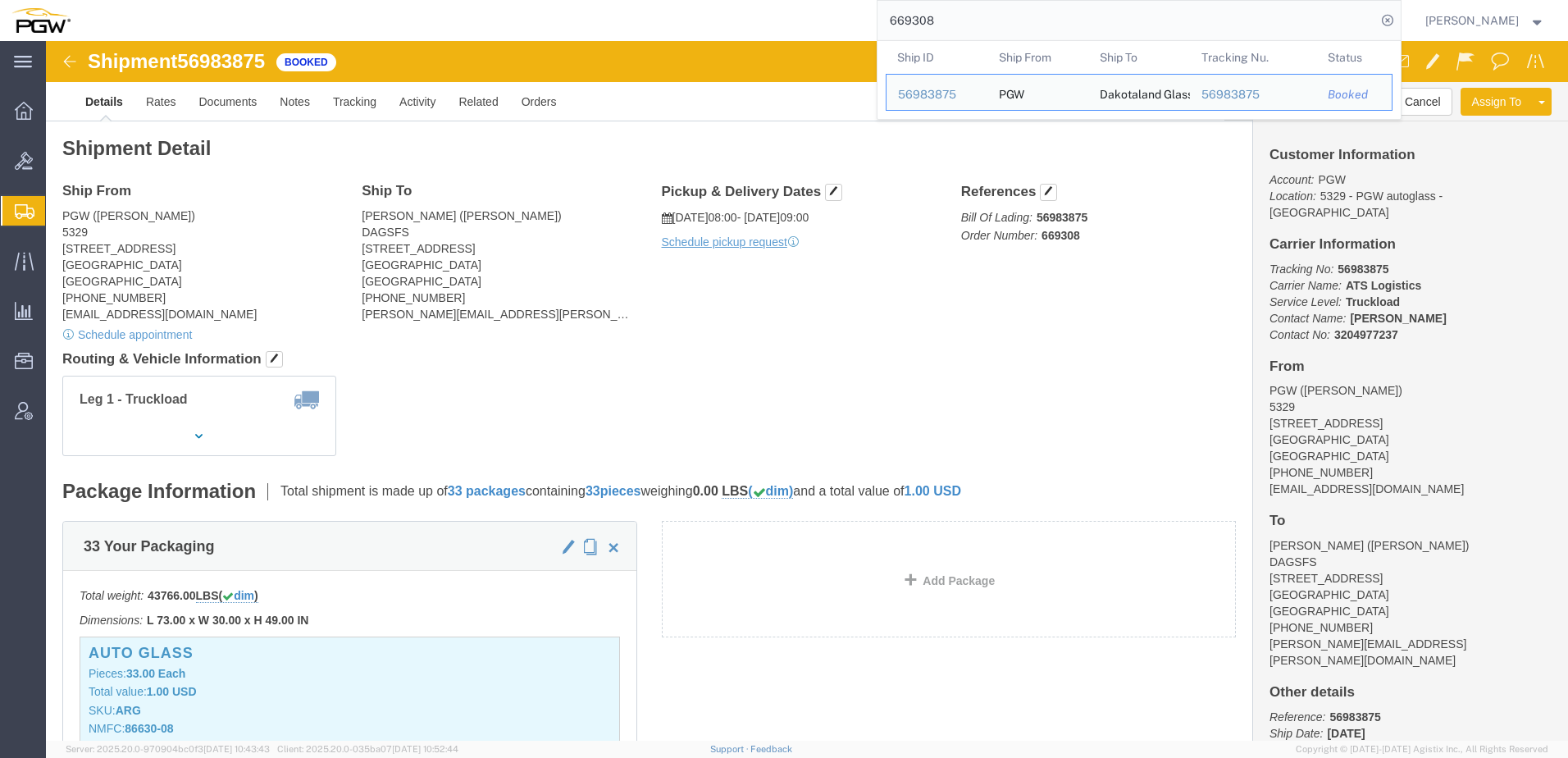
drag, startPoint x: 178, startPoint y: 220, endPoint x: 179, endPoint y: 123, distance: 97.0
click address "PGW (Janet Claytor) 5329 850 Southern Ave Chillicothe, OH 45601 United States 7…"
drag, startPoint x: 1018, startPoint y: 35, endPoint x: 334, endPoint y: -6, distance: 685.2
click at [334, 0] on html "main_menu Created with Sketch. Collapse Menu Overview Bids Shipments Shipment M…" at bounding box center [784, 379] width 1568 height 758
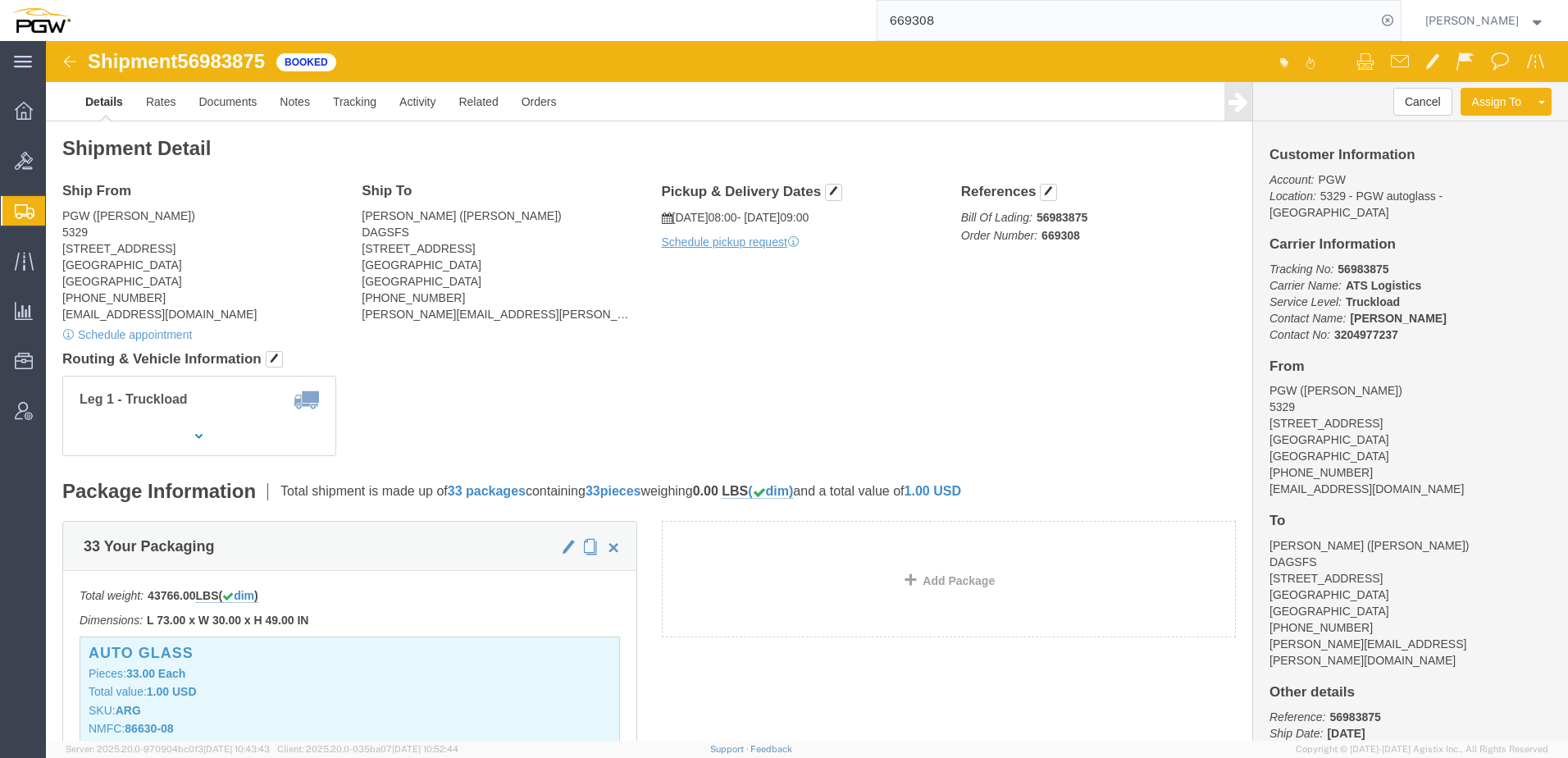
paste input "7796"
type input "667796"
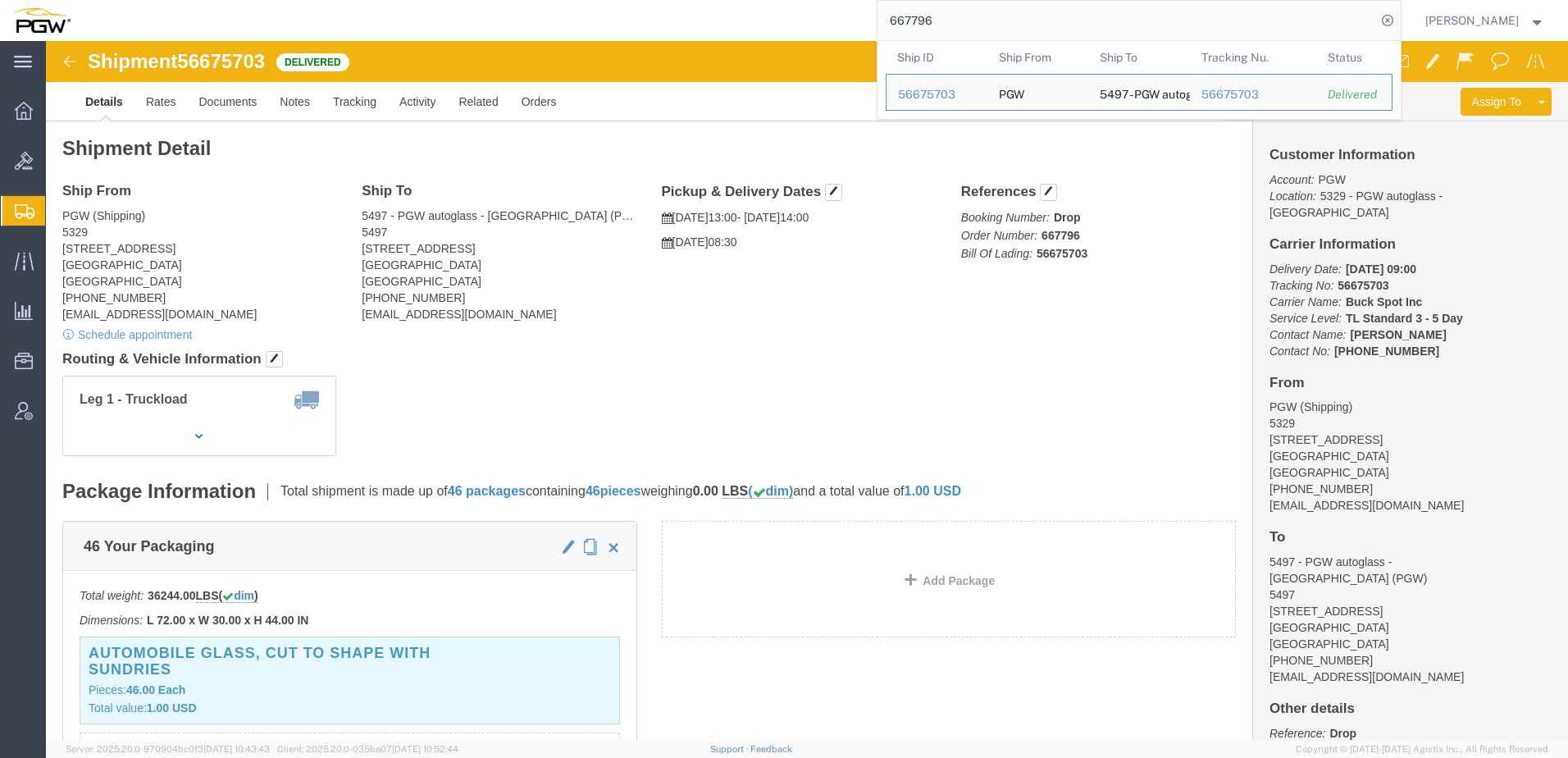
click div "Leg 1 - Truckload"
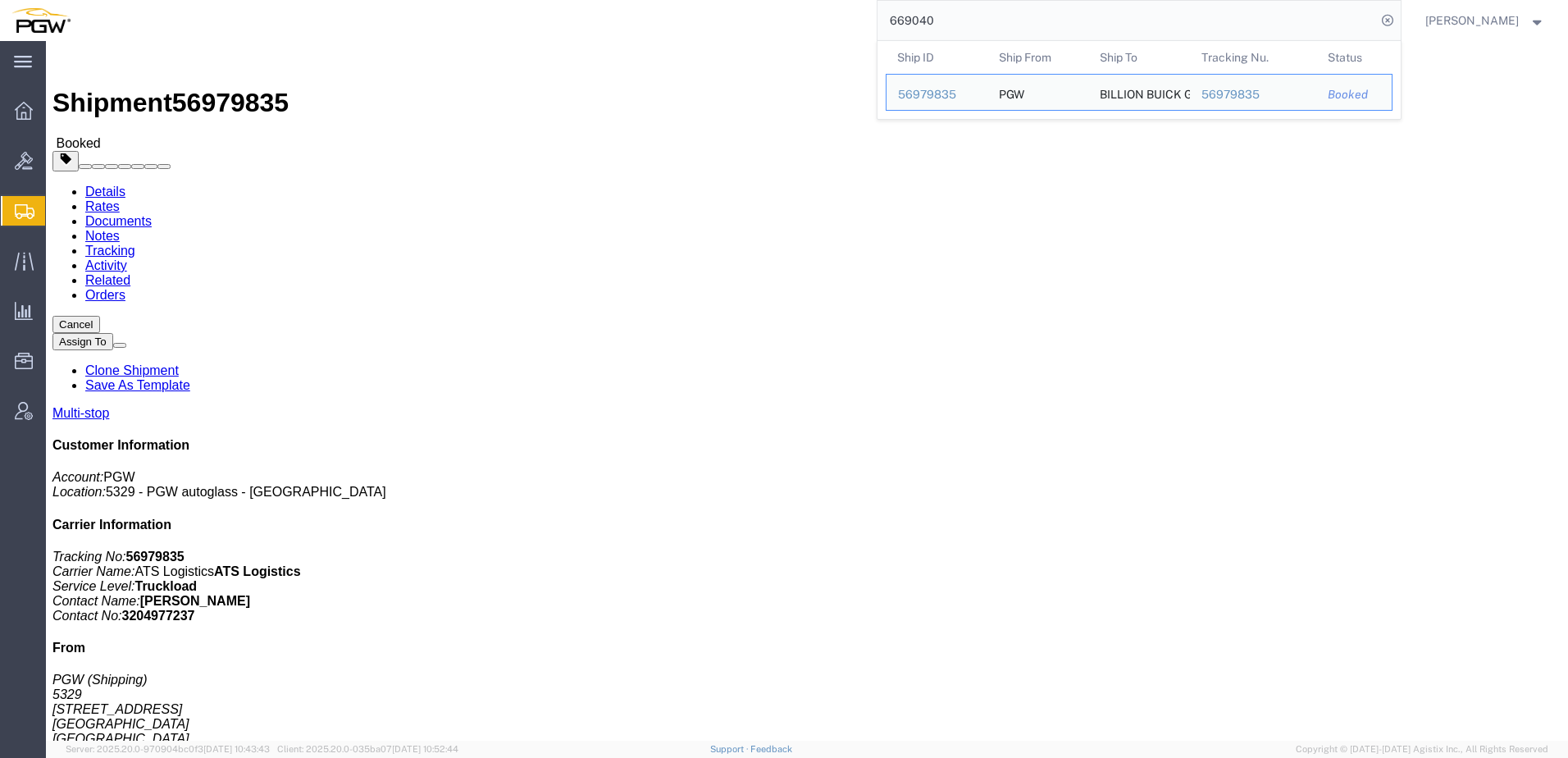
click at [0, 0] on span "Shipment Manager" at bounding box center [0, 0] width 0 height 0
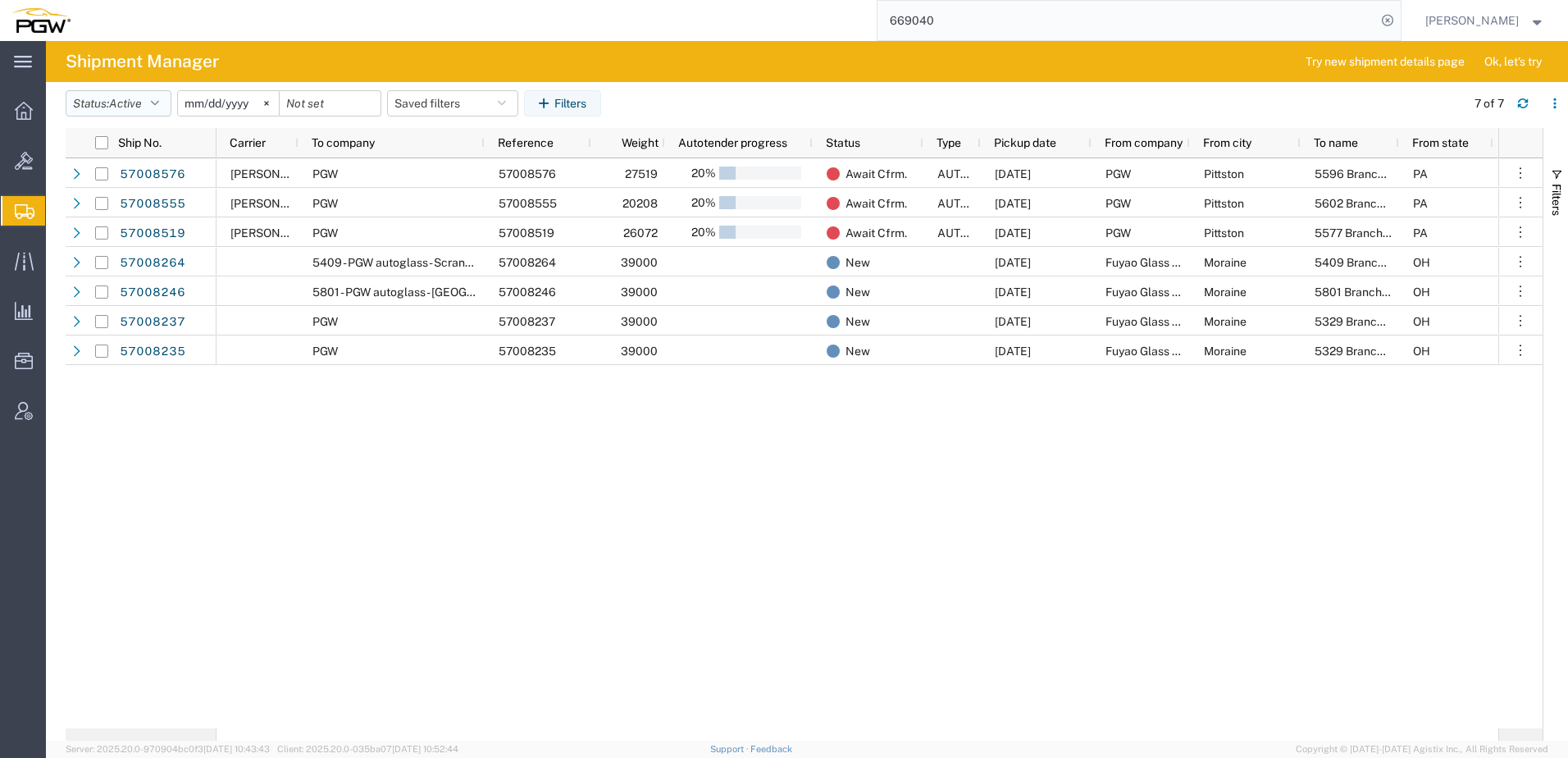
click at [116, 112] on button "Status: Active" at bounding box center [118, 104] width 106 height 26
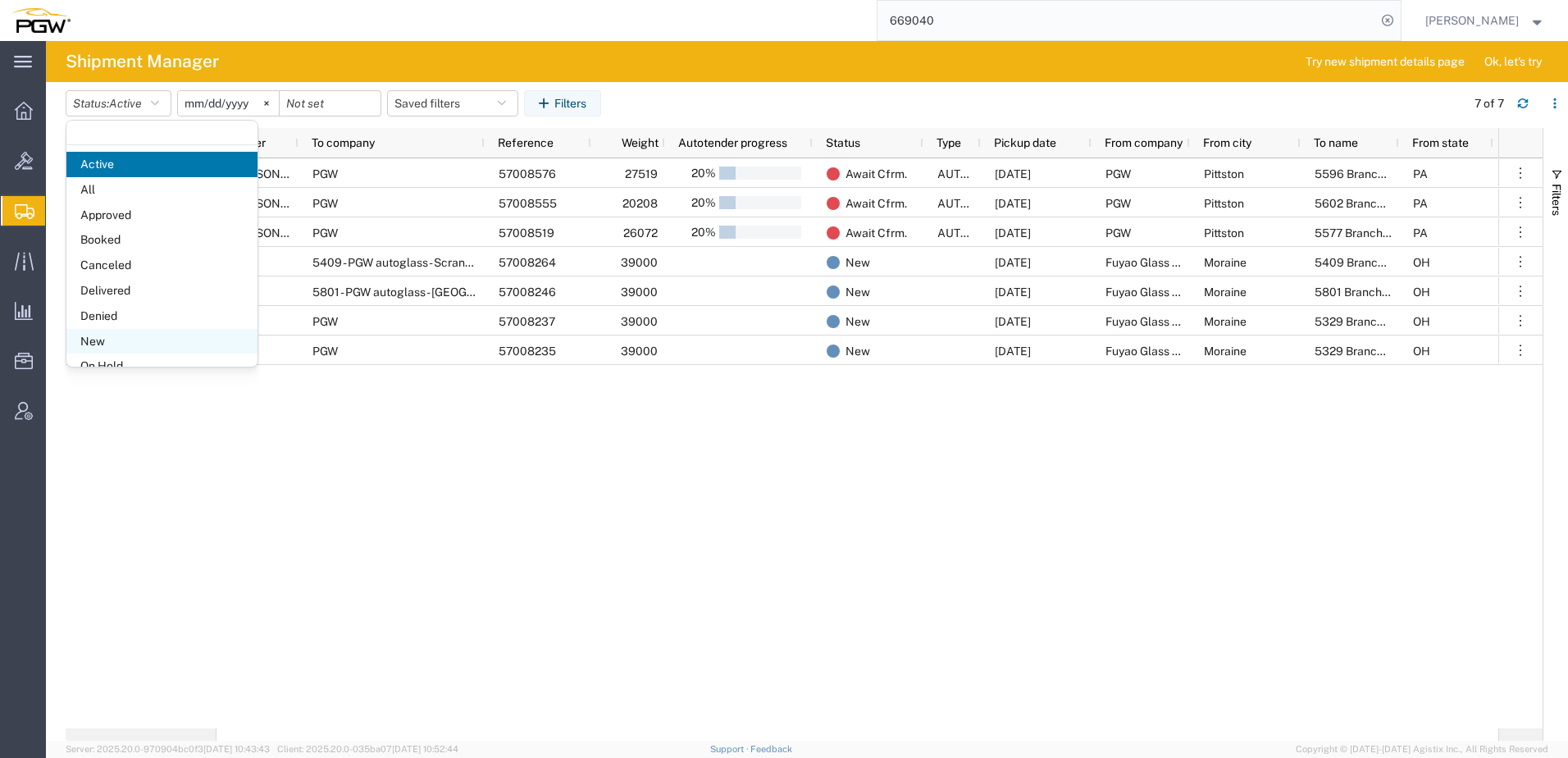
click at [106, 340] on span "New" at bounding box center [162, 342] width 191 height 26
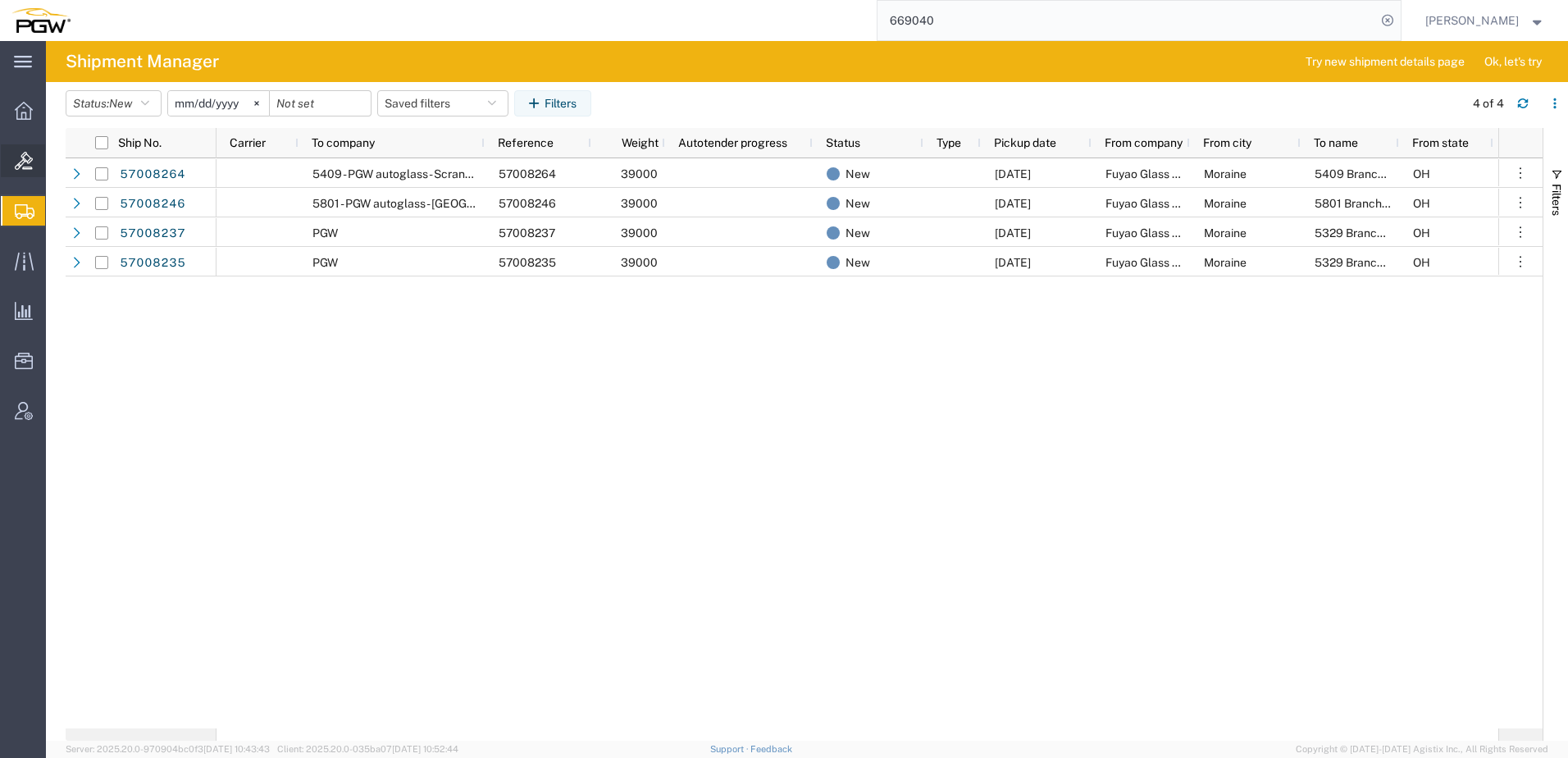
click at [56, 162] on span "Bids" at bounding box center [51, 161] width 11 height 33
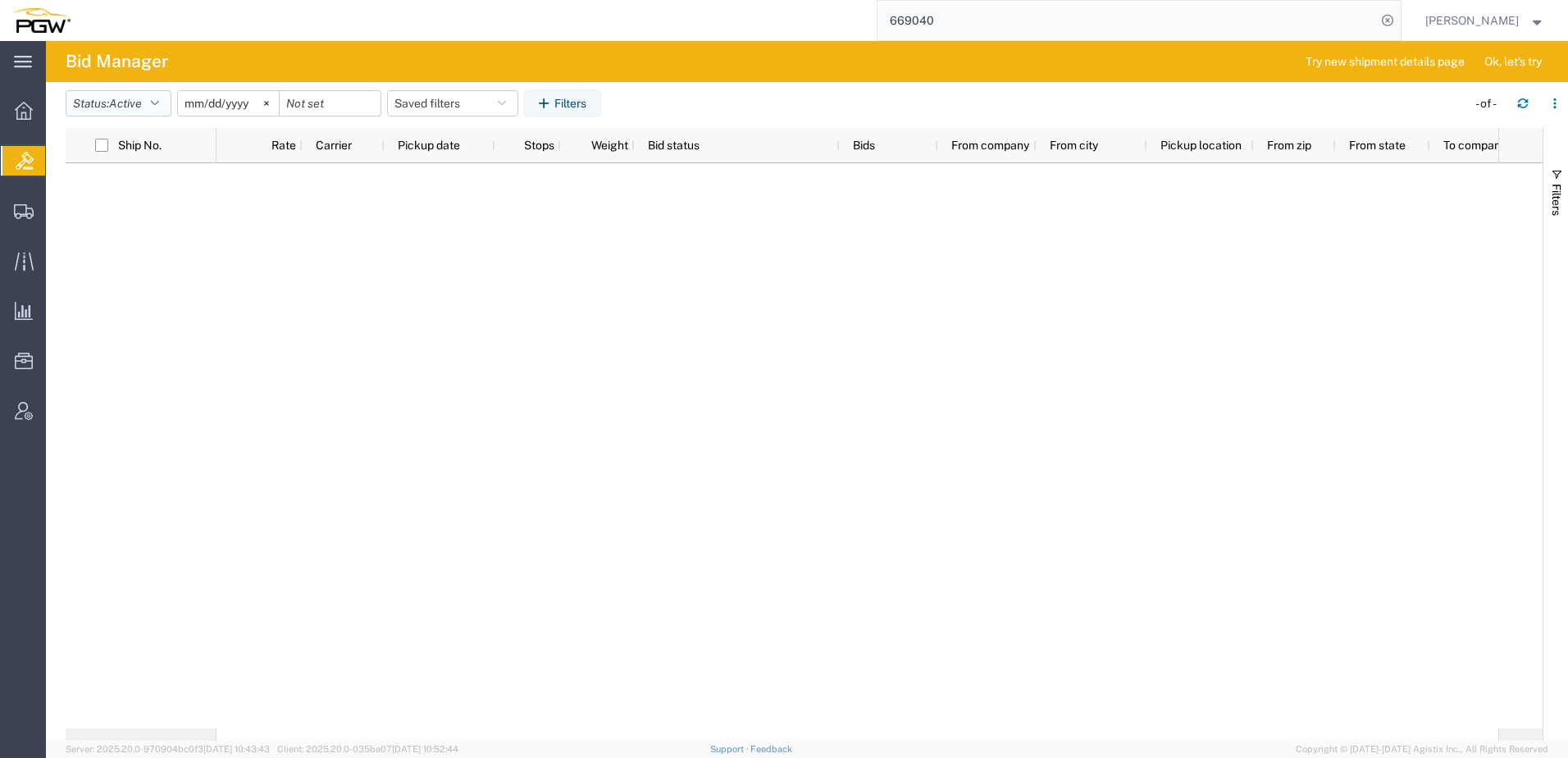
click at [118, 105] on span "Active" at bounding box center [126, 104] width 33 height 13
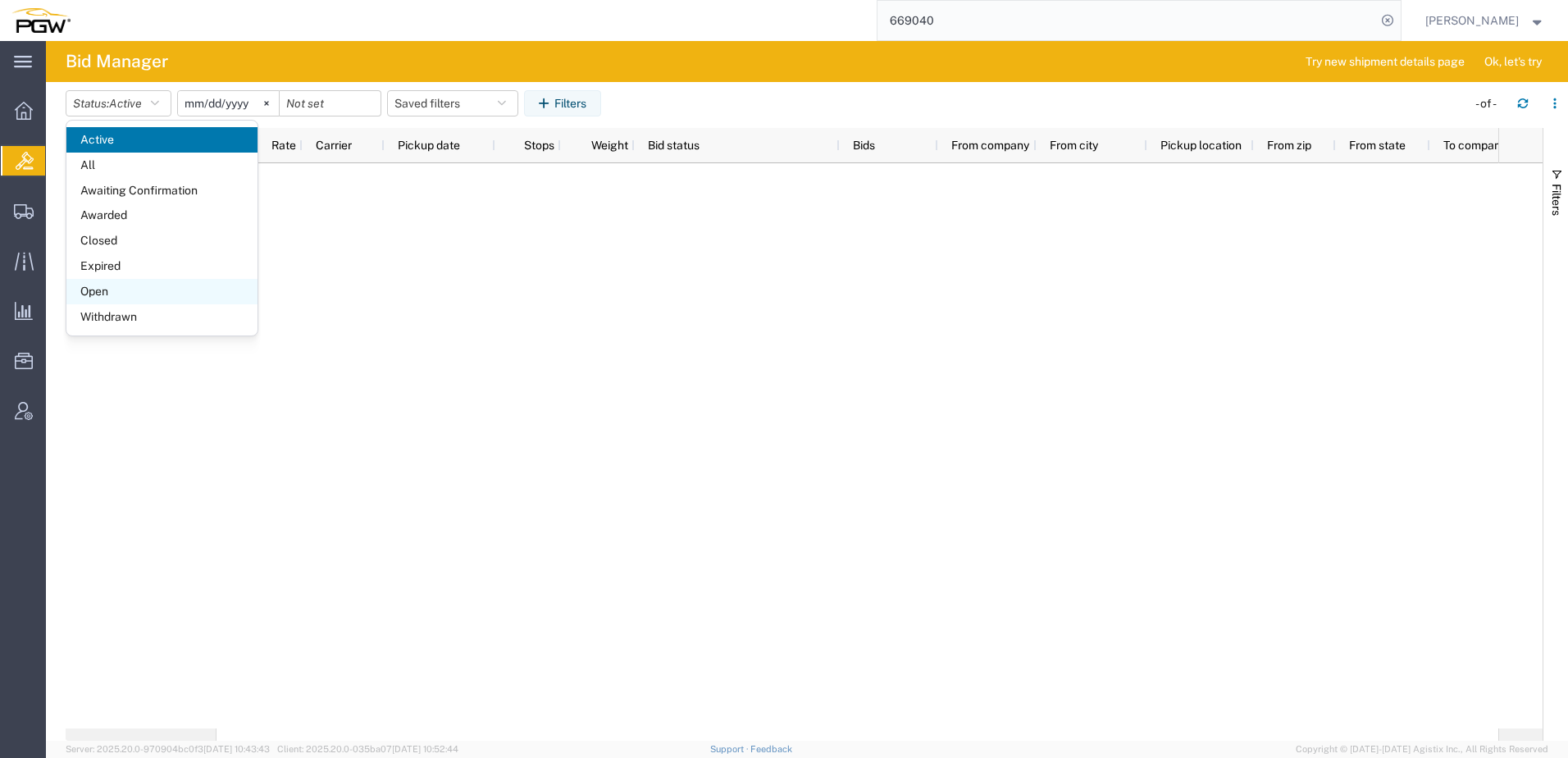
click at [106, 291] on span "Open" at bounding box center [162, 292] width 191 height 26
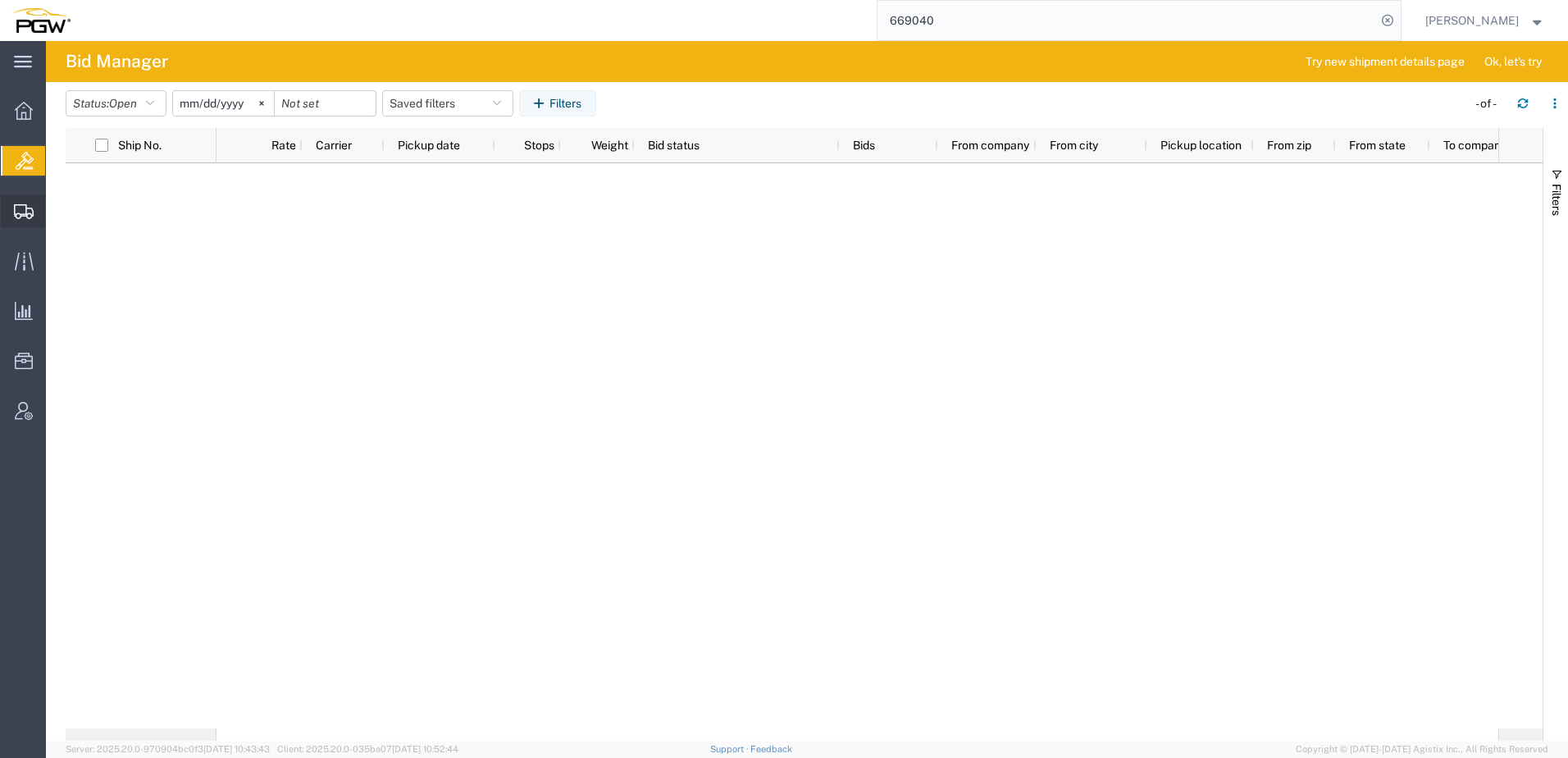
click at [0, 0] on span "Shipment Manager" at bounding box center [0, 0] width 0 height 0
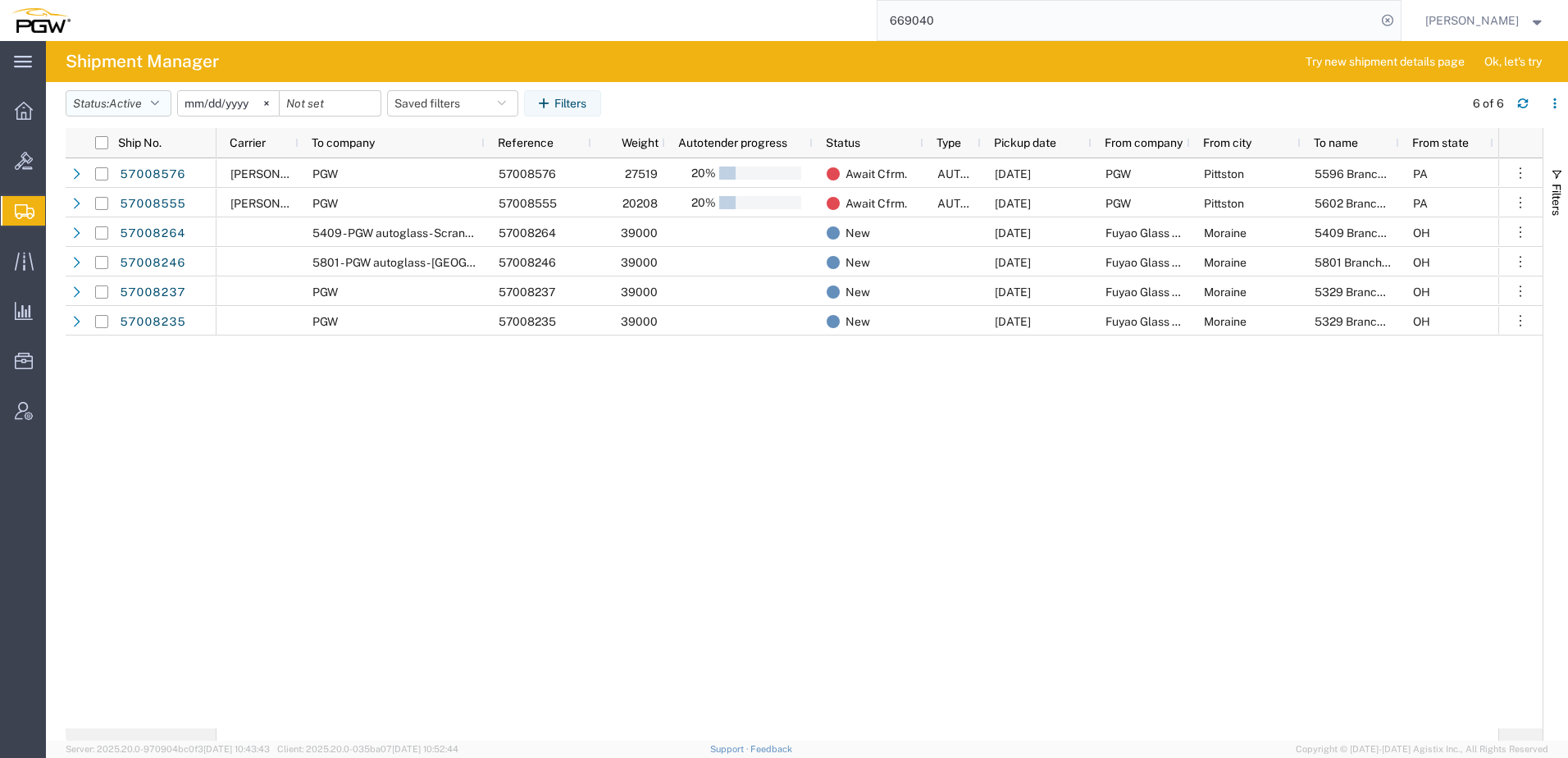
click at [142, 105] on span "Active" at bounding box center [126, 104] width 33 height 13
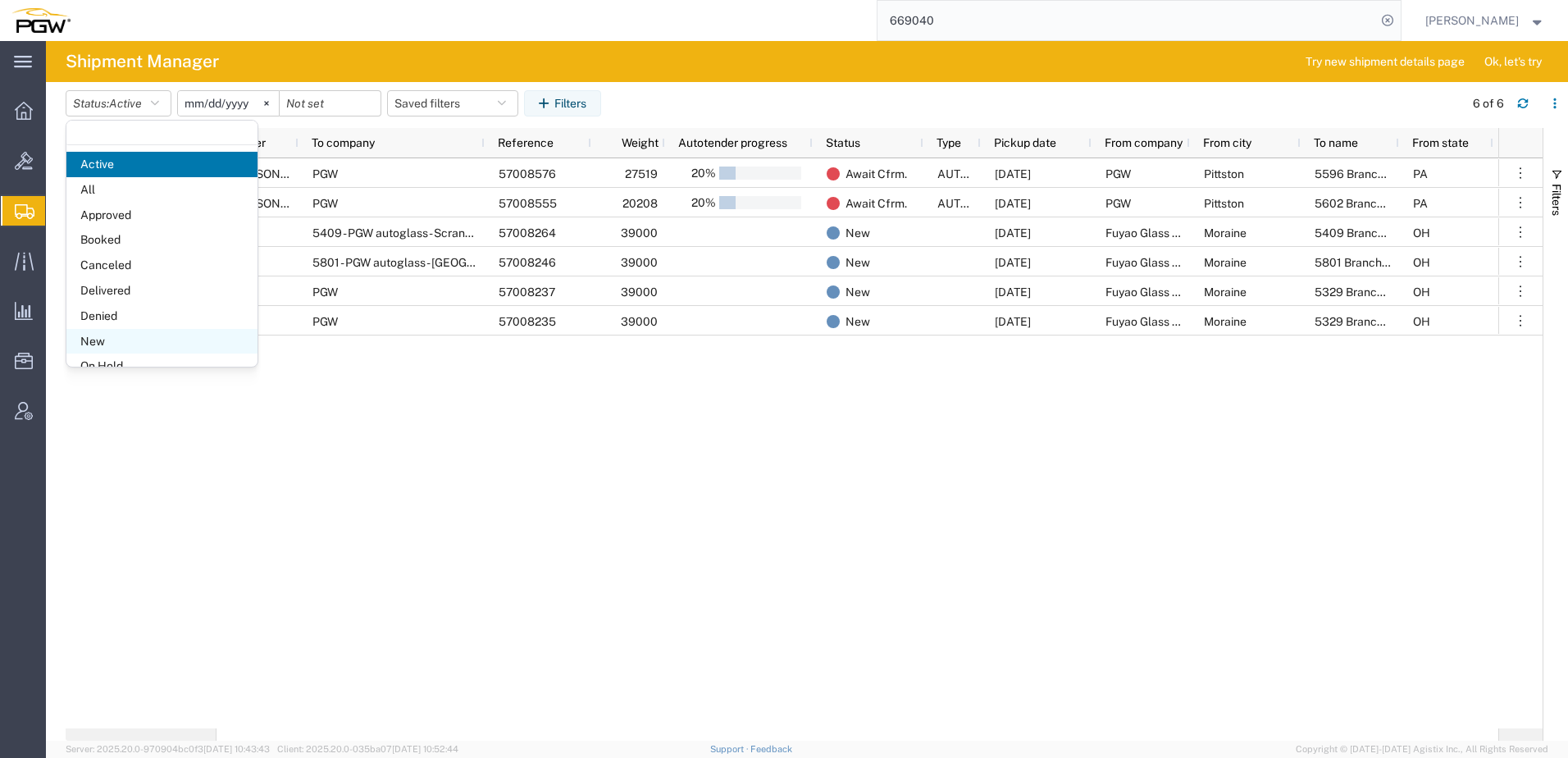
click at [91, 345] on span "New" at bounding box center [162, 342] width 191 height 26
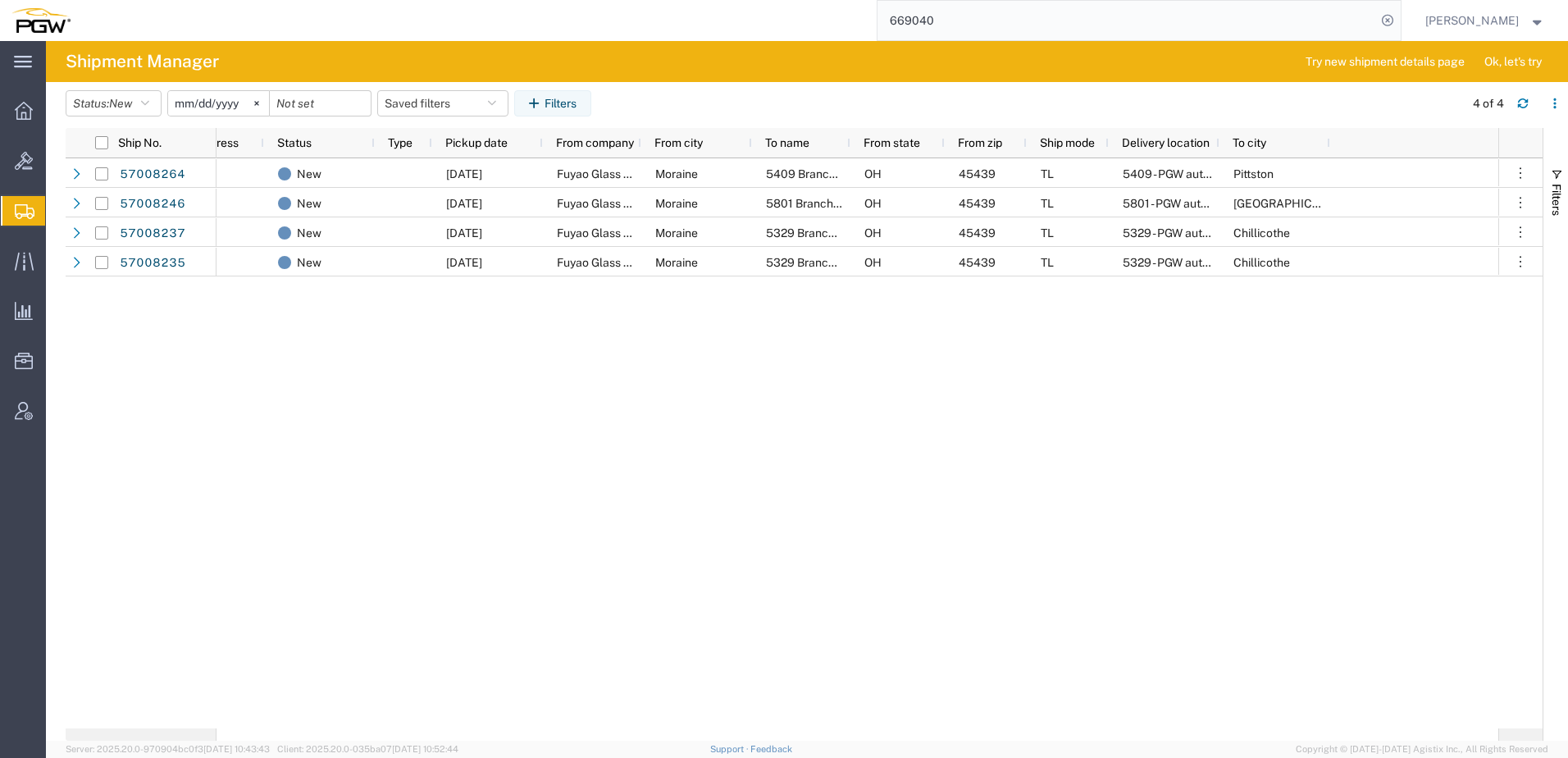
scroll to position [0, 154]
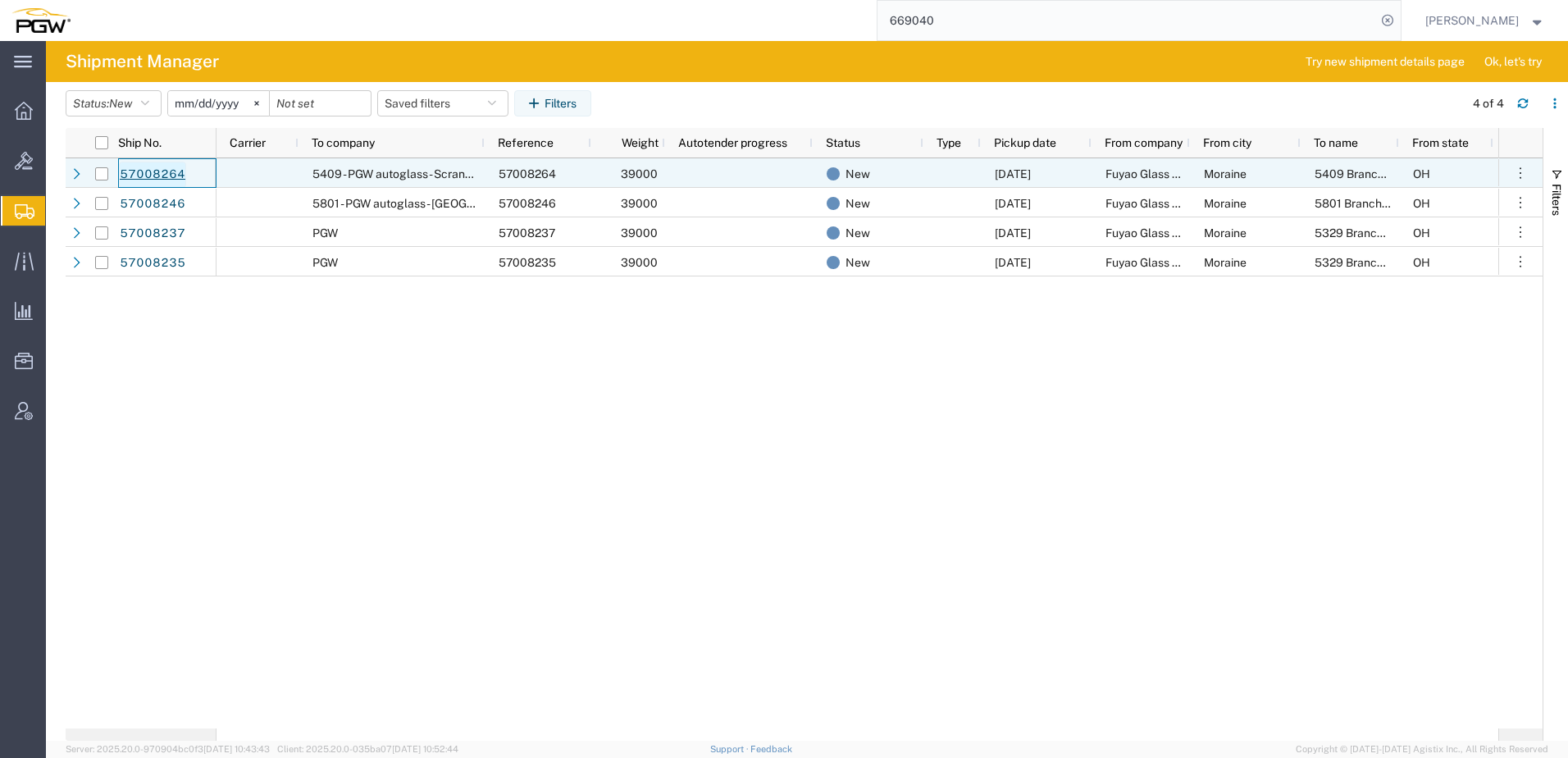
click at [139, 173] on link "57008264" at bounding box center [152, 175] width 67 height 26
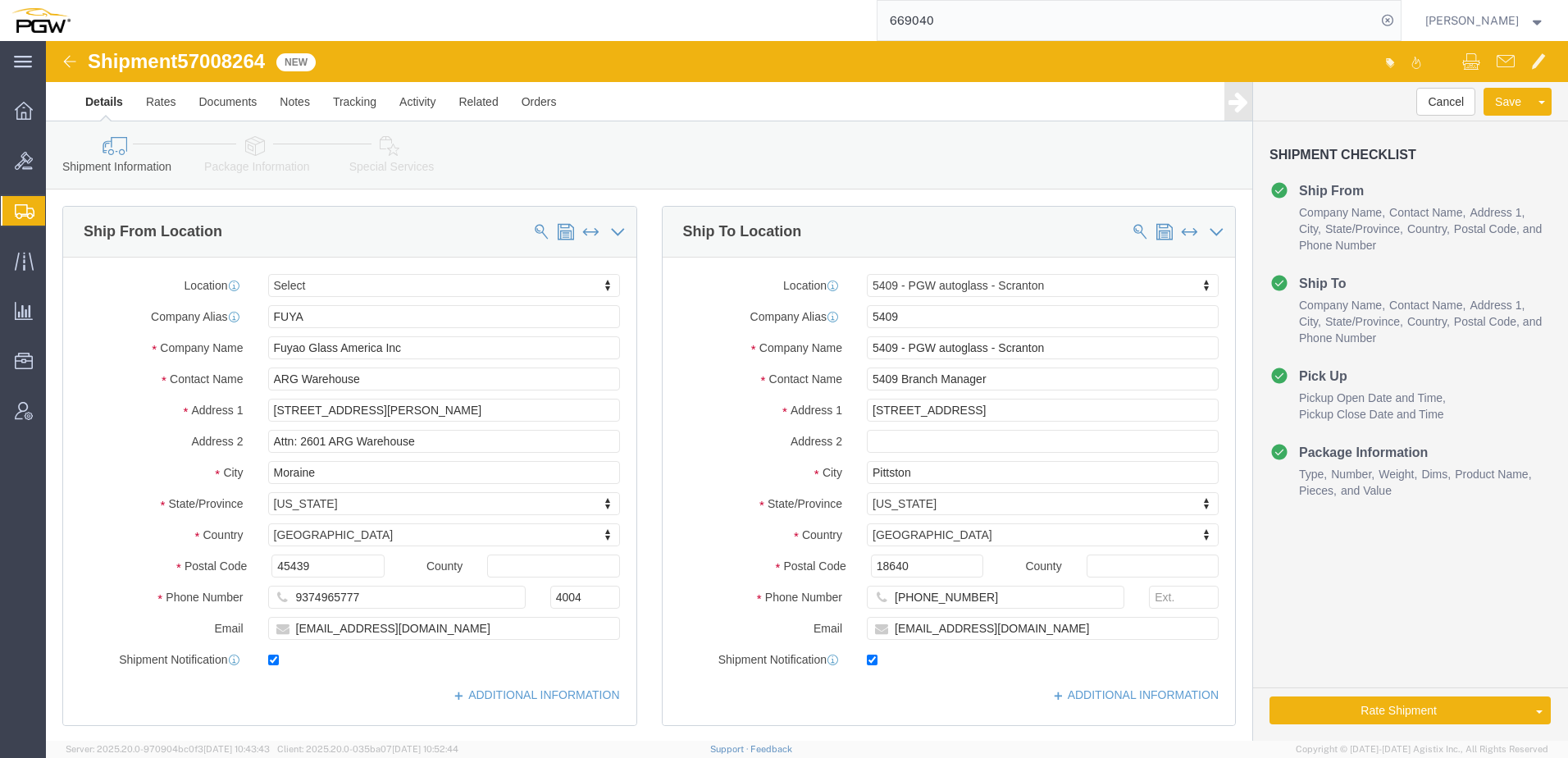
select select
select select "61931"
drag, startPoint x: 138, startPoint y: 15, endPoint x: 224, endPoint y: 11, distance: 86.1
click span "57008264"
copy span "57008264"
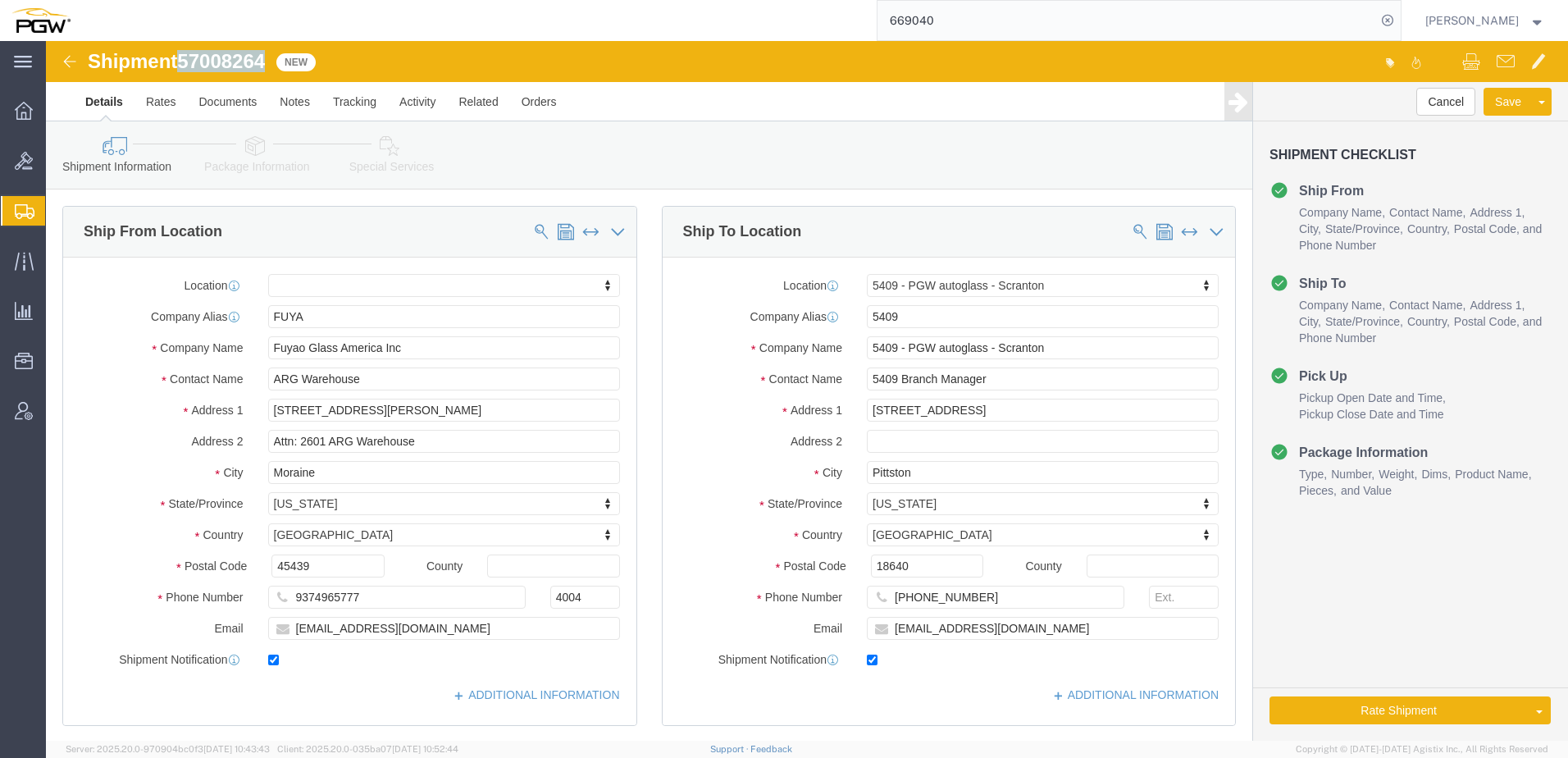
copy span "57008264"
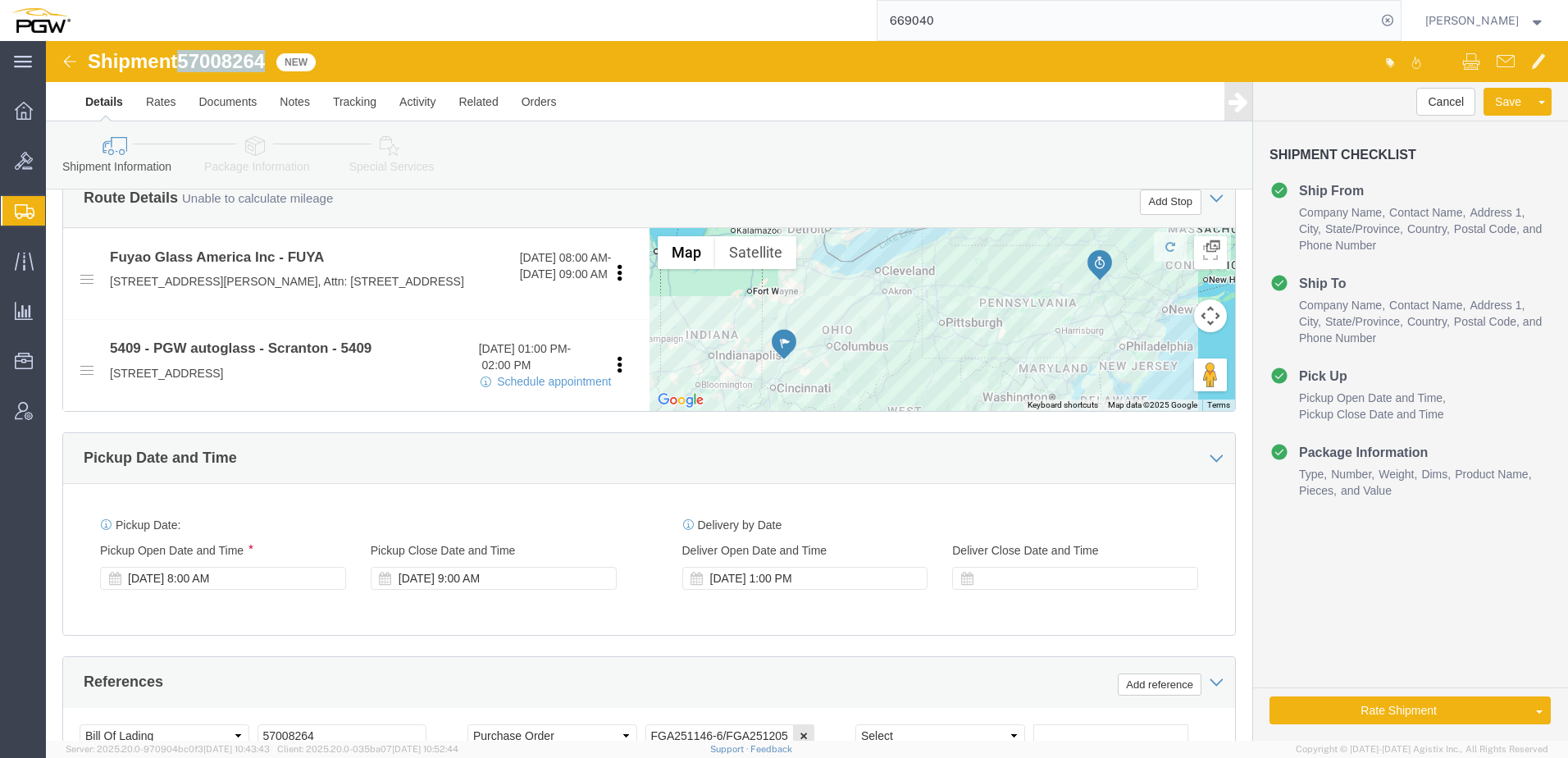
scroll to position [246, 0]
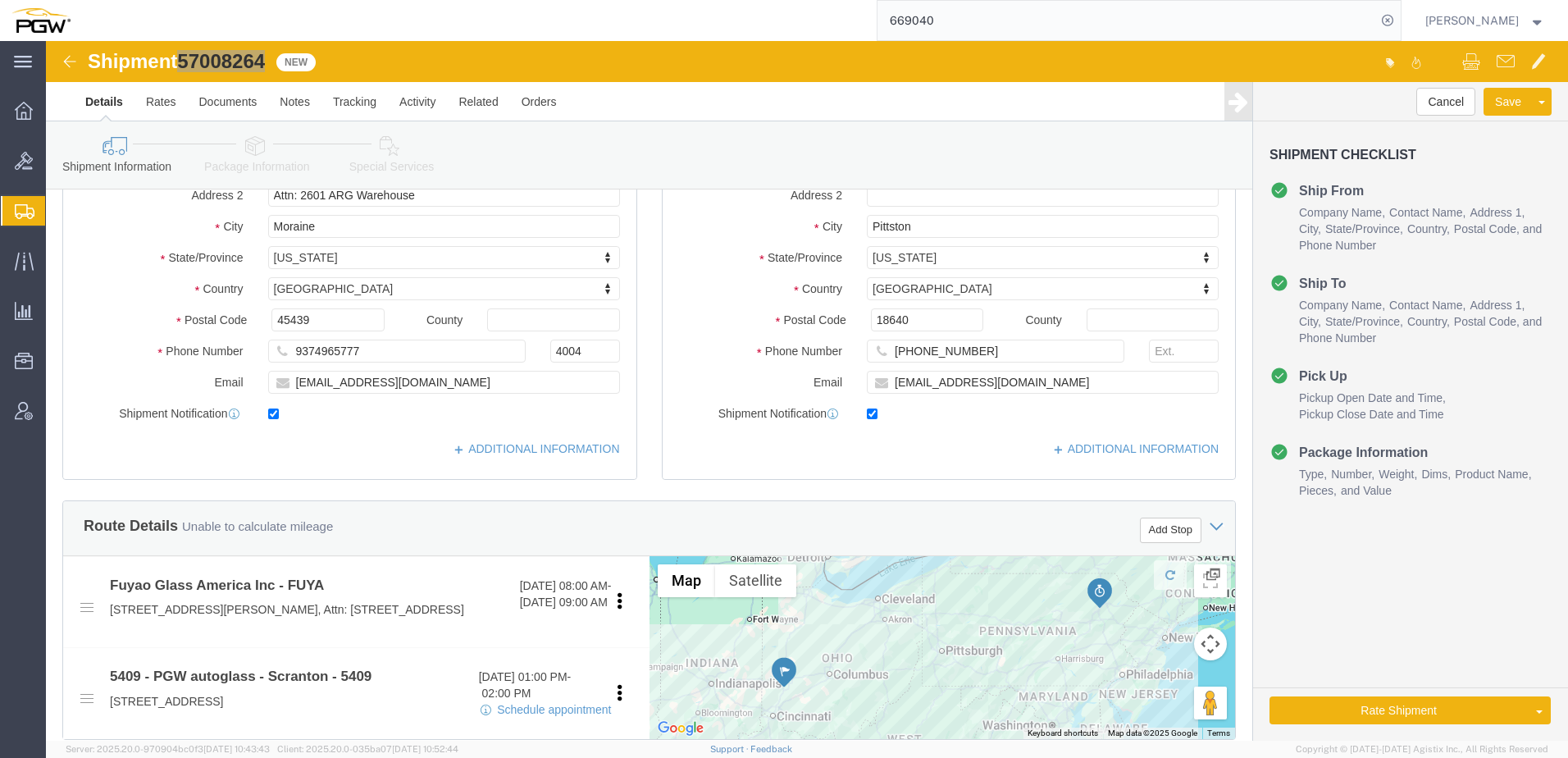
click at [0, 0] on span "Shipment Manager" at bounding box center [0, 0] width 0 height 0
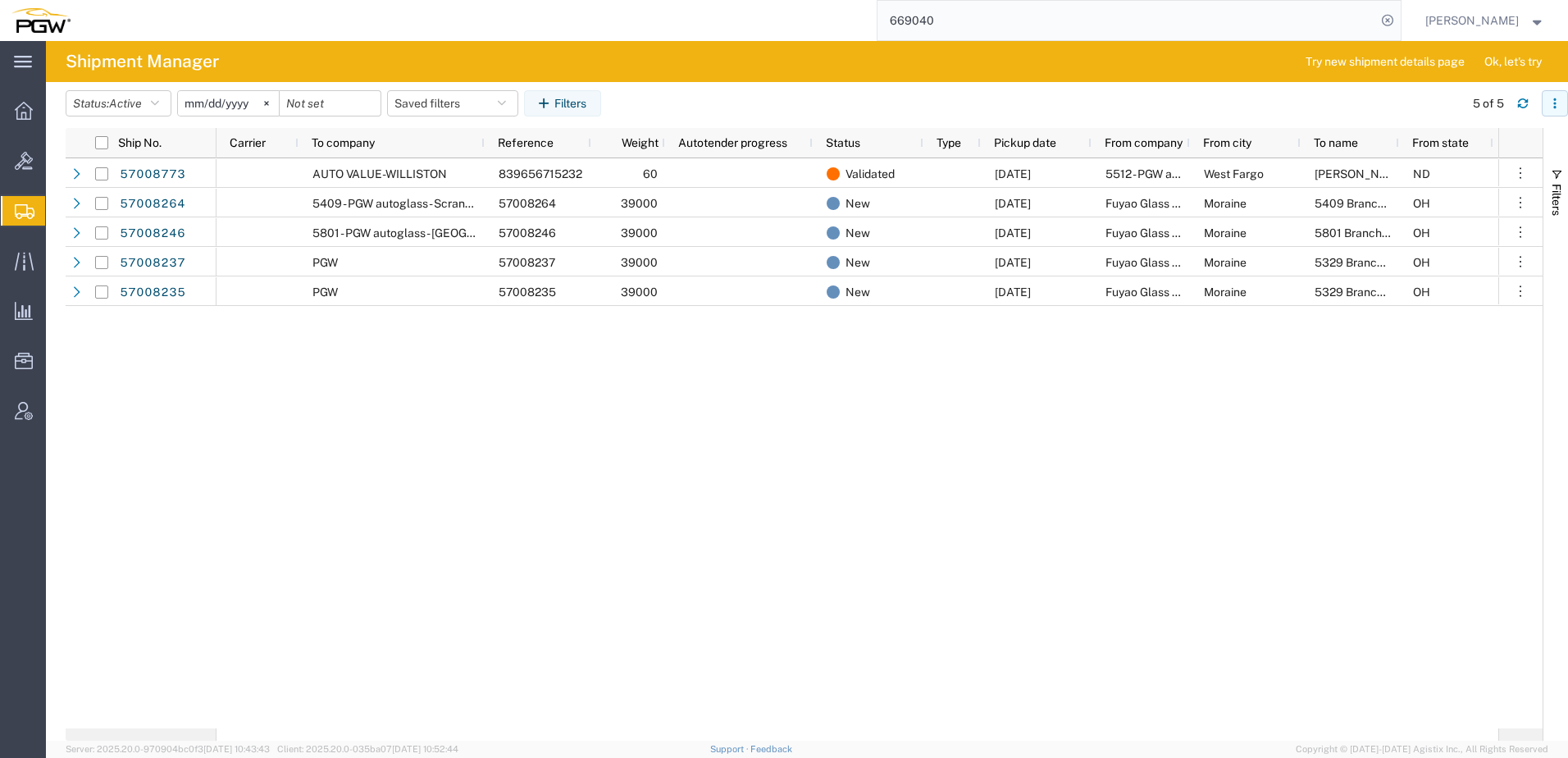
click at [1556, 99] on icon "button" at bounding box center [1554, 100] width 3 height 3
click at [1440, 150] on div "Download" at bounding box center [1470, 147] width 91 height 33
click at [112, 104] on button "Status: Active" at bounding box center [118, 104] width 106 height 26
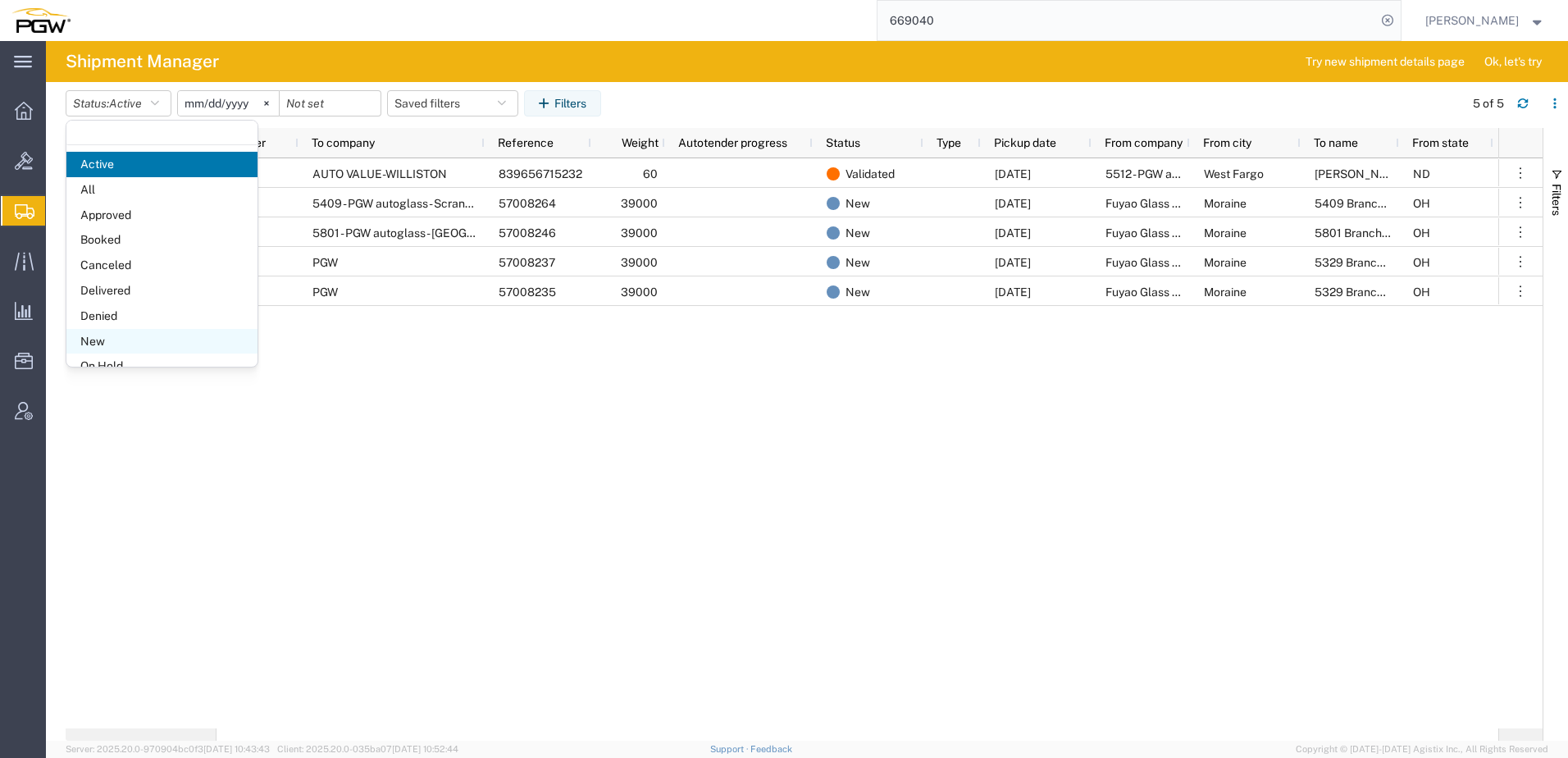
click at [106, 339] on span "New" at bounding box center [162, 342] width 191 height 26
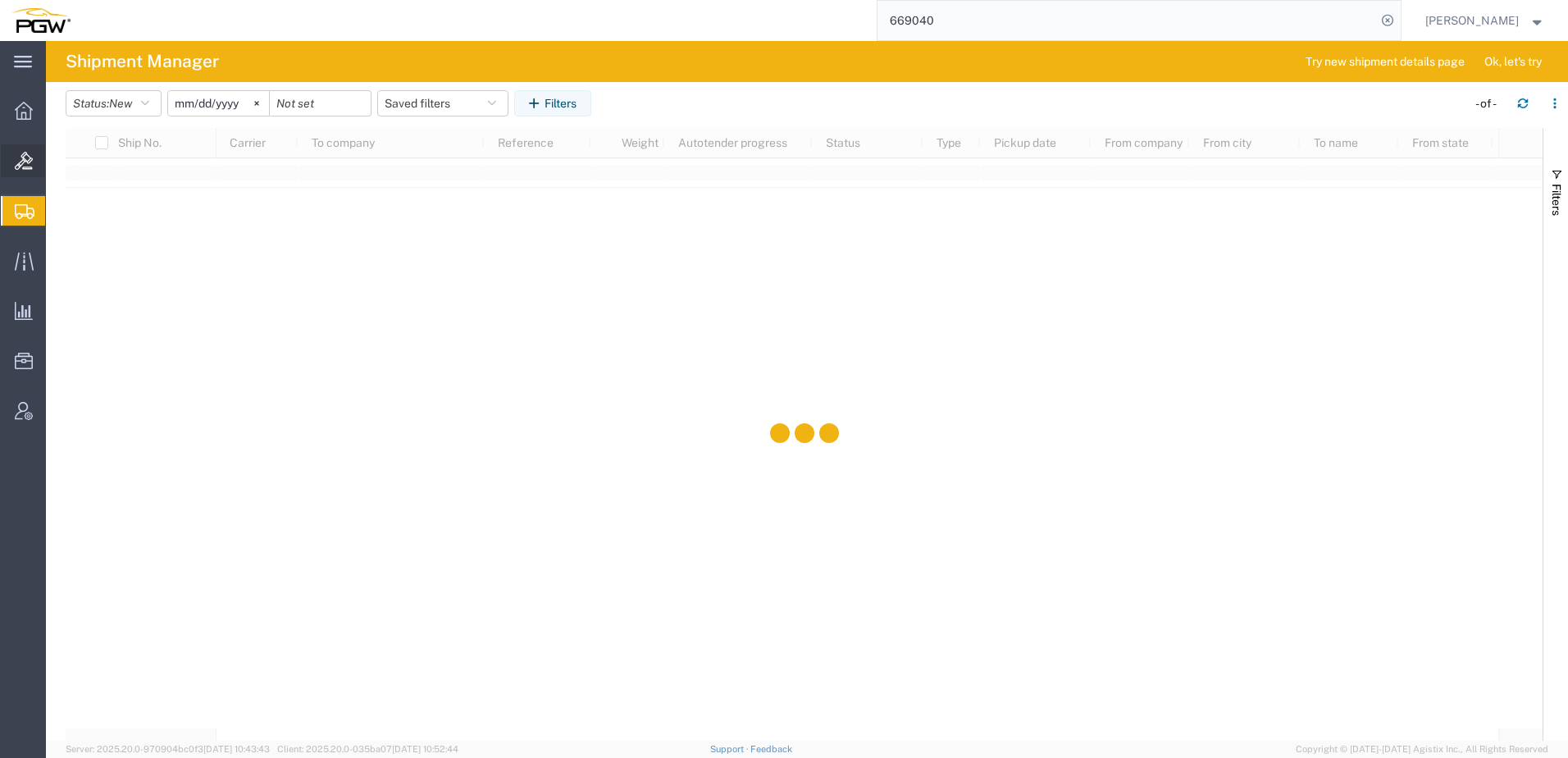
click at [56, 160] on span "Bids" at bounding box center [51, 161] width 11 height 33
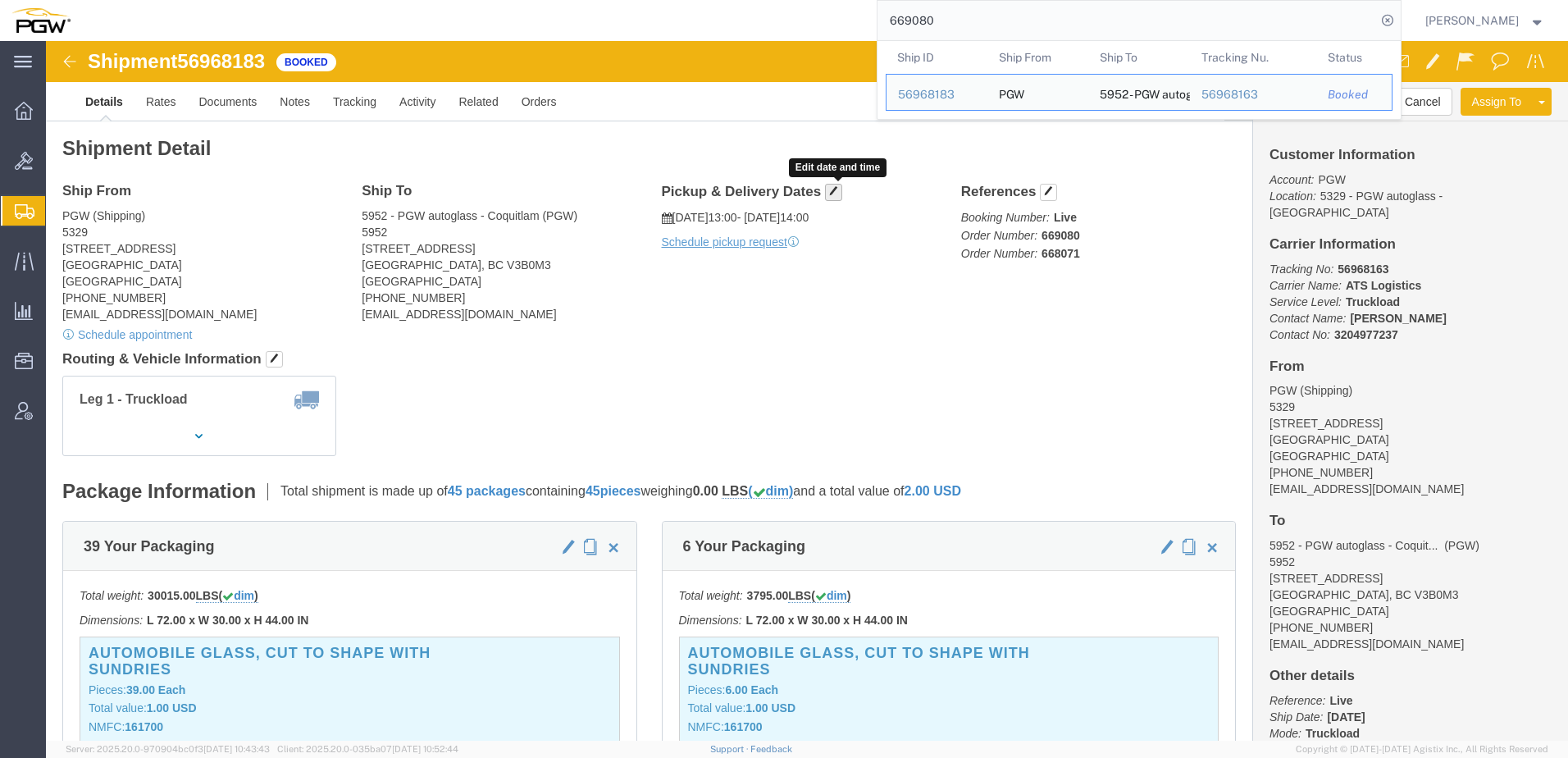
click button "button"
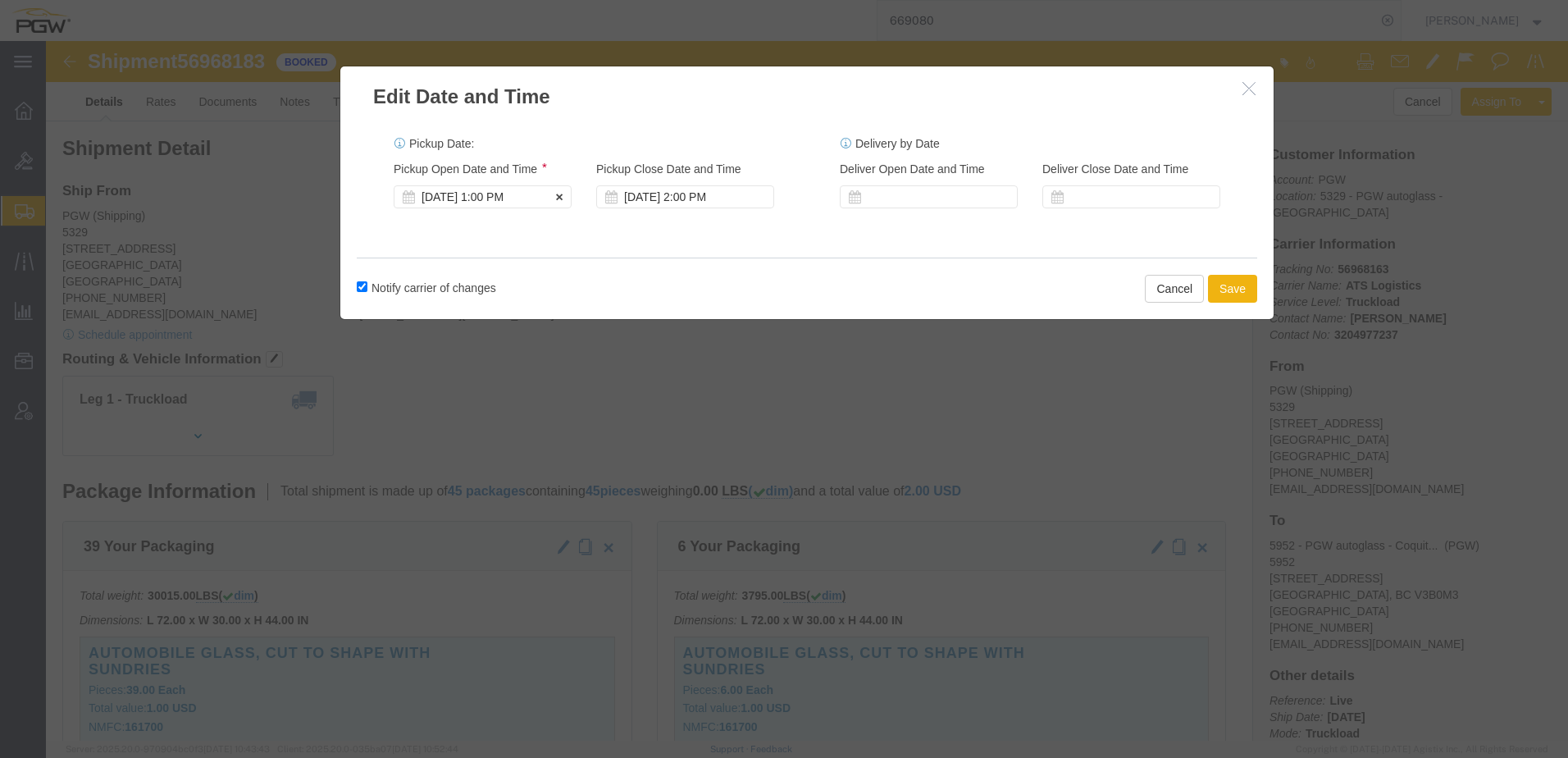
click div "[DATE] 1:00 PM"
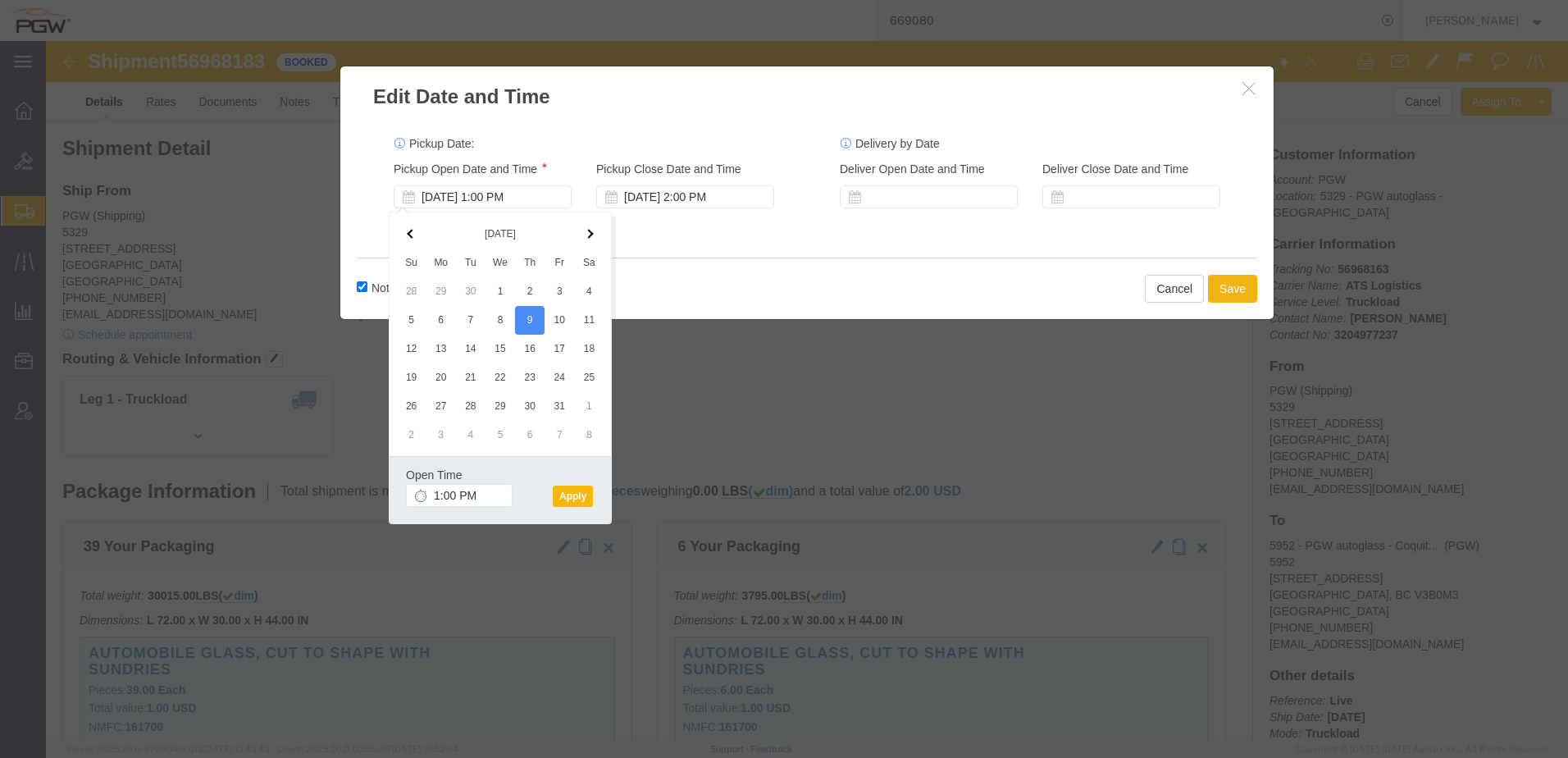
click button "Apply"
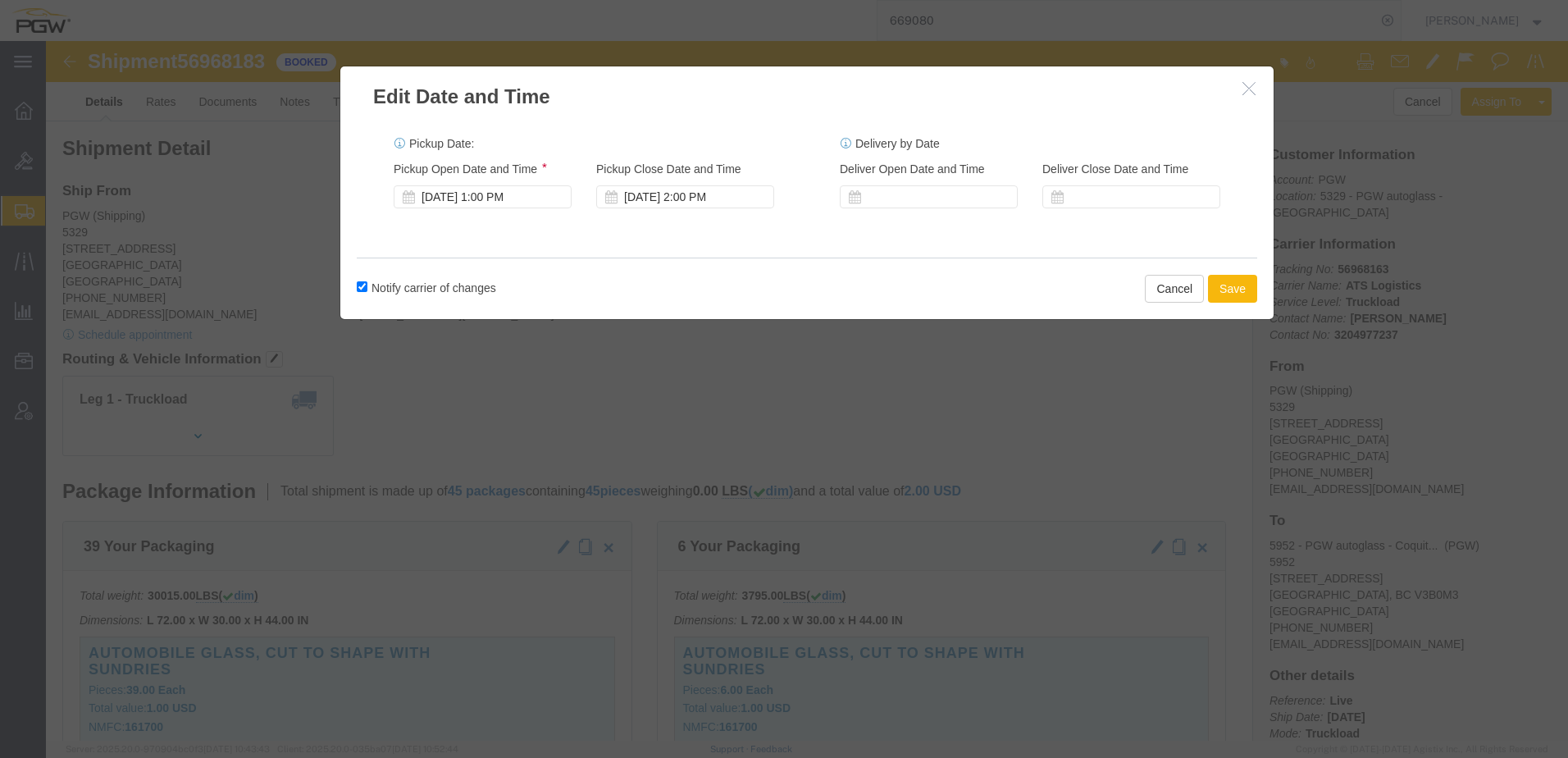
click button "Save"
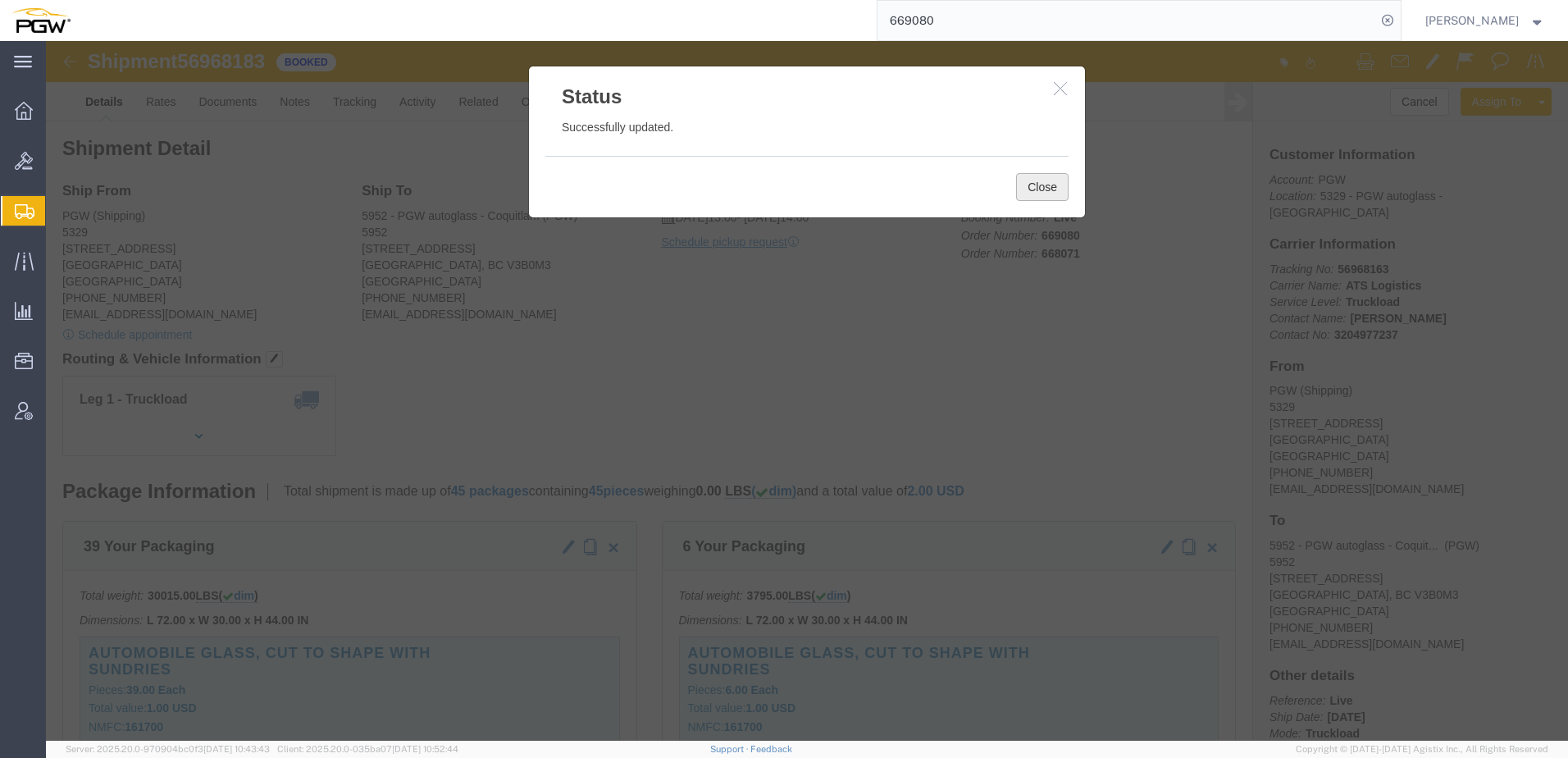
click button "Close"
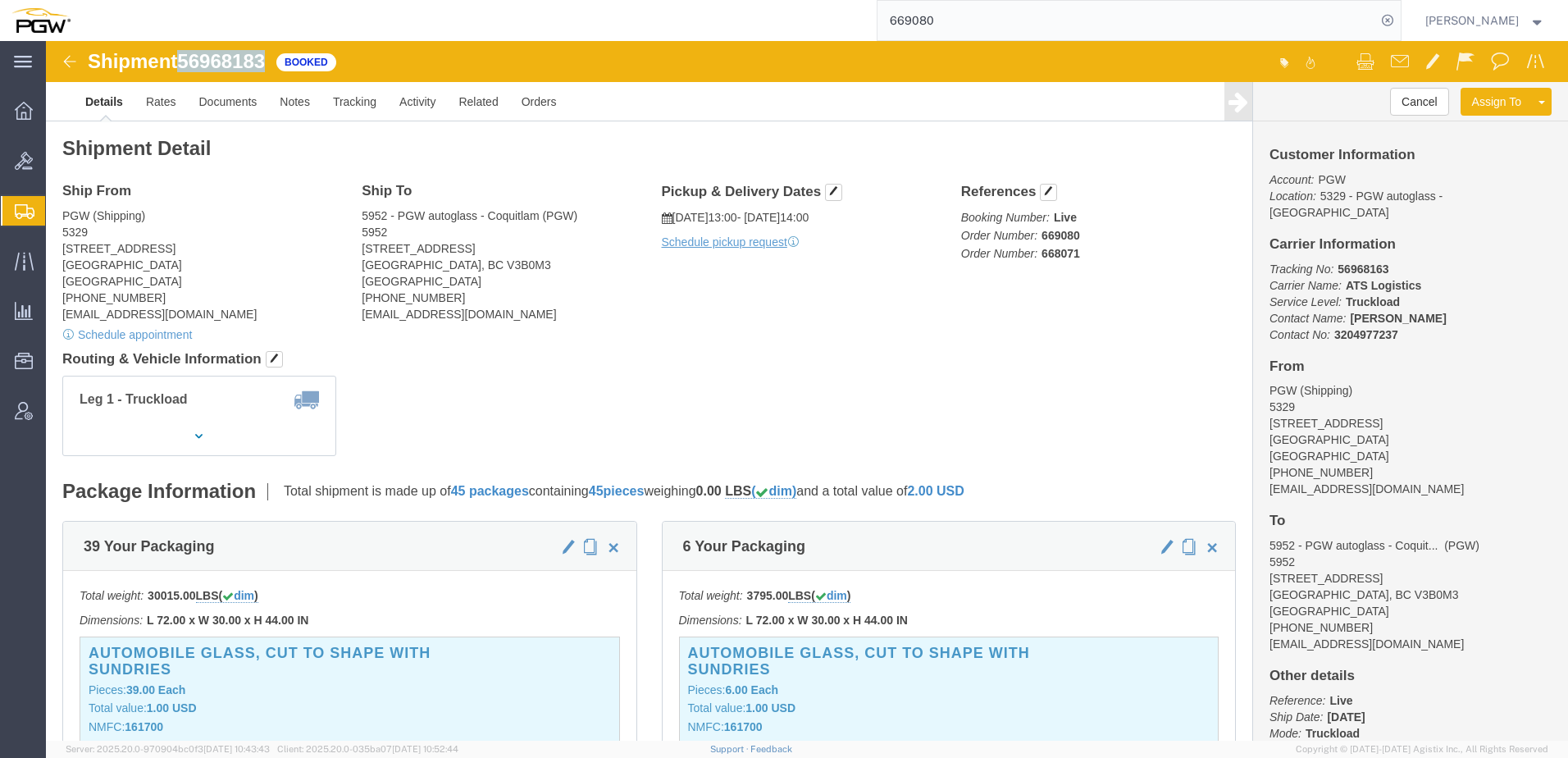
drag, startPoint x: 139, startPoint y: 15, endPoint x: 227, endPoint y: 18, distance: 88.1
click div "Shipment 56968183 Booked"
copy span "56968183"
